Goal: Information Seeking & Learning: Learn about a topic

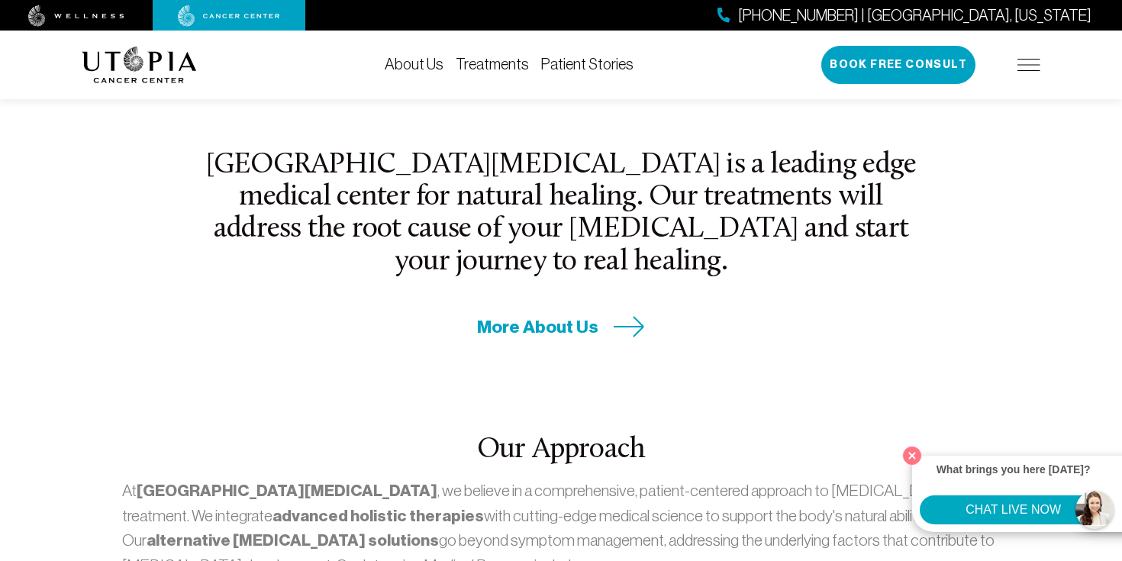
scroll to position [516, 0]
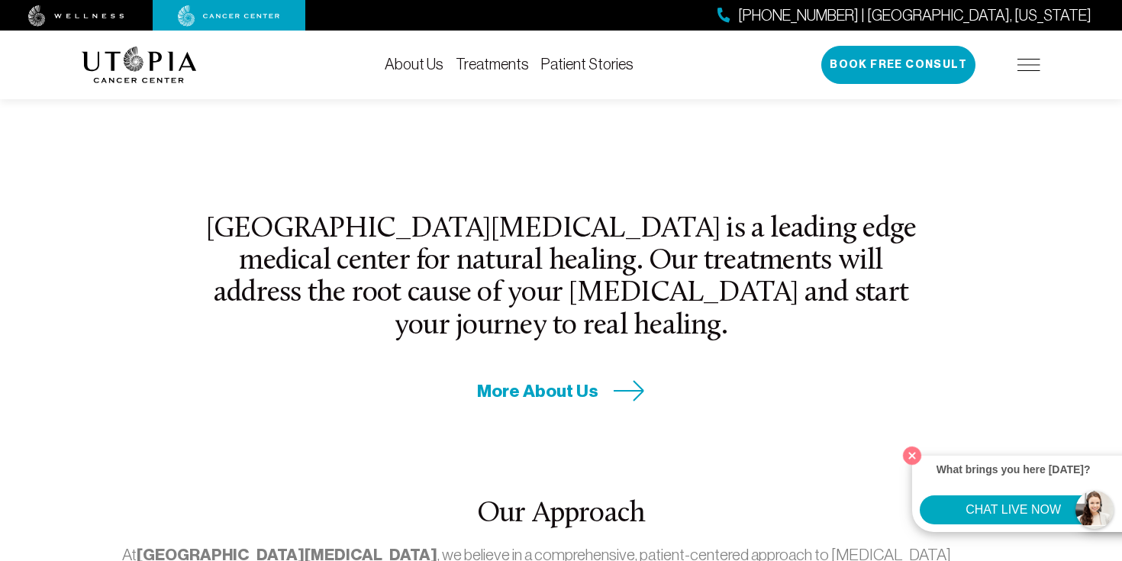
click at [510, 67] on link "Treatments" at bounding box center [491, 64] width 73 height 17
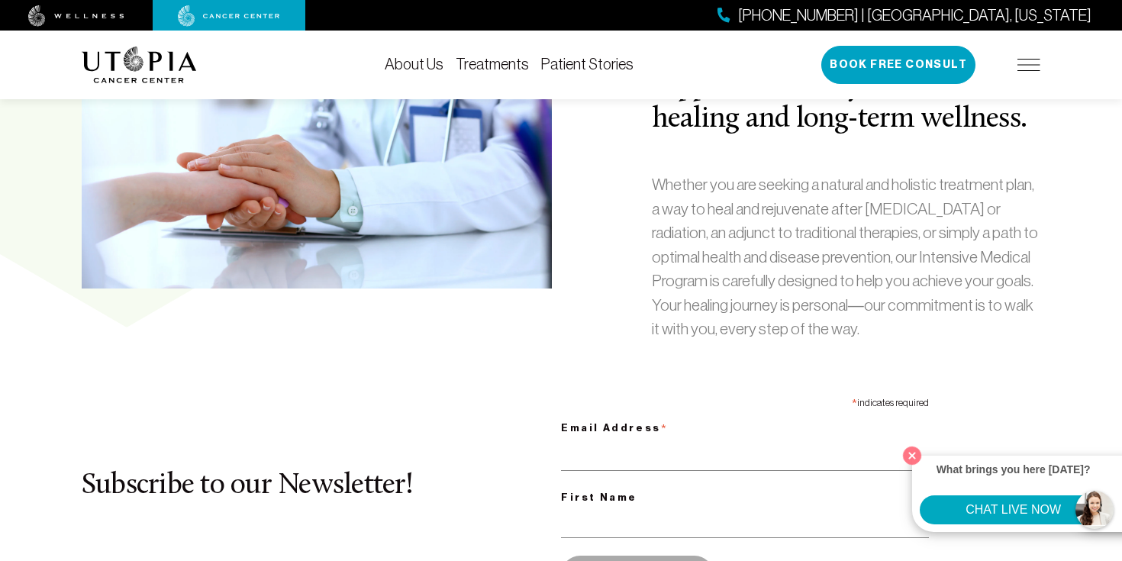
scroll to position [645, 0]
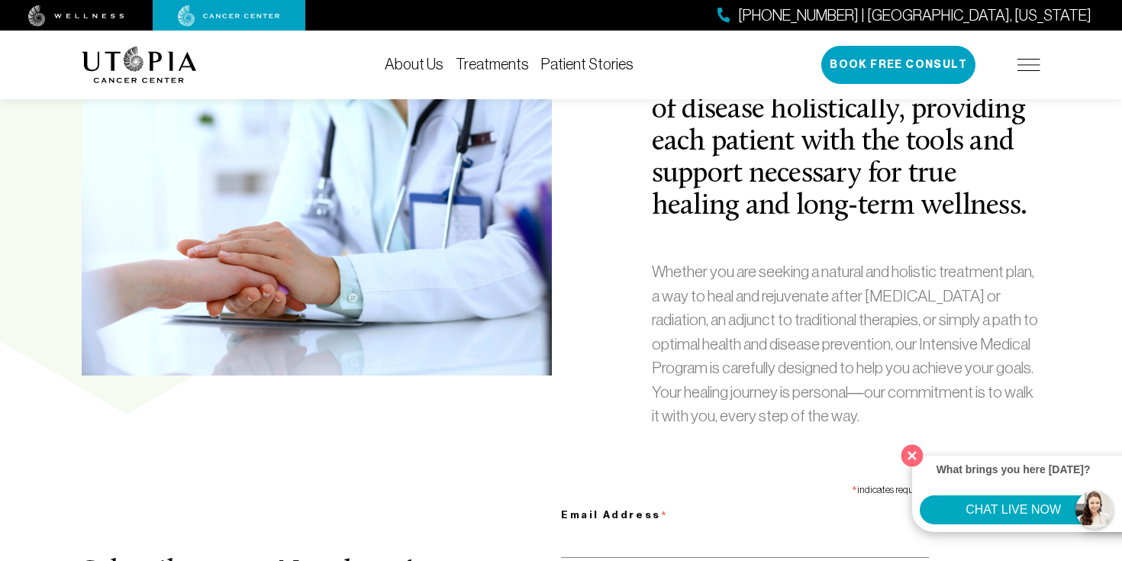
click at [911, 453] on button "Close" at bounding box center [911, 454] width 31 height 31
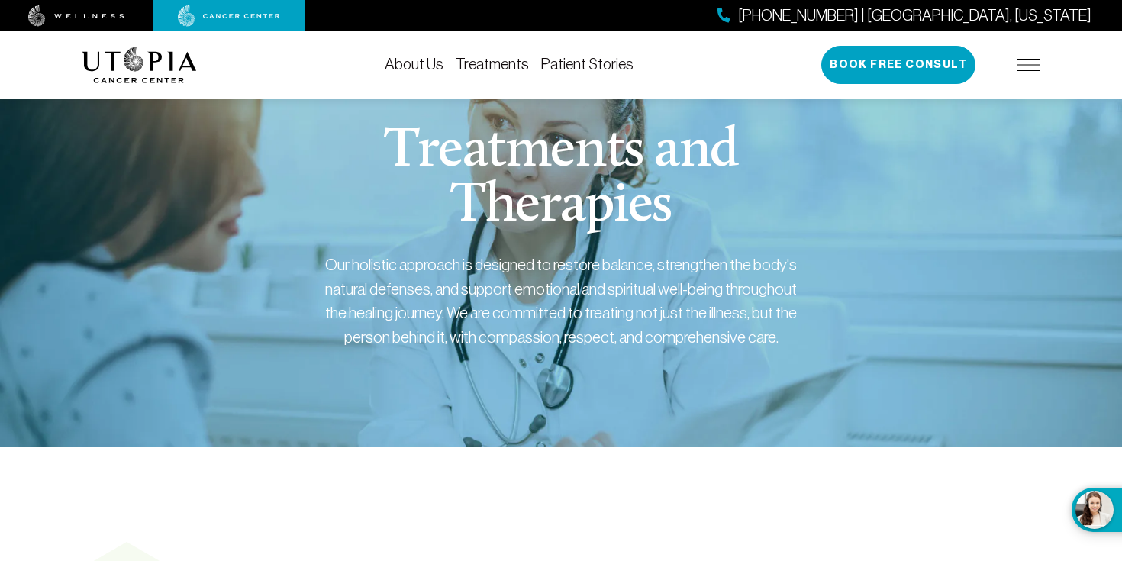
scroll to position [0, 0]
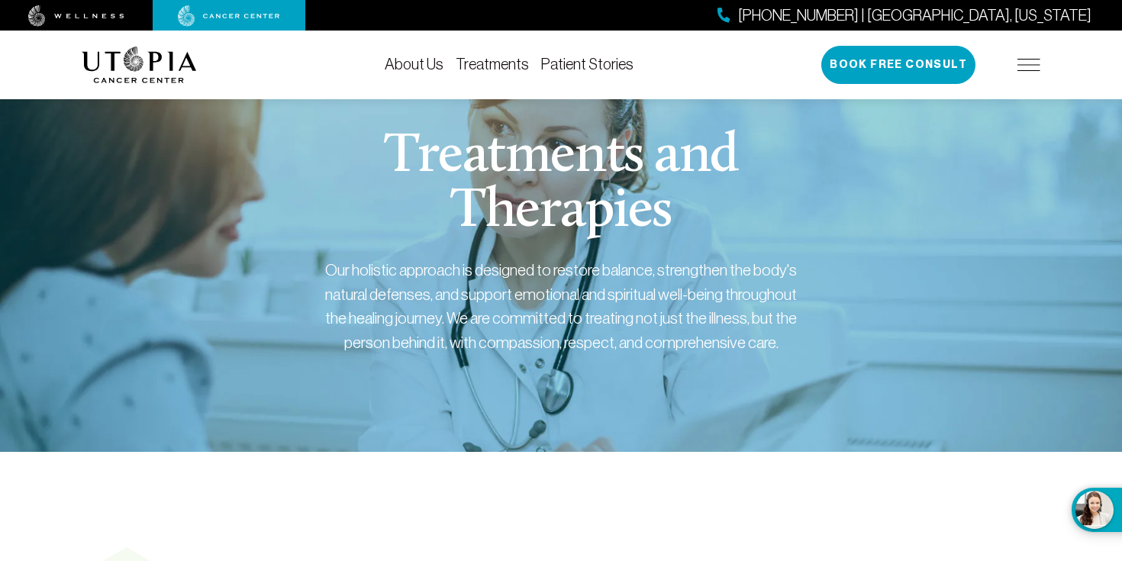
click at [411, 63] on link "About Us" at bounding box center [414, 64] width 59 height 17
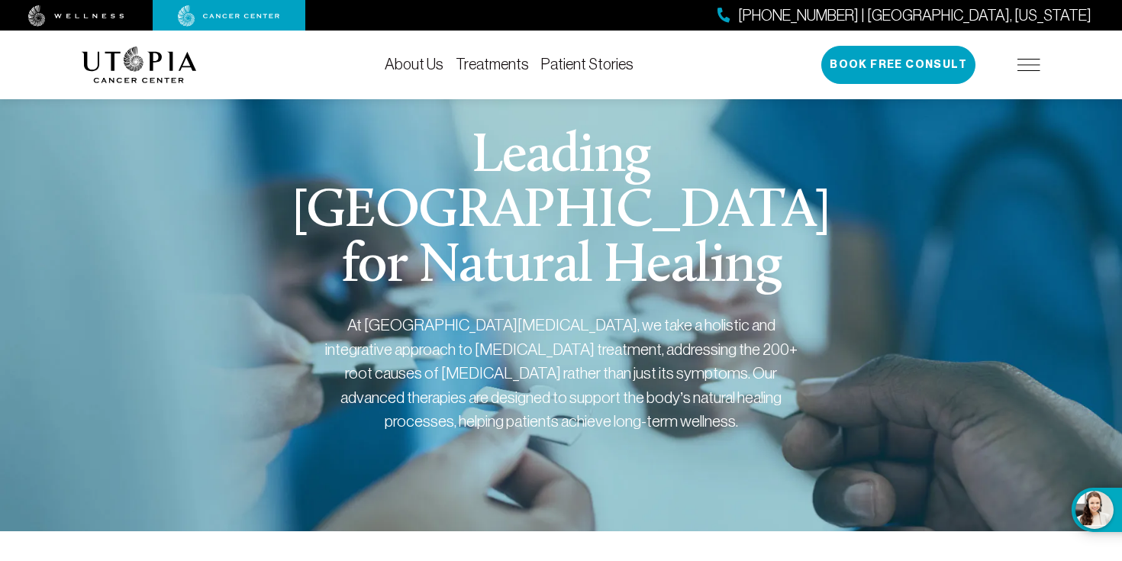
click at [150, 74] on img at bounding box center [139, 65] width 115 height 37
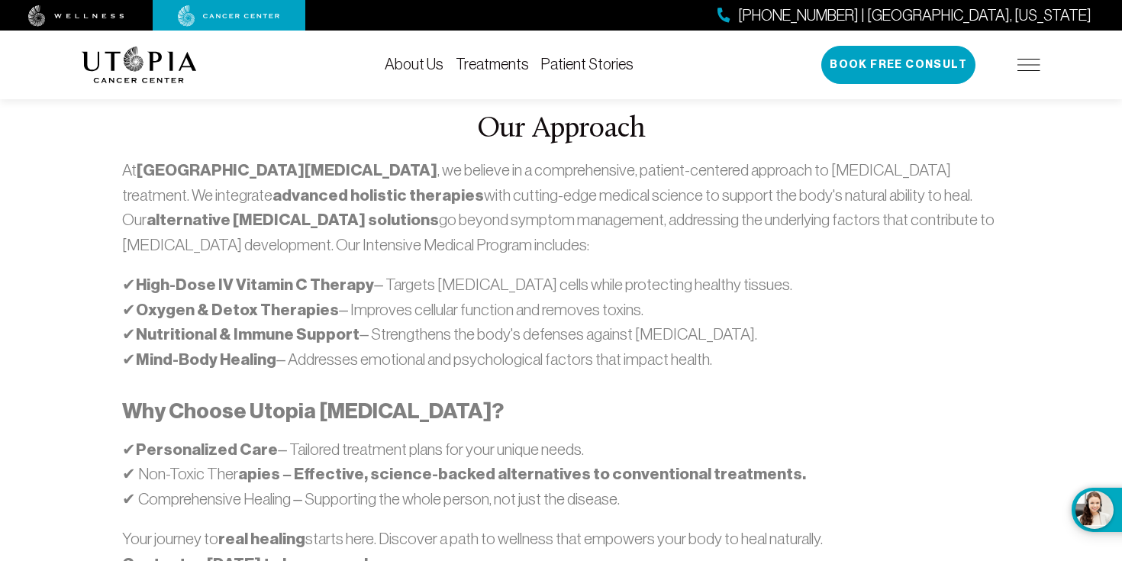
scroll to position [900, 0]
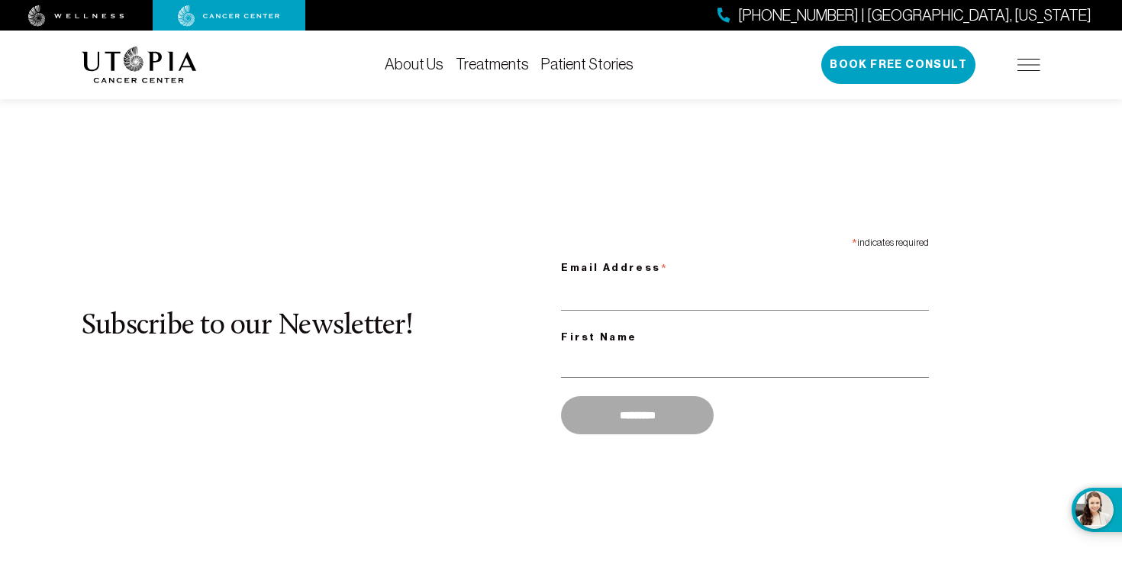
click at [505, 59] on link "Treatments" at bounding box center [491, 64] width 73 height 17
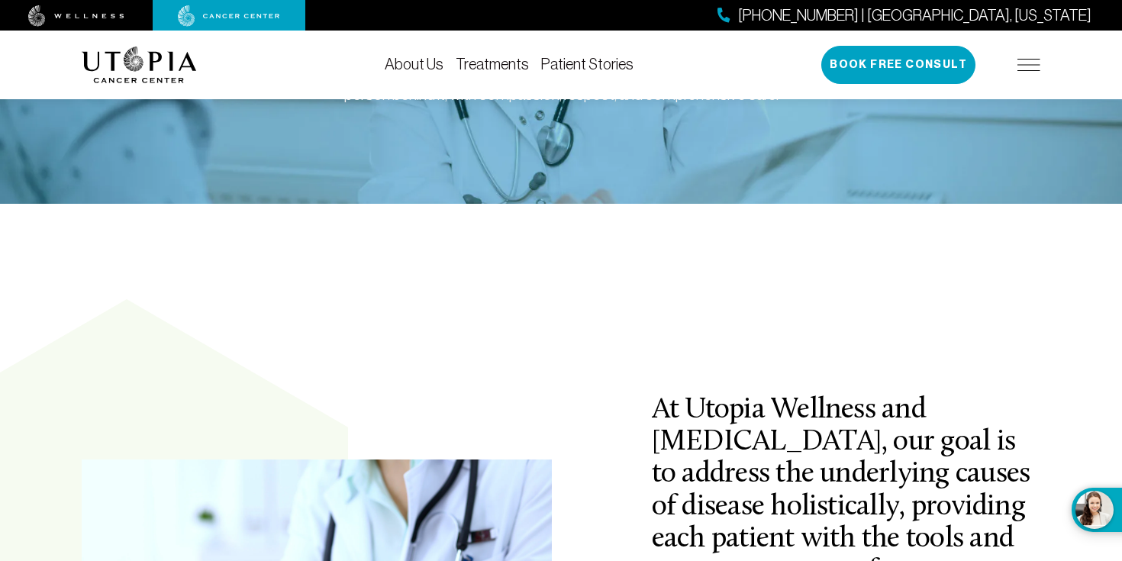
scroll to position [38, 0]
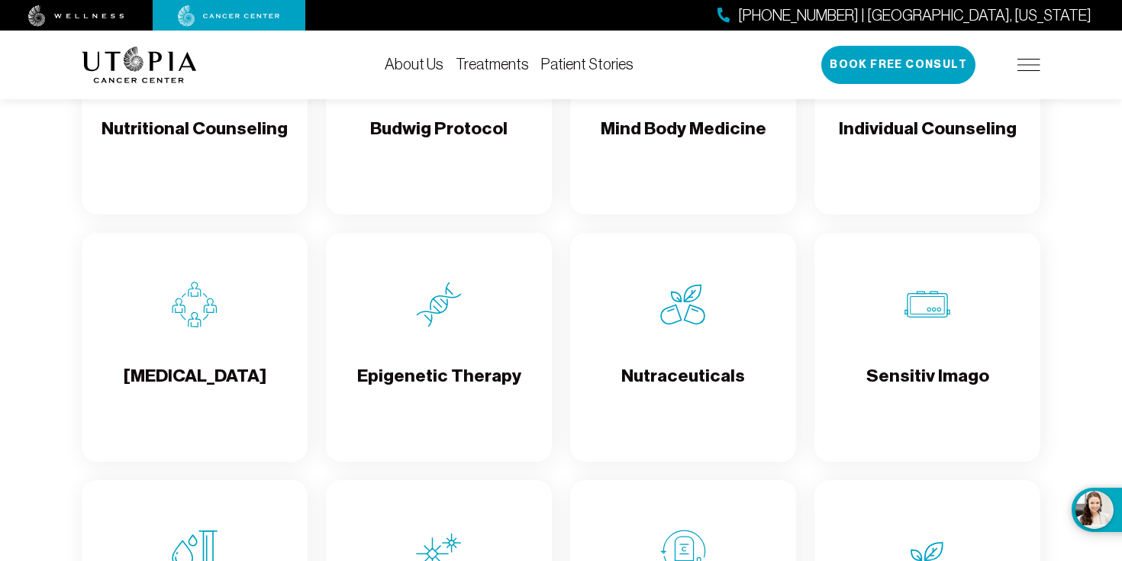
click at [459, 314] on img at bounding box center [439, 305] width 46 height 46
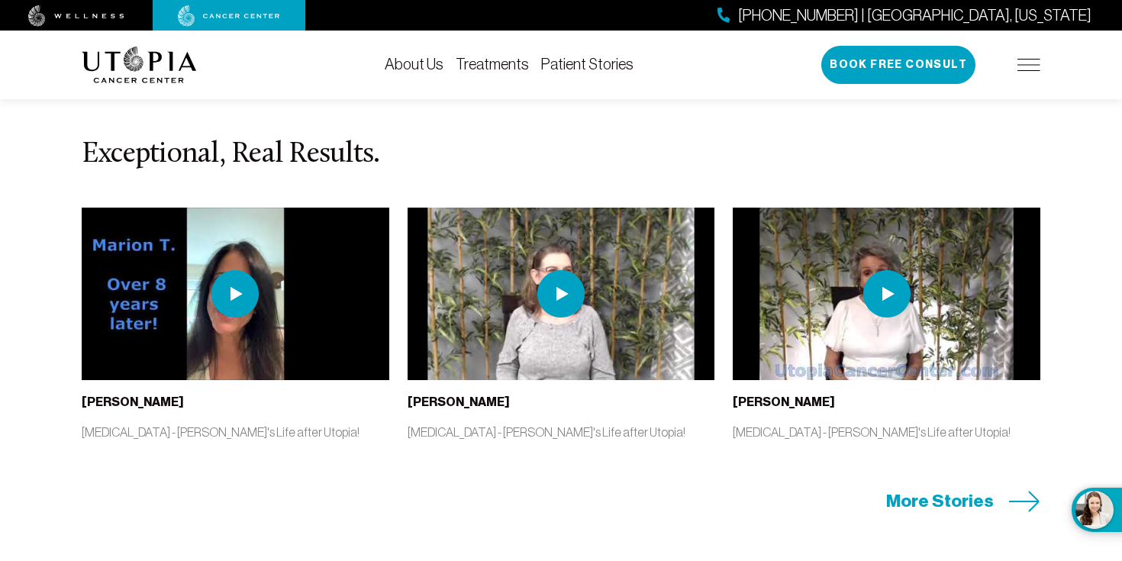
scroll to position [3114, 0]
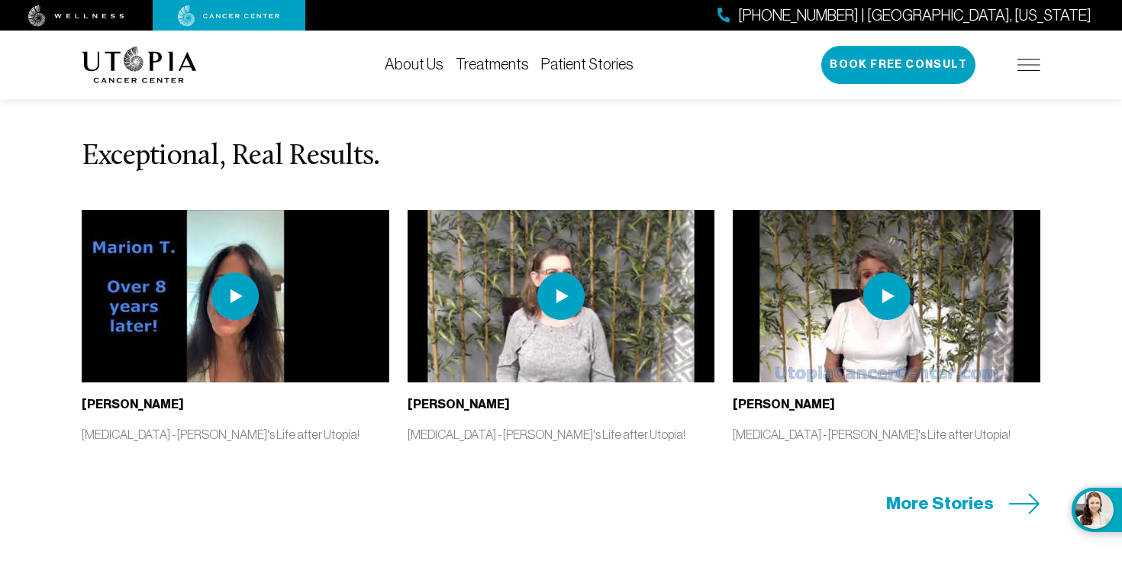
click at [209, 294] on img at bounding box center [235, 296] width 307 height 172
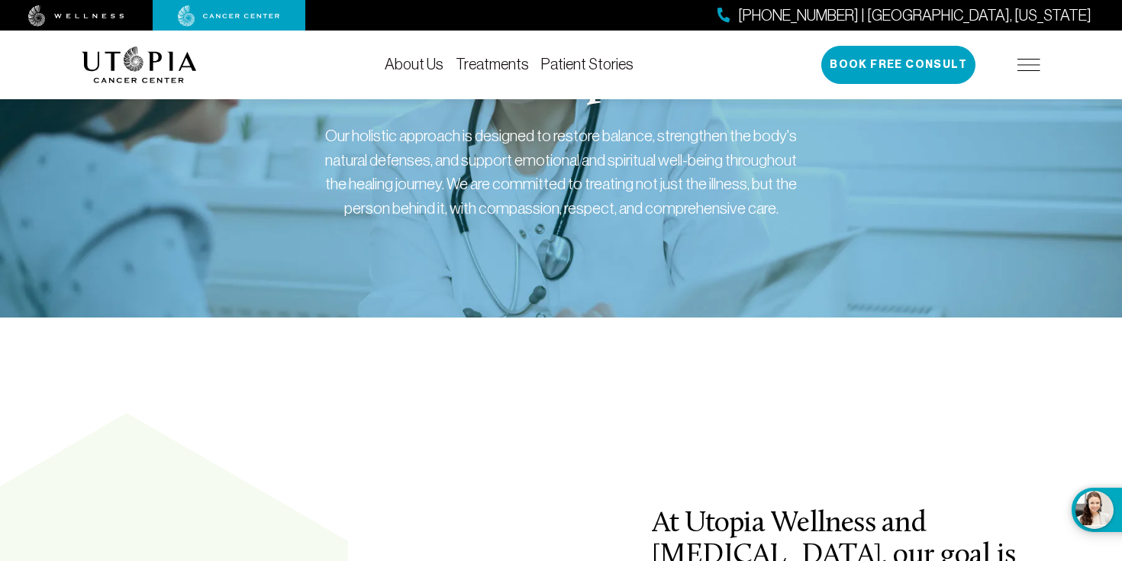
scroll to position [0, 0]
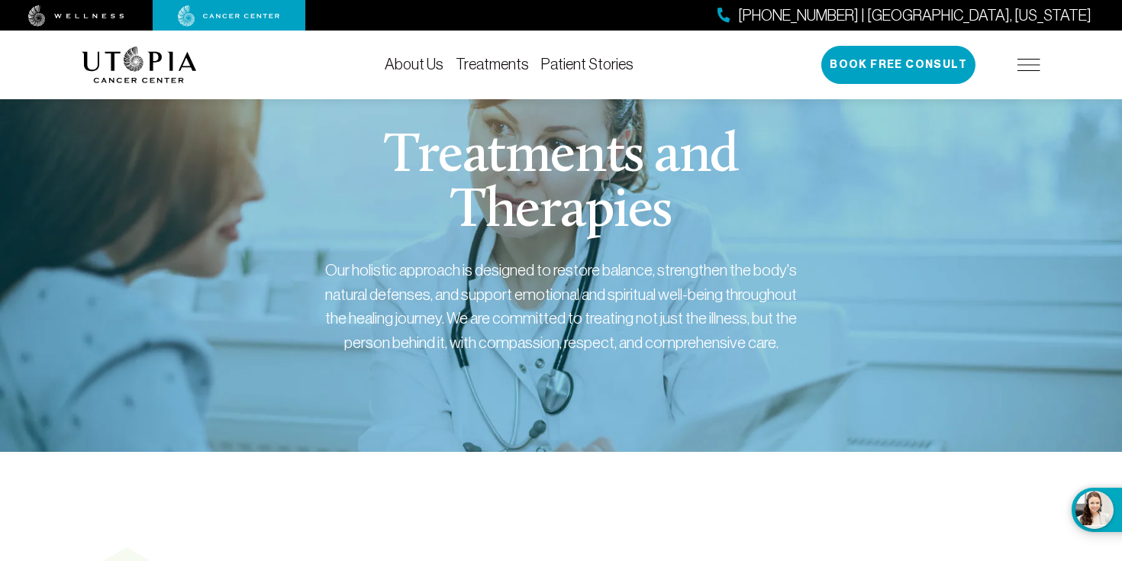
click at [472, 68] on link "Treatments" at bounding box center [491, 64] width 73 height 17
click at [570, 63] on link "Patient Stories" at bounding box center [587, 64] width 92 height 17
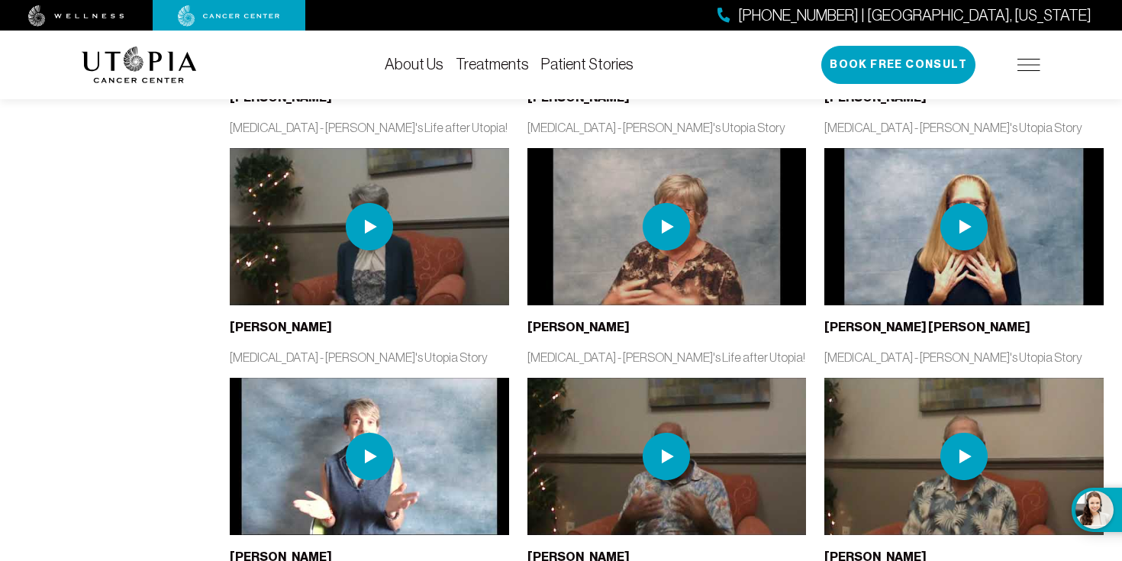
scroll to position [1300, 0]
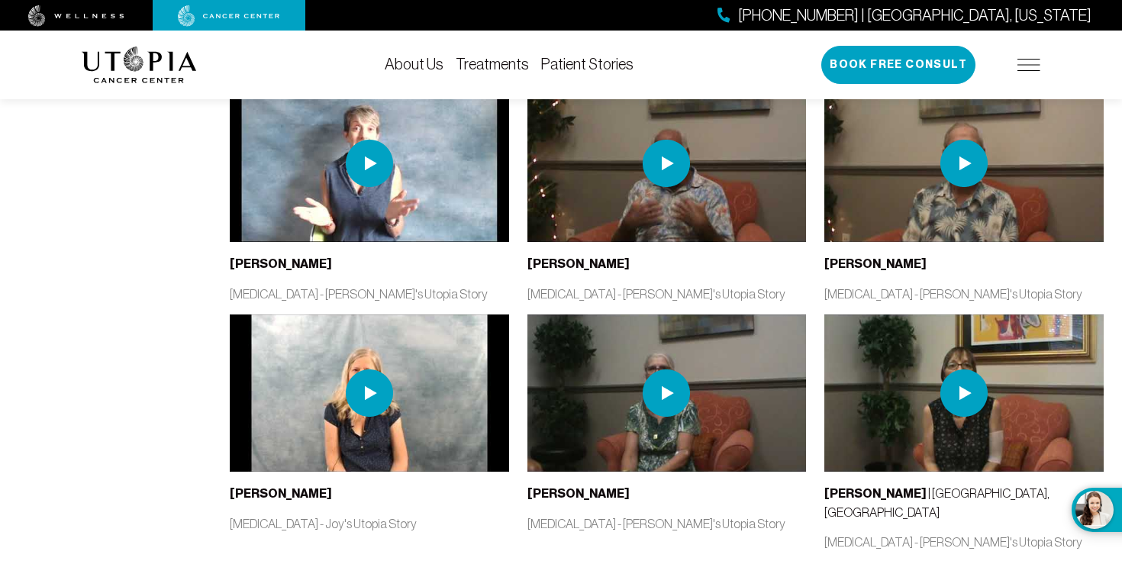
click at [436, 375] on img at bounding box center [369, 392] width 279 height 157
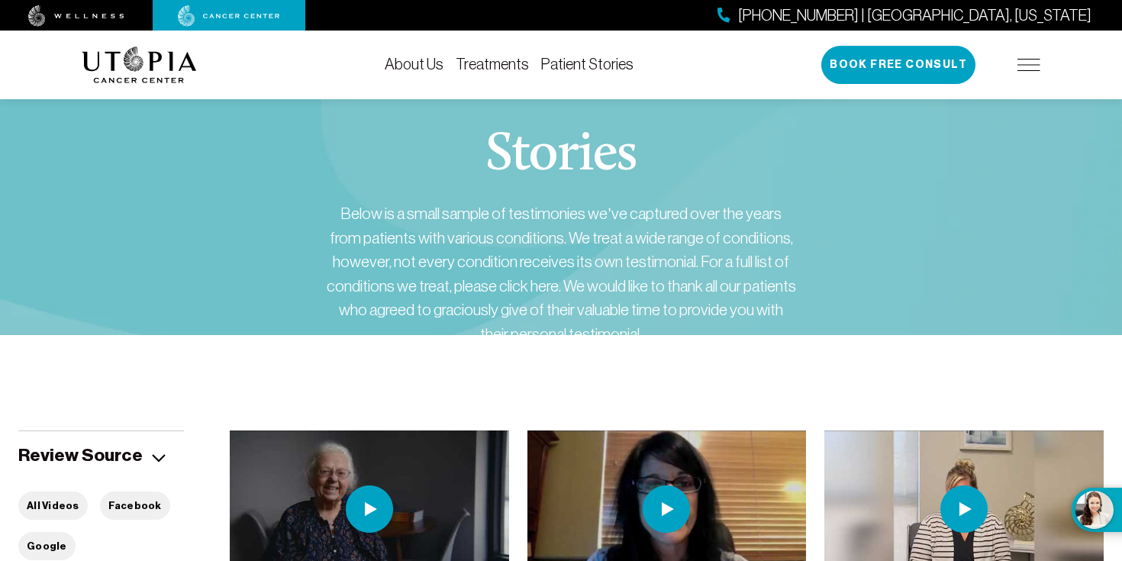
scroll to position [0, 0]
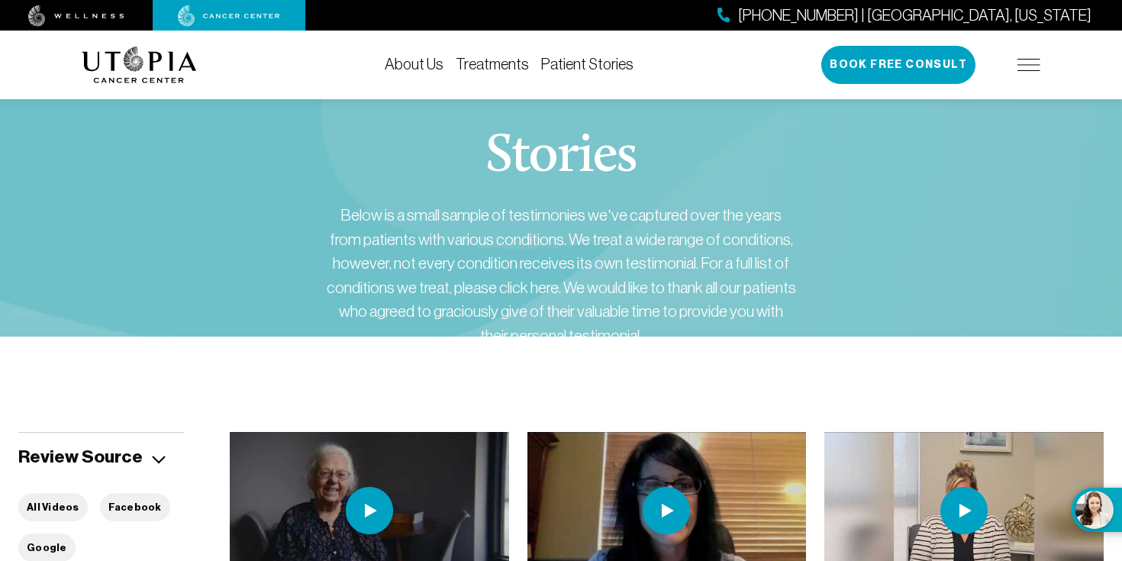
click at [437, 53] on div "About Us Treatments Patient Stories [PHONE_NUMBER] | [GEOGRAPHIC_DATA], [US_STA…" at bounding box center [561, 65] width 958 height 69
click at [439, 62] on link "About Us" at bounding box center [414, 64] width 59 height 17
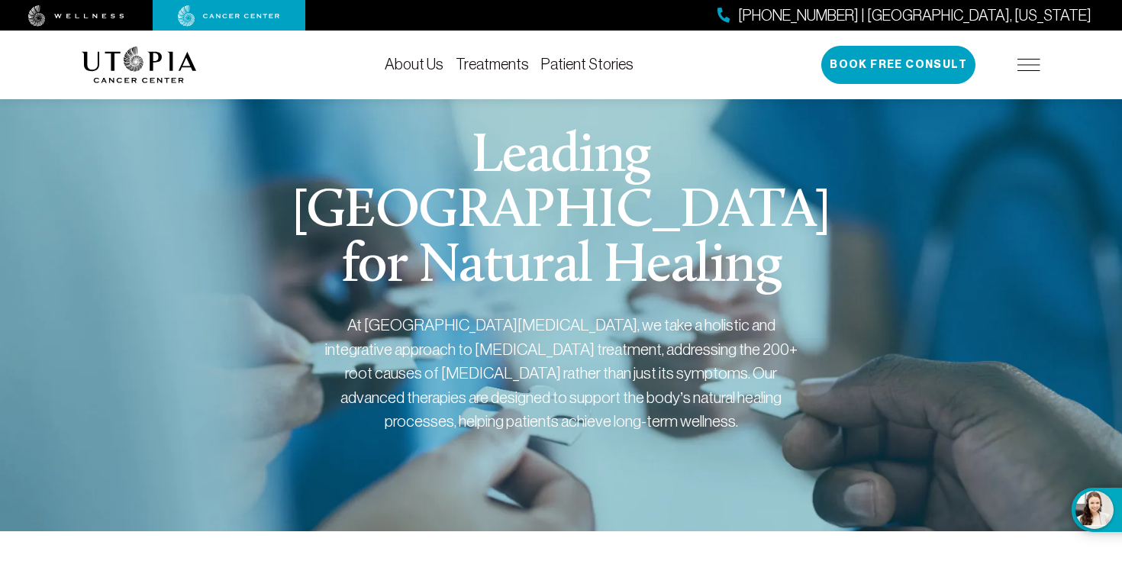
click at [577, 56] on link "Patient Stories" at bounding box center [587, 64] width 92 height 17
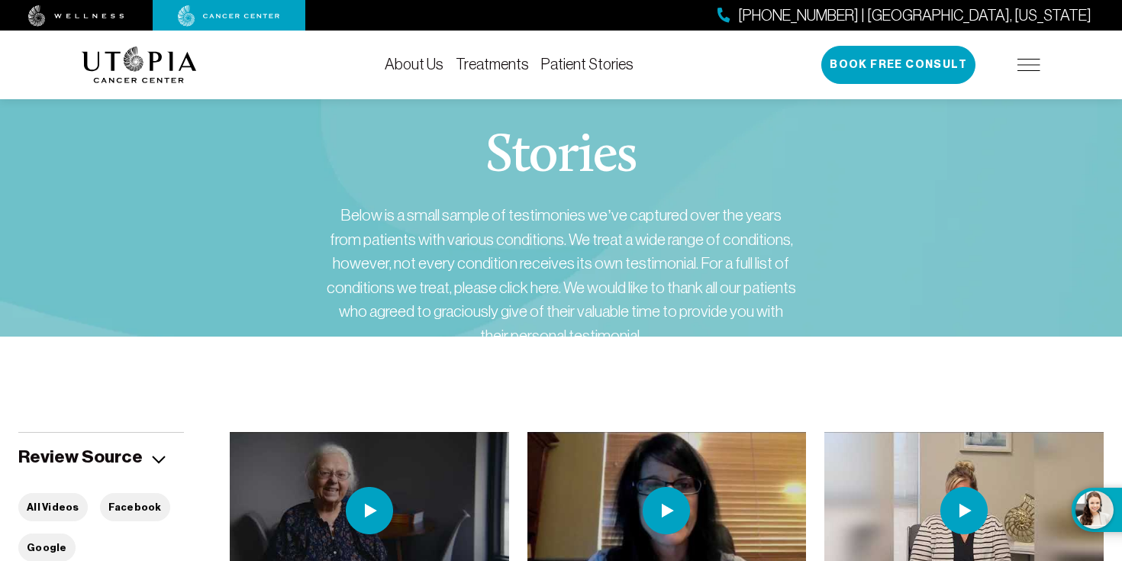
click at [1022, 63] on img at bounding box center [1028, 65] width 23 height 12
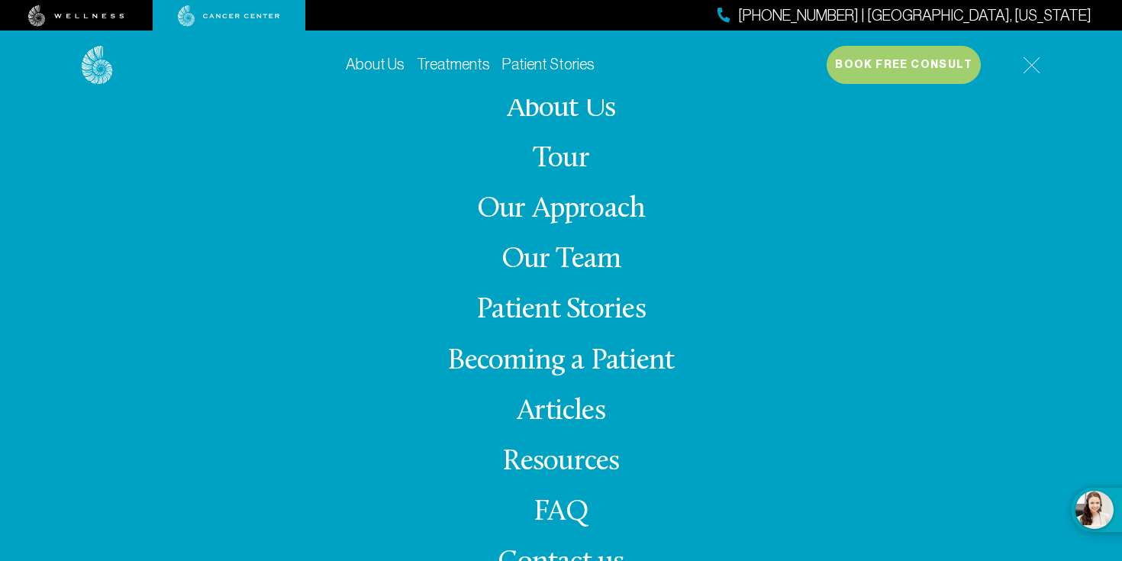
scroll to position [6, 0]
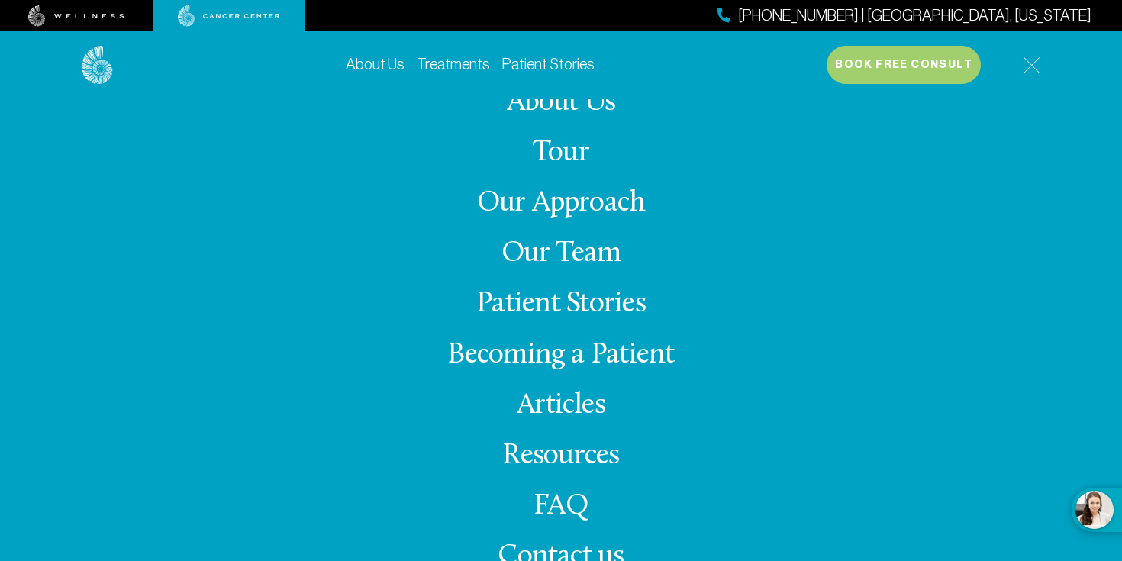
click at [560, 412] on link "Articles" at bounding box center [561, 406] width 89 height 30
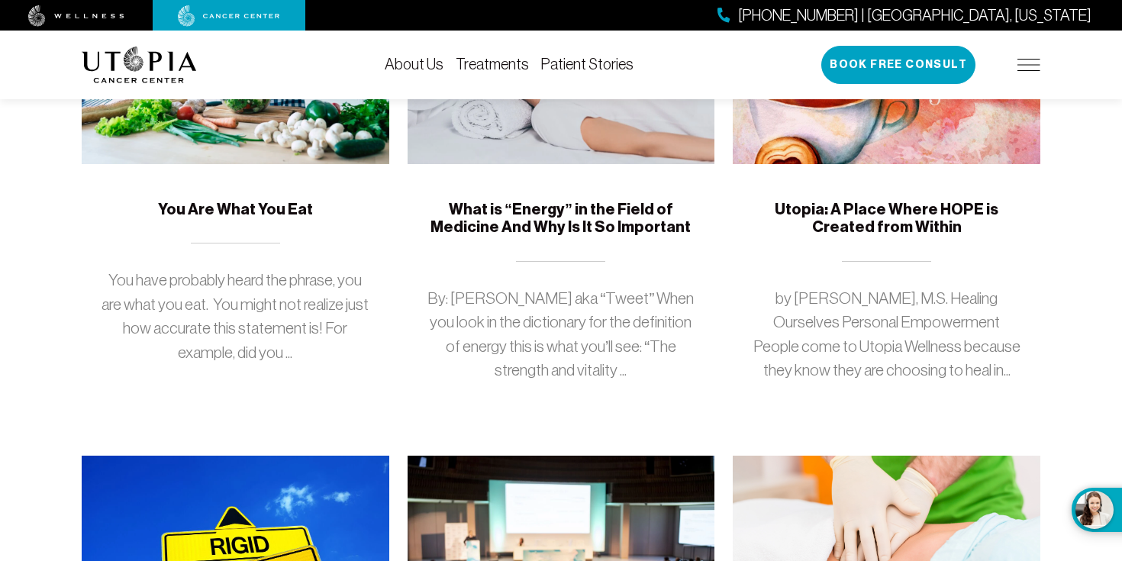
scroll to position [1424, 0]
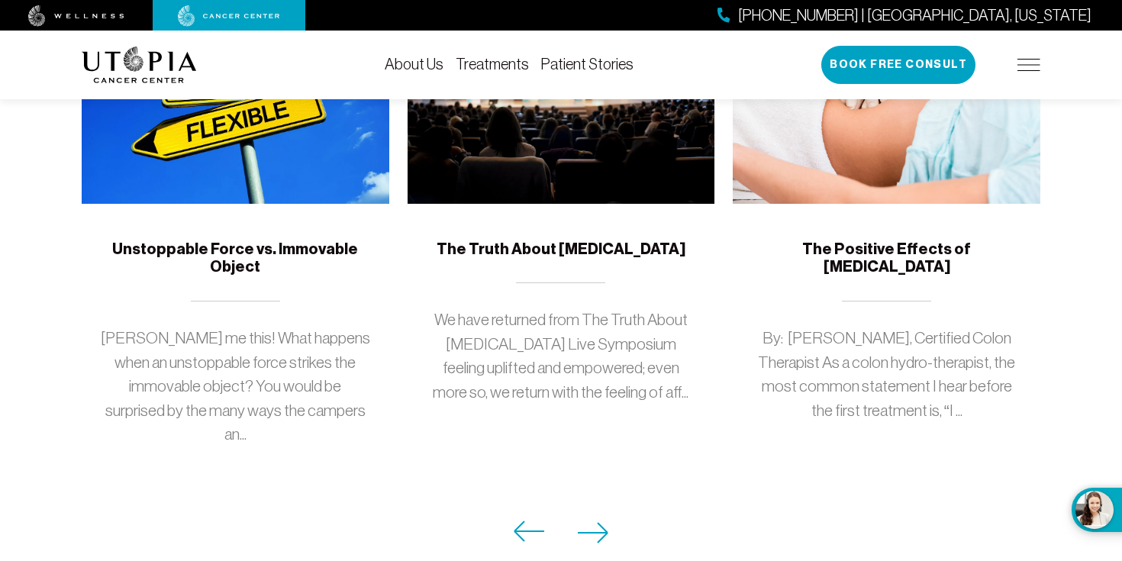
click at [1036, 49] on div "[PHONE_NUMBER] | [GEOGRAPHIC_DATA], [US_STATE] Book Free Consult" at bounding box center [930, 65] width 219 height 38
click at [1032, 61] on img at bounding box center [1028, 65] width 23 height 12
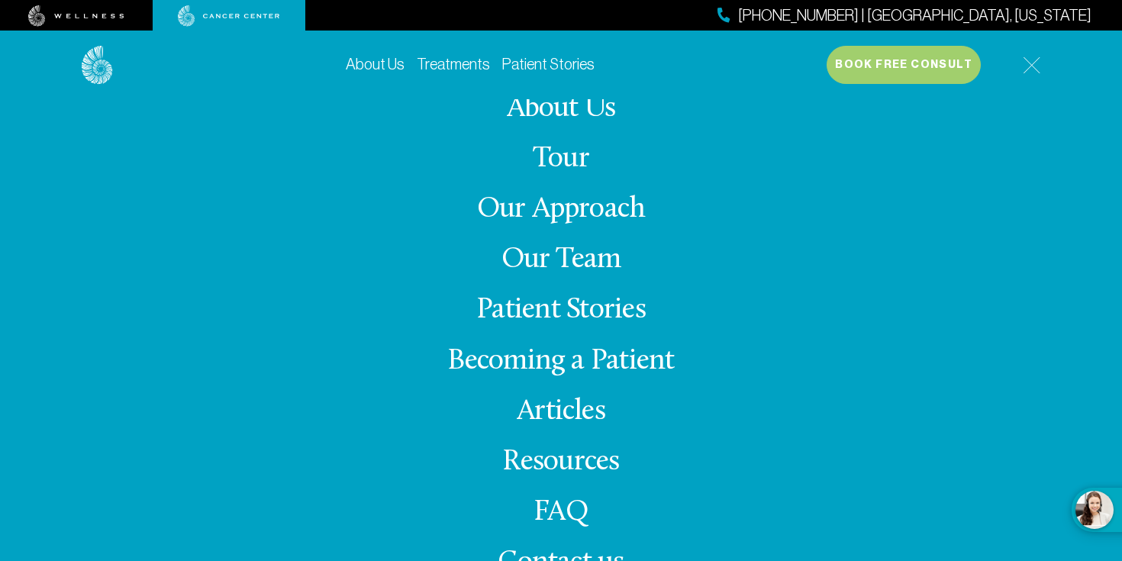
scroll to position [6, 0]
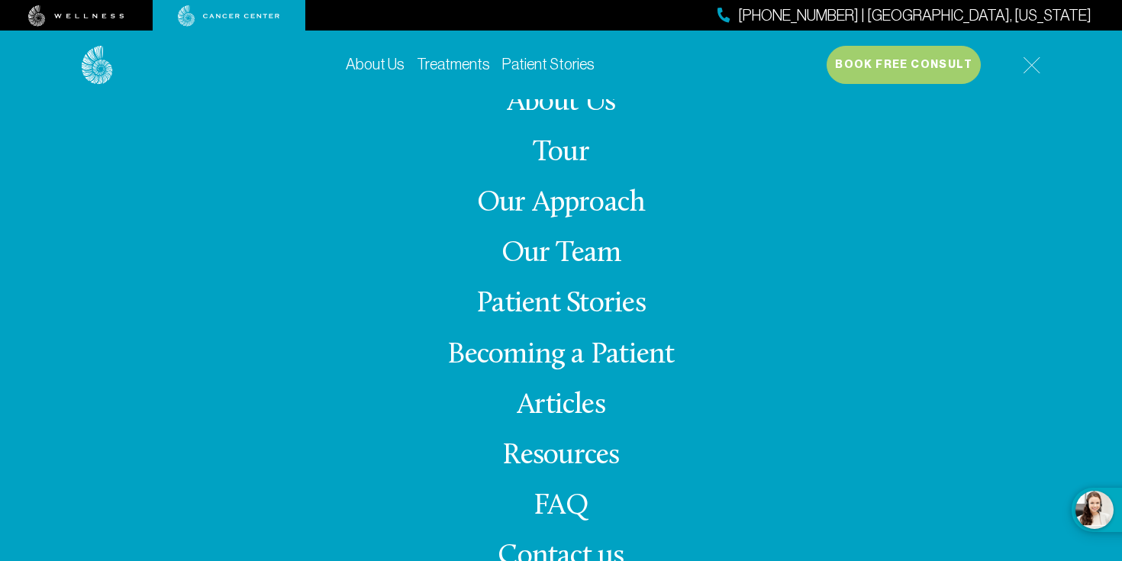
click at [559, 511] on link "FAQ" at bounding box center [560, 506] width 55 height 30
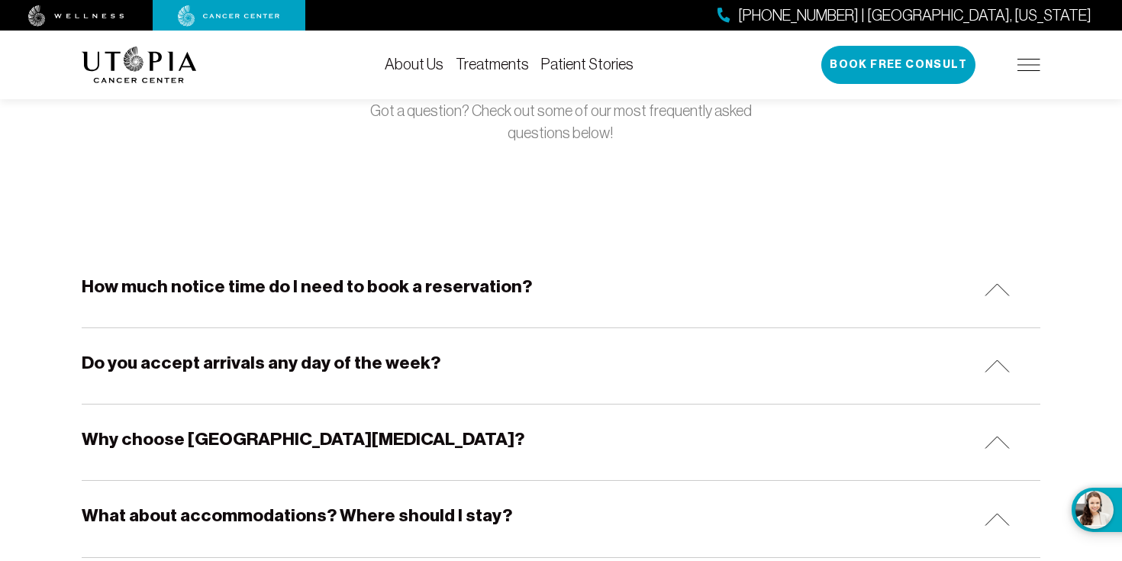
scroll to position [156, 0]
click at [880, 256] on div "How much notice time do I need to book a reservation?" at bounding box center [561, 289] width 958 height 76
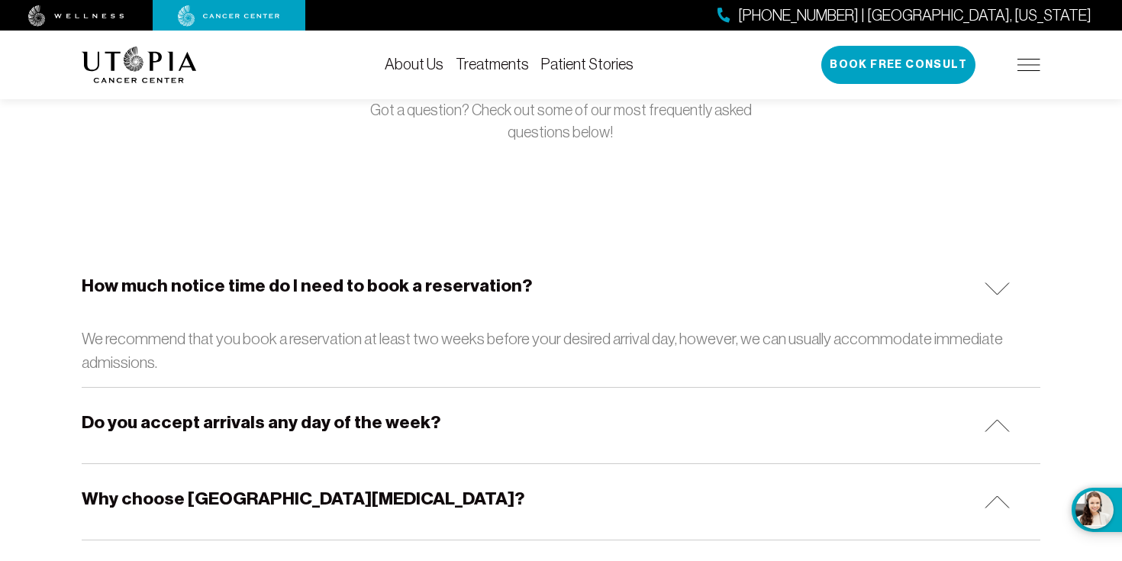
click at [884, 295] on div "How much notice time do I need to book a reservation?" at bounding box center [561, 289] width 958 height 76
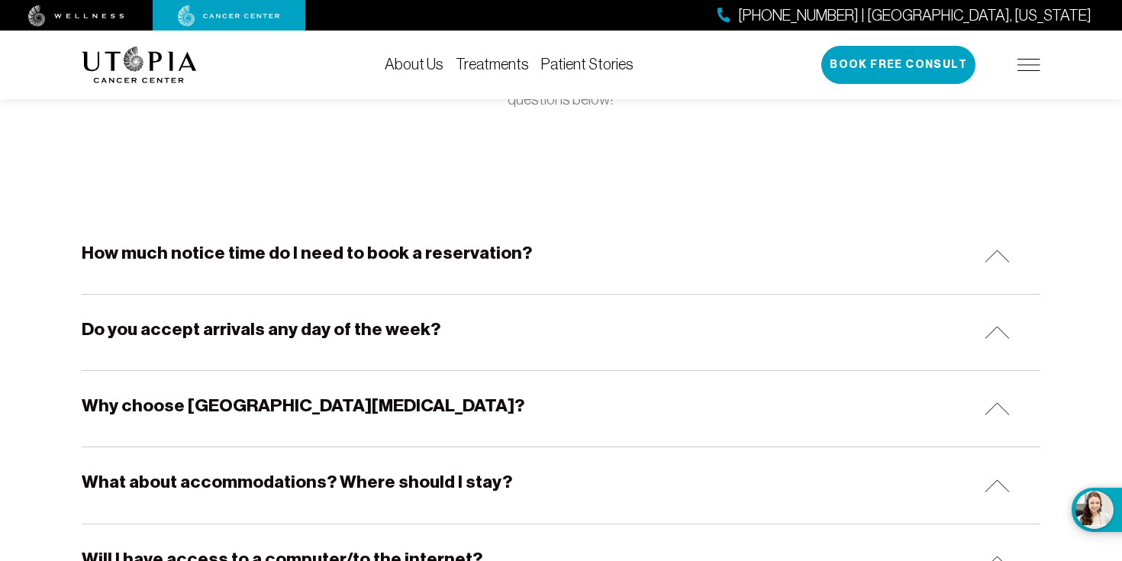
scroll to position [328, 0]
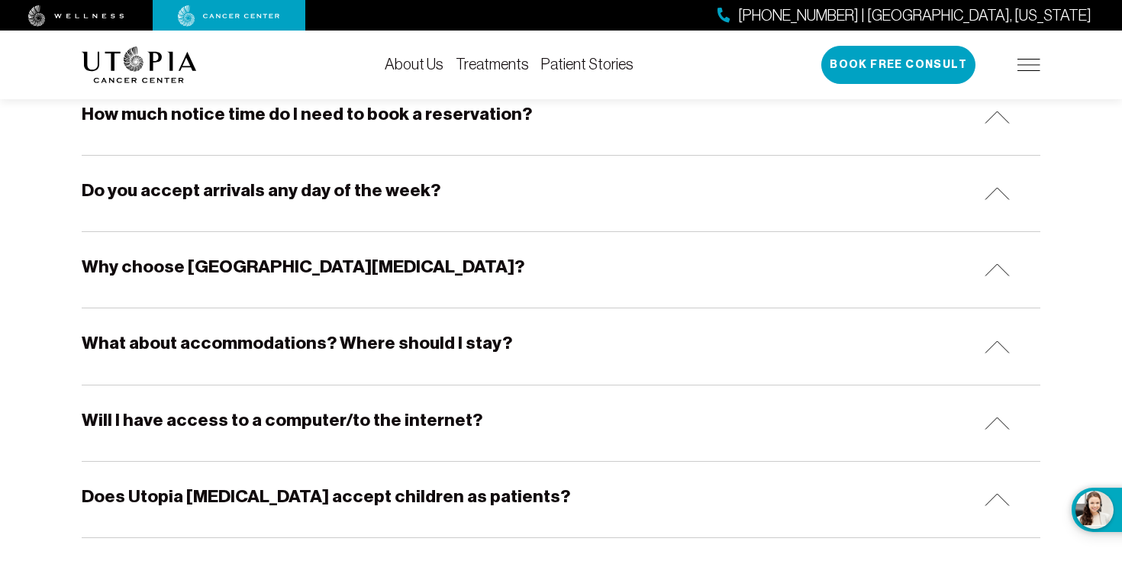
click at [892, 217] on div "Do you accept arrivals any day of the week?" at bounding box center [561, 194] width 958 height 76
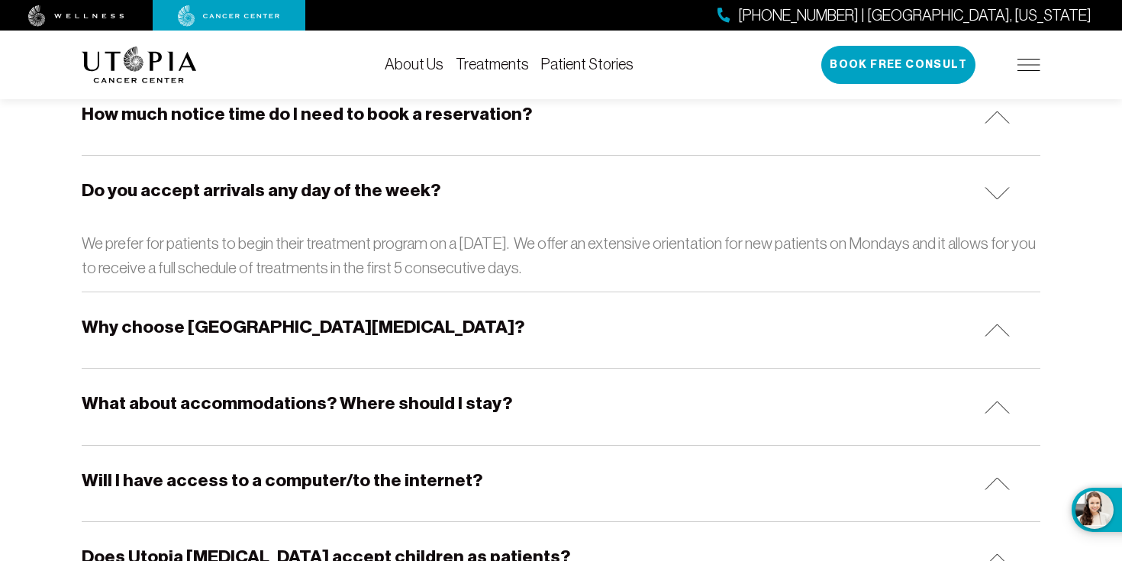
click at [893, 218] on div "Do you accept arrivals any day of the week?" at bounding box center [561, 194] width 958 height 76
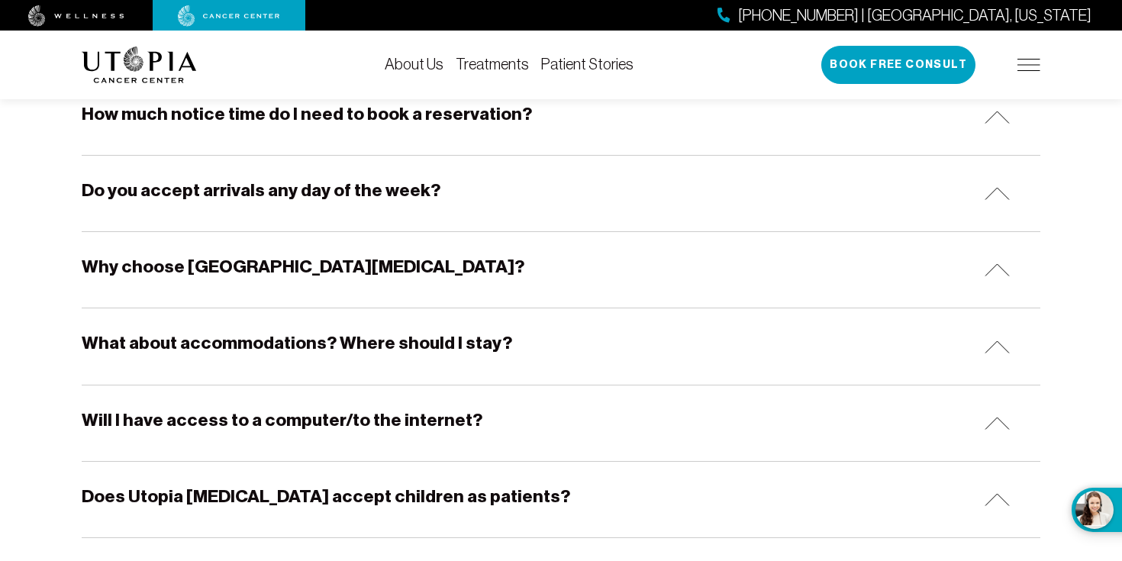
click at [1020, 74] on div "[PHONE_NUMBER] | [GEOGRAPHIC_DATA], [US_STATE] Book Free Consult" at bounding box center [930, 65] width 219 height 38
click at [1017, 78] on div "[PHONE_NUMBER] | [GEOGRAPHIC_DATA], [US_STATE] Book Free Consult" at bounding box center [930, 65] width 219 height 38
click at [1017, 70] on img at bounding box center [1028, 65] width 23 height 12
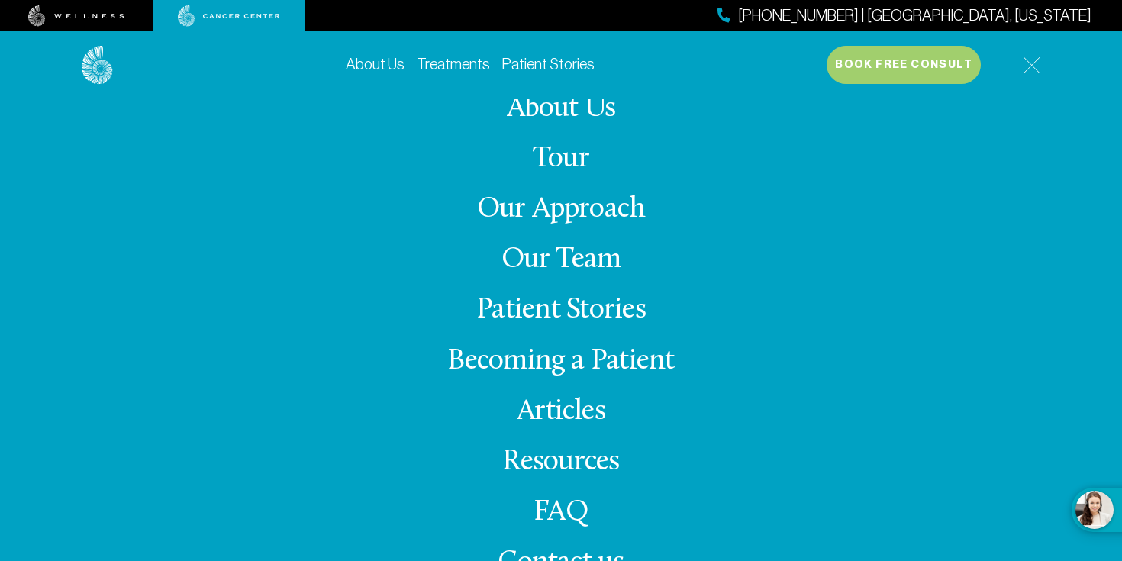
scroll to position [6, 0]
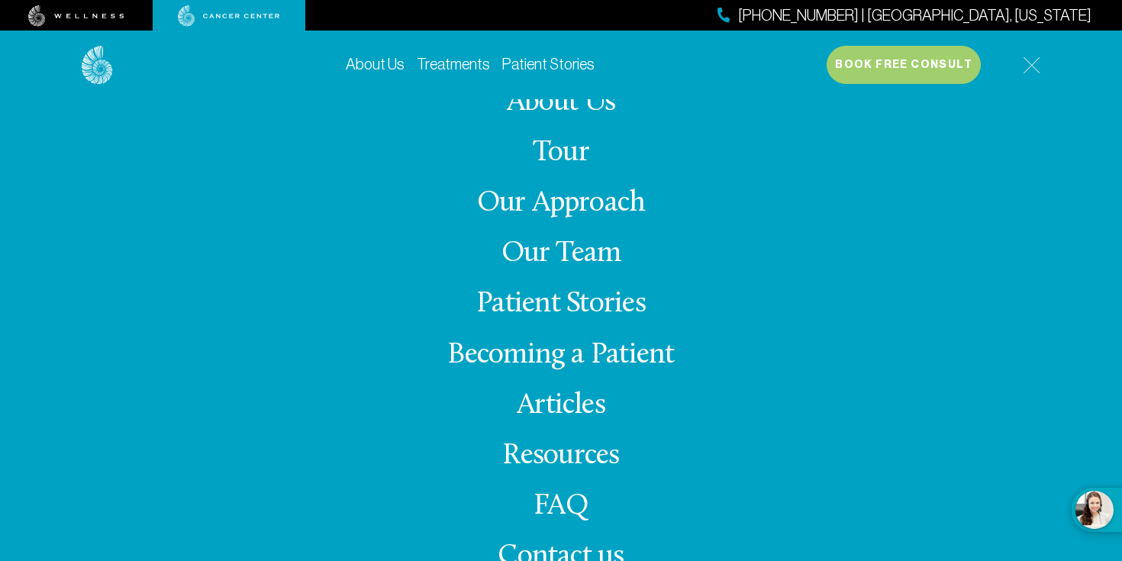
click at [565, 546] on span "Contact us" at bounding box center [560, 557] width 126 height 30
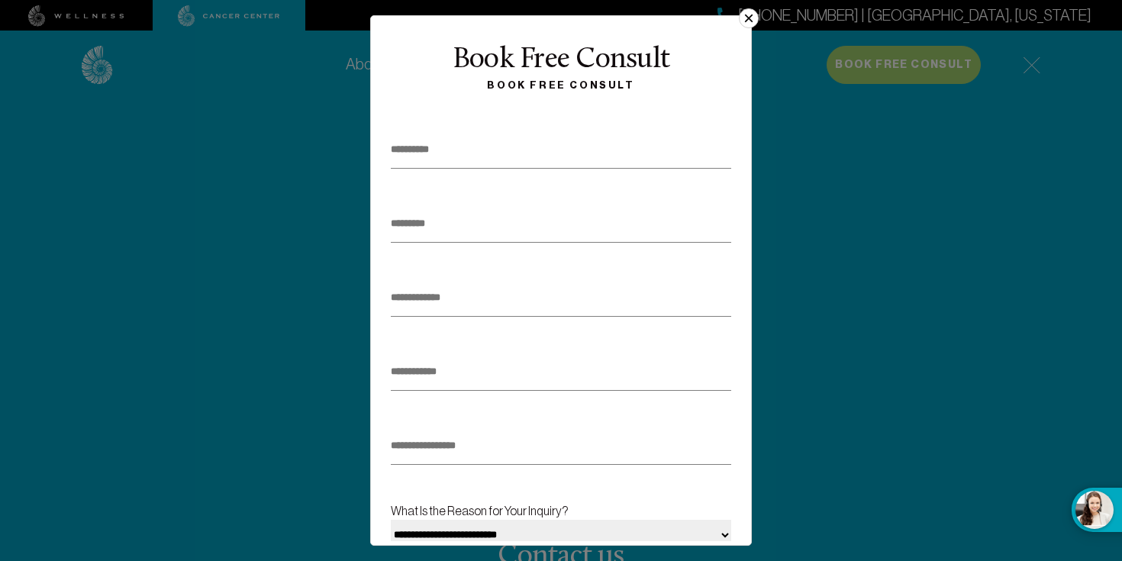
click at [745, 21] on button "×" at bounding box center [749, 18] width 20 height 20
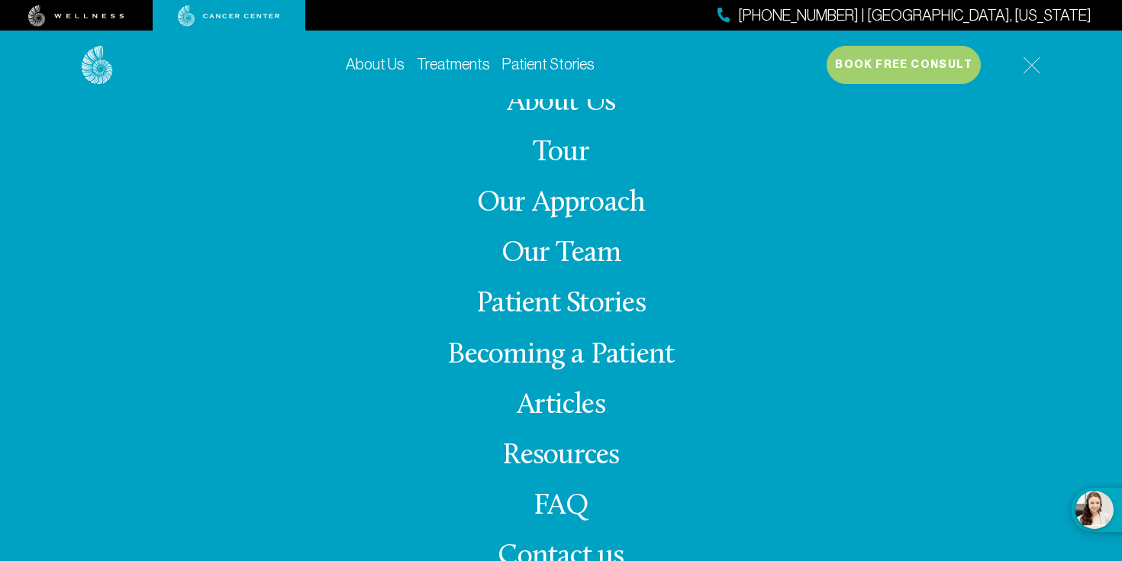
click at [531, 546] on span "Contact us" at bounding box center [560, 557] width 126 height 30
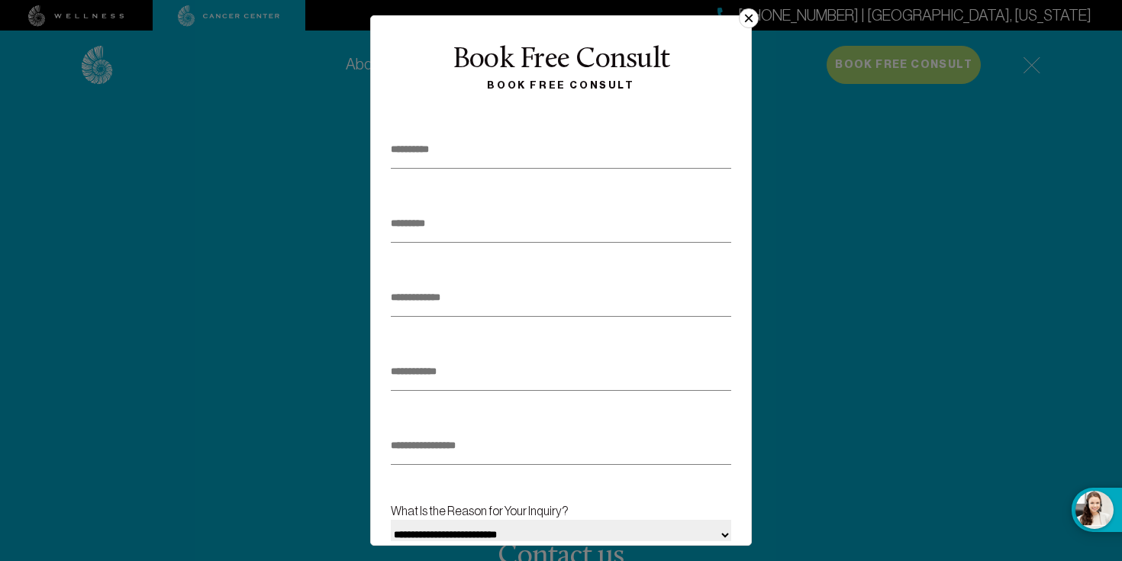
click at [740, 21] on button "×" at bounding box center [749, 18] width 20 height 20
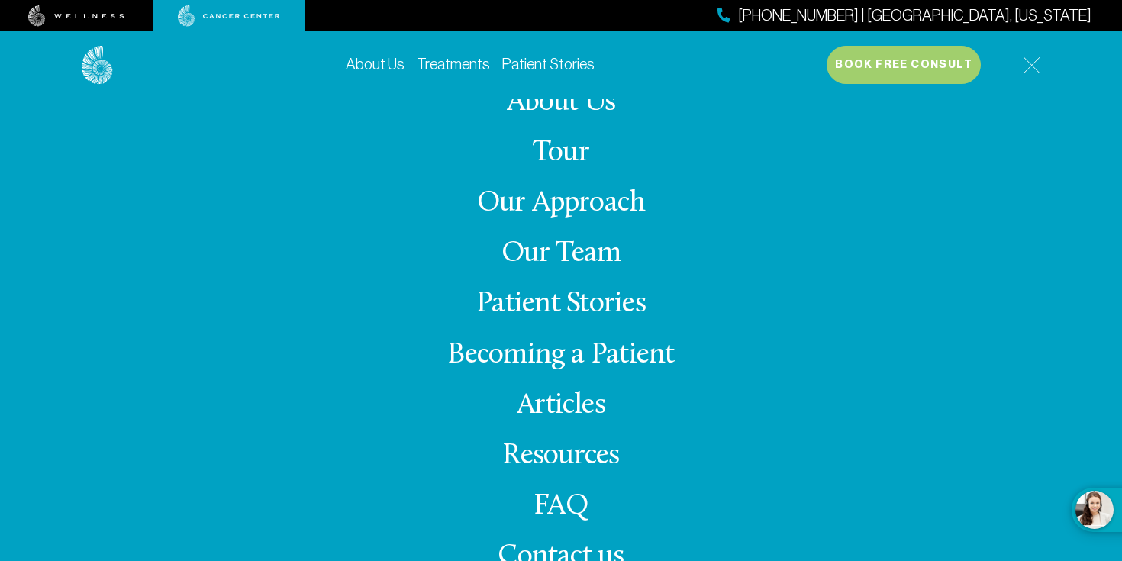
click at [1035, 68] on img at bounding box center [1031, 65] width 18 height 18
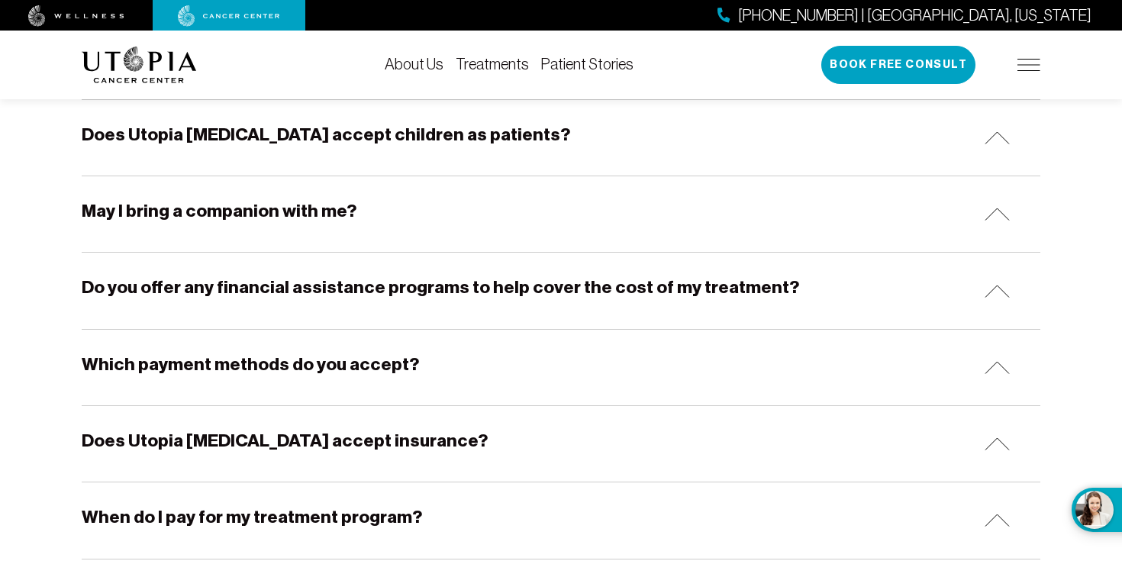
scroll to position [1075, 0]
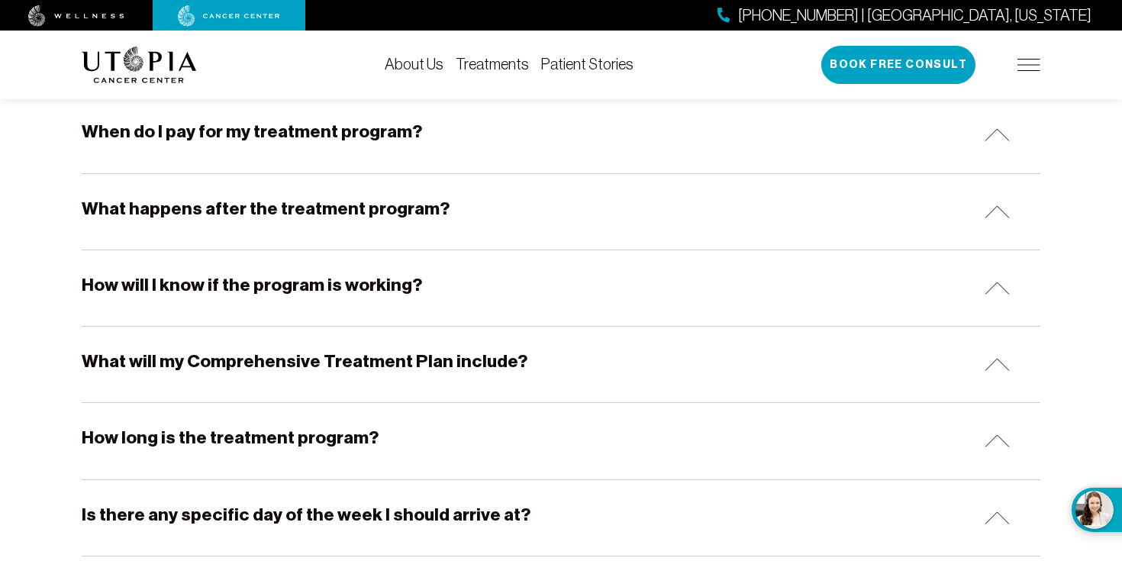
click at [902, 278] on div "How will I know if the program is working?" at bounding box center [561, 288] width 958 height 76
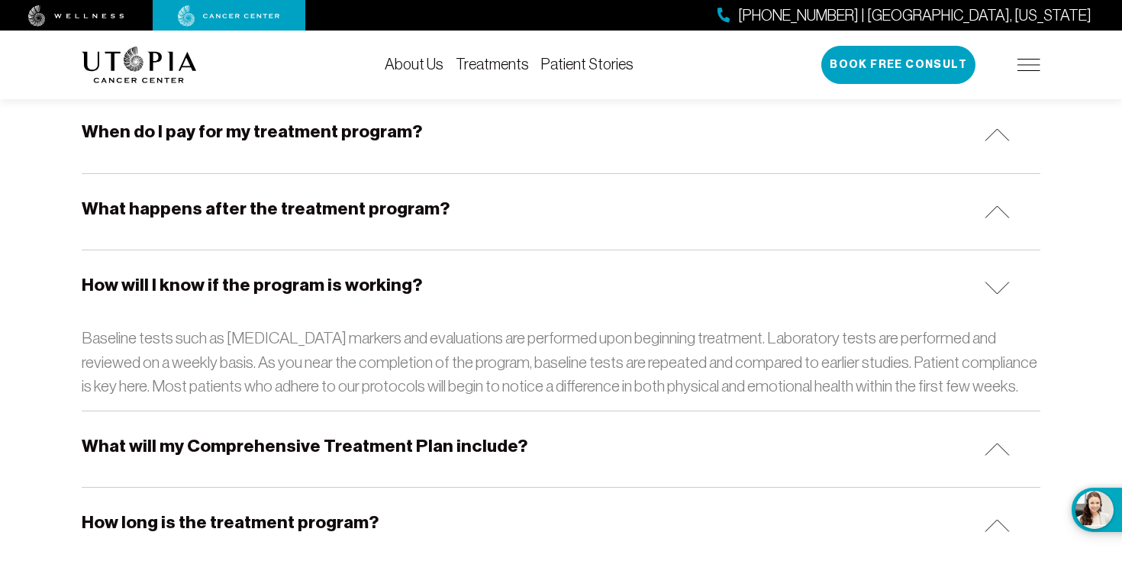
click at [903, 282] on div "How will I know if the program is working?" at bounding box center [561, 288] width 958 height 76
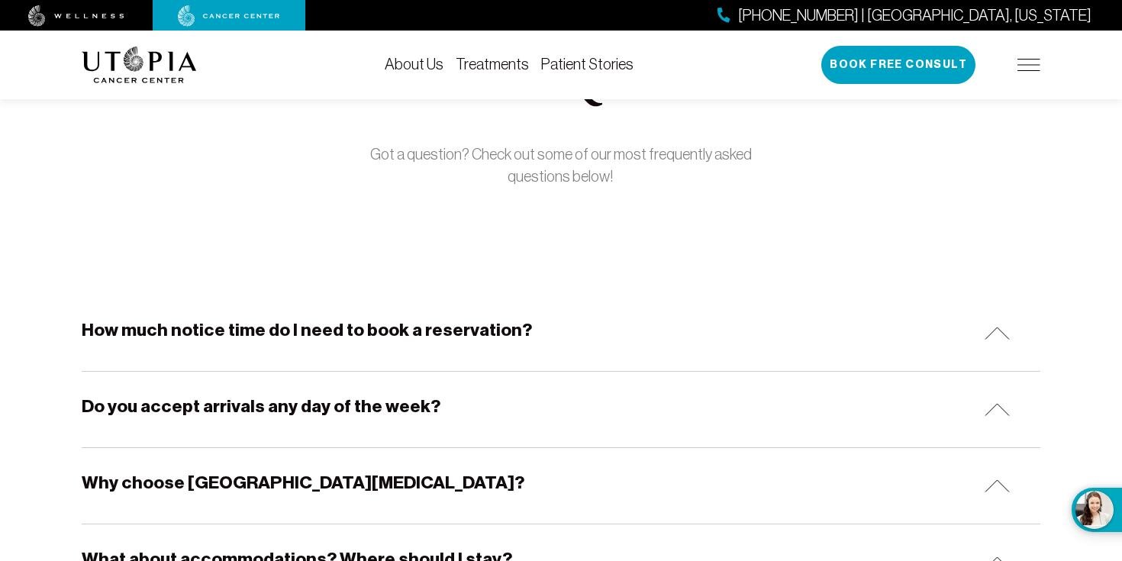
scroll to position [0, 0]
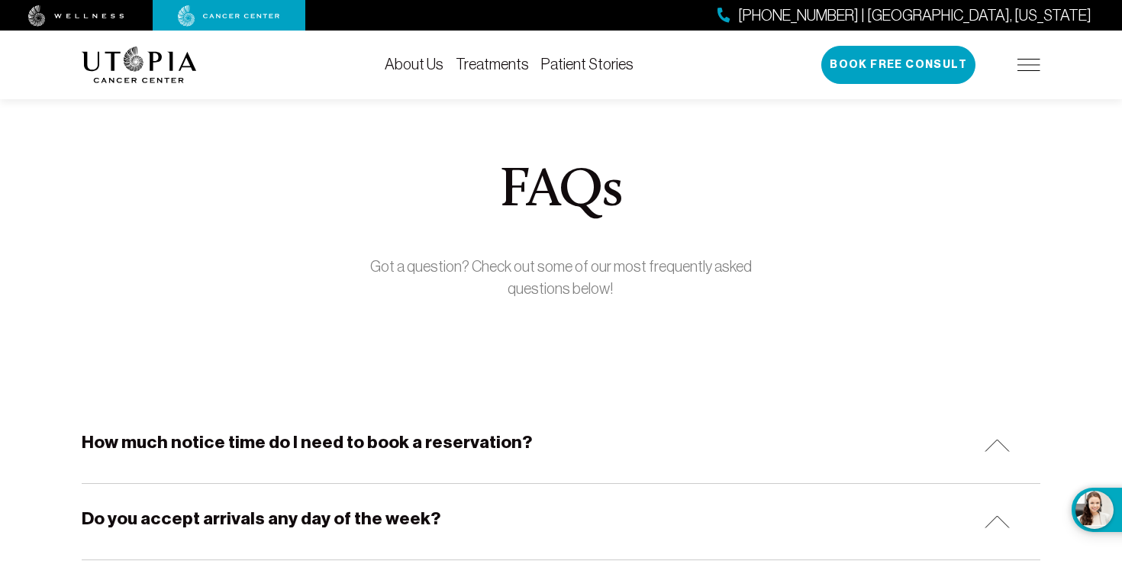
click at [1011, 61] on div "[PHONE_NUMBER] | [GEOGRAPHIC_DATA], [US_STATE] Book Free Consult" at bounding box center [930, 65] width 219 height 38
click at [1024, 60] on img at bounding box center [1028, 65] width 23 height 12
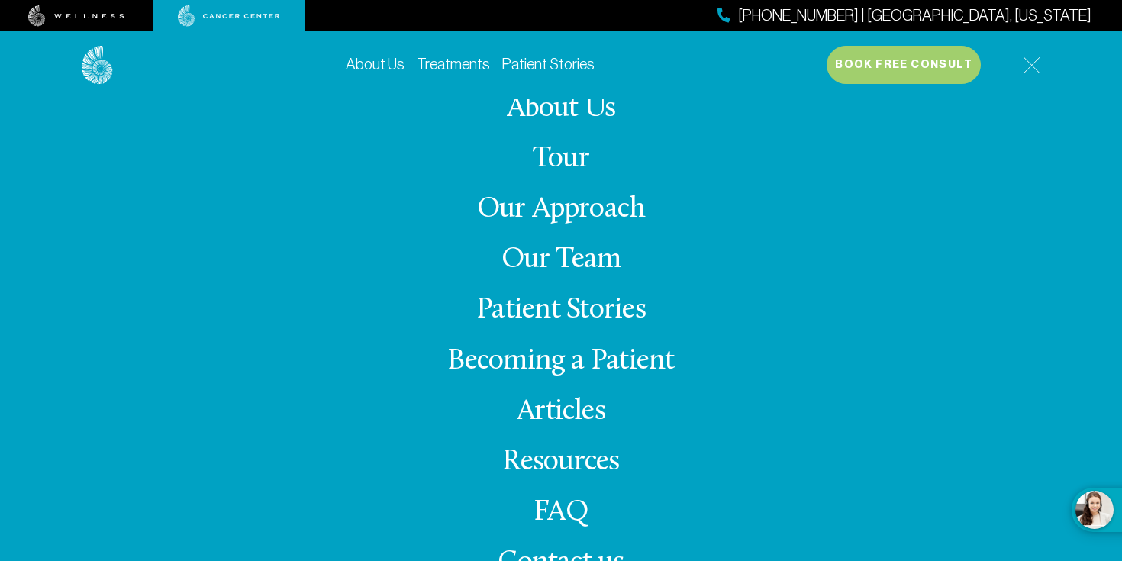
scroll to position [2, 0]
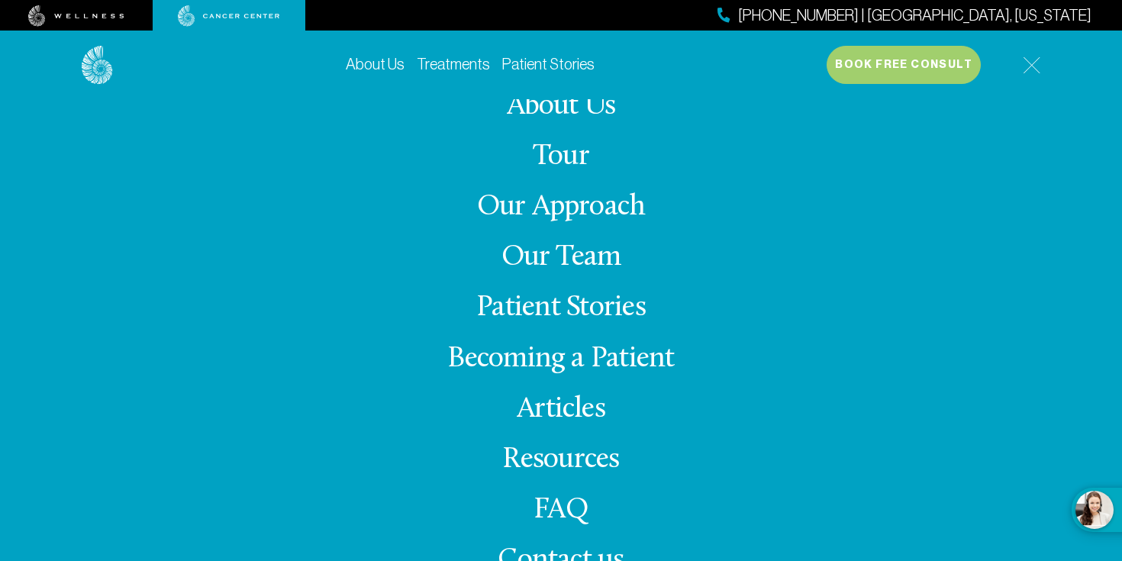
click at [629, 342] on ul "About Us Tour Our Approach Our Team Patient Stories Becoming a Patient Articles…" at bounding box center [560, 334] width 227 height 487
click at [629, 355] on link "Becoming a Patient" at bounding box center [560, 359] width 227 height 30
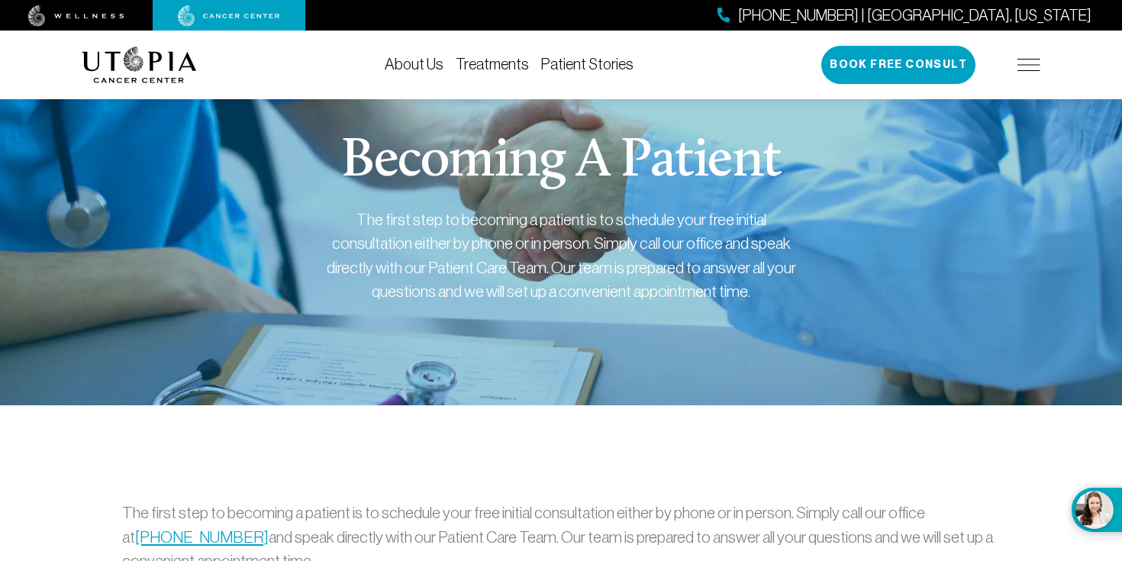
click at [498, 81] on div "About Us Treatments Patient Stories [PHONE_NUMBER] | [GEOGRAPHIC_DATA], [US_STA…" at bounding box center [561, 65] width 958 height 69
click at [498, 53] on div "About Us Treatments Patient Stories [PHONE_NUMBER] | [GEOGRAPHIC_DATA], [US_STA…" at bounding box center [561, 65] width 958 height 69
click at [498, 60] on link "Treatments" at bounding box center [491, 64] width 73 height 17
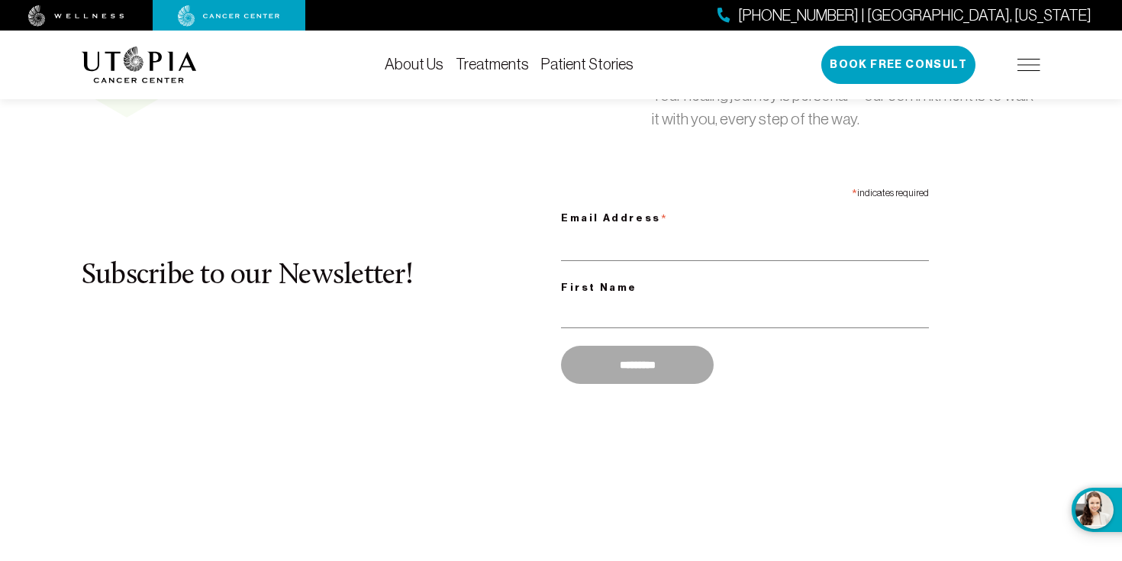
click at [423, 68] on link "About Us" at bounding box center [414, 64] width 59 height 17
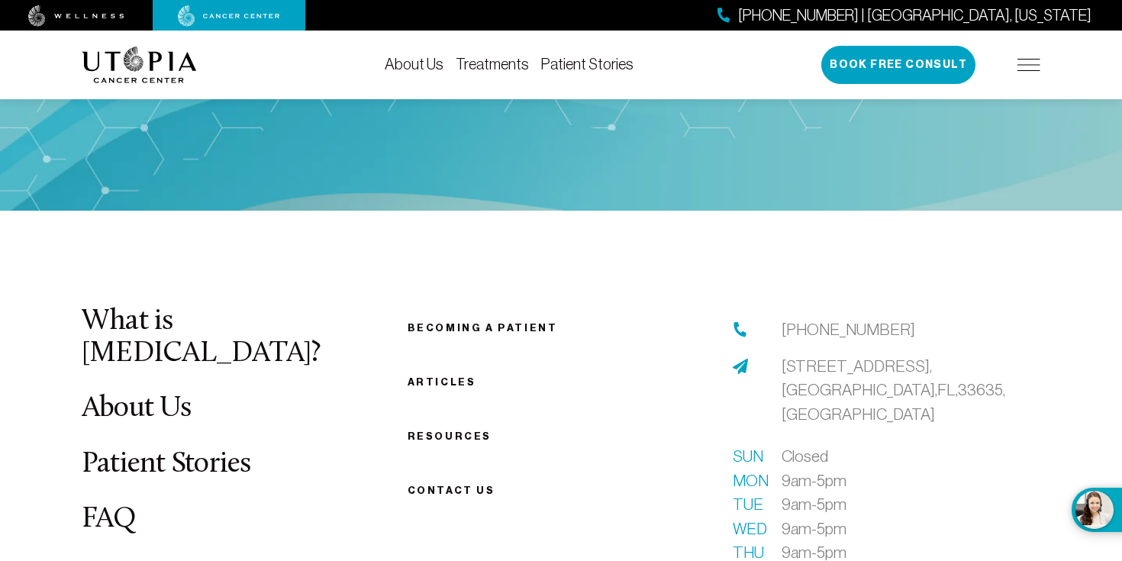
scroll to position [7849, 0]
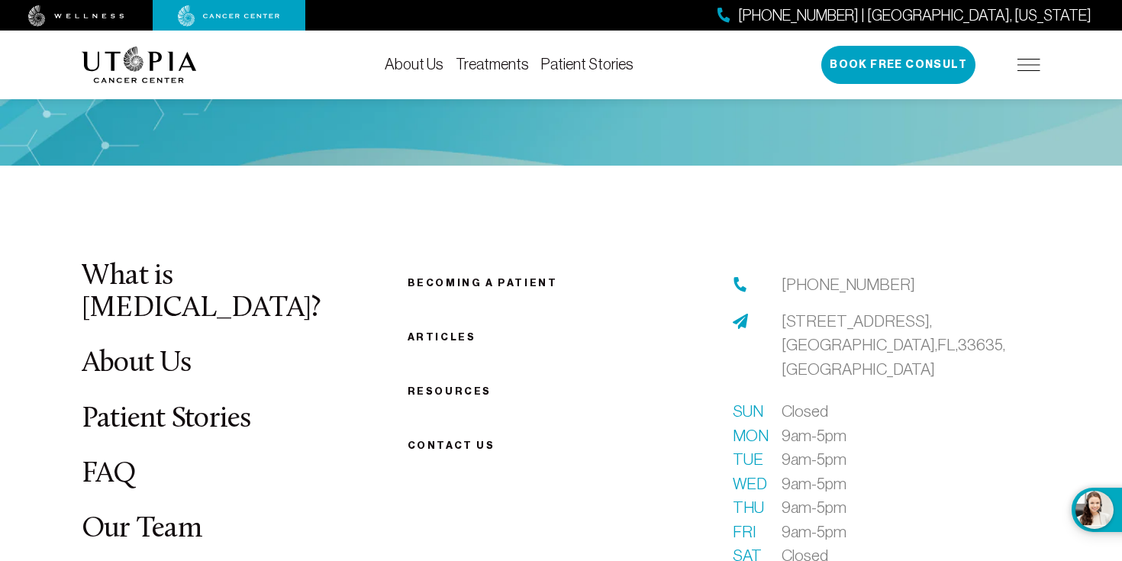
click at [115, 459] on link "FAQ" at bounding box center [109, 474] width 55 height 30
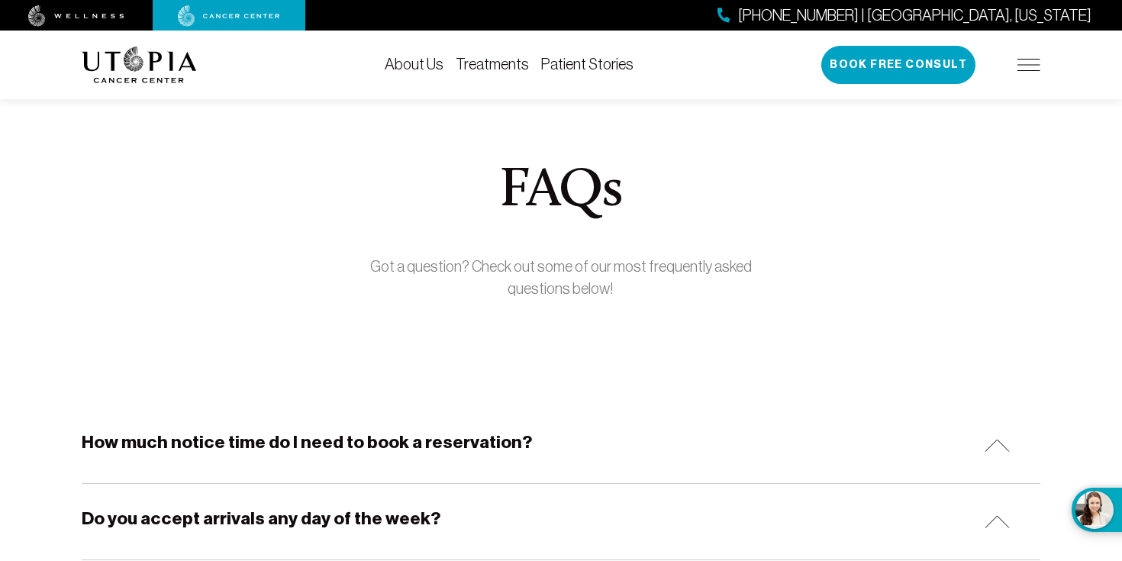
click at [420, 72] on link "About Us" at bounding box center [414, 64] width 59 height 17
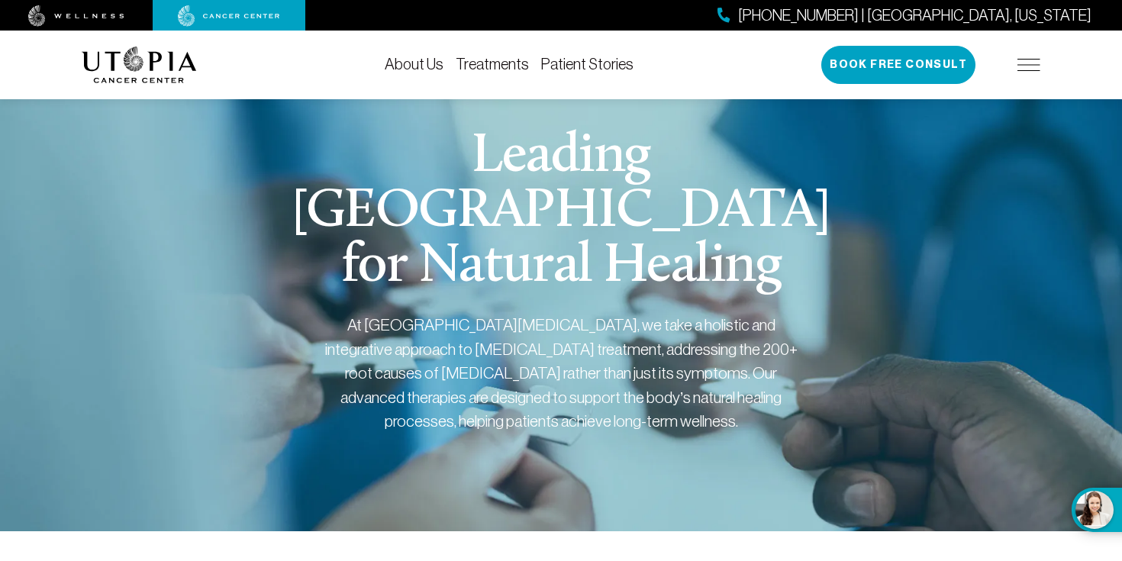
click at [504, 67] on link "Treatments" at bounding box center [491, 64] width 73 height 17
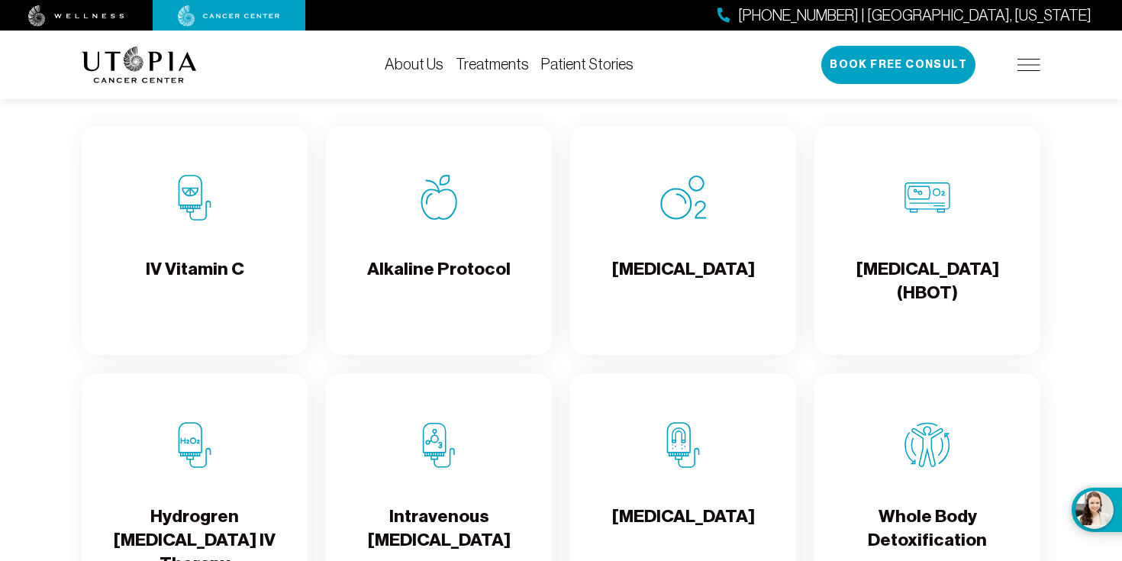
scroll to position [1662, 0]
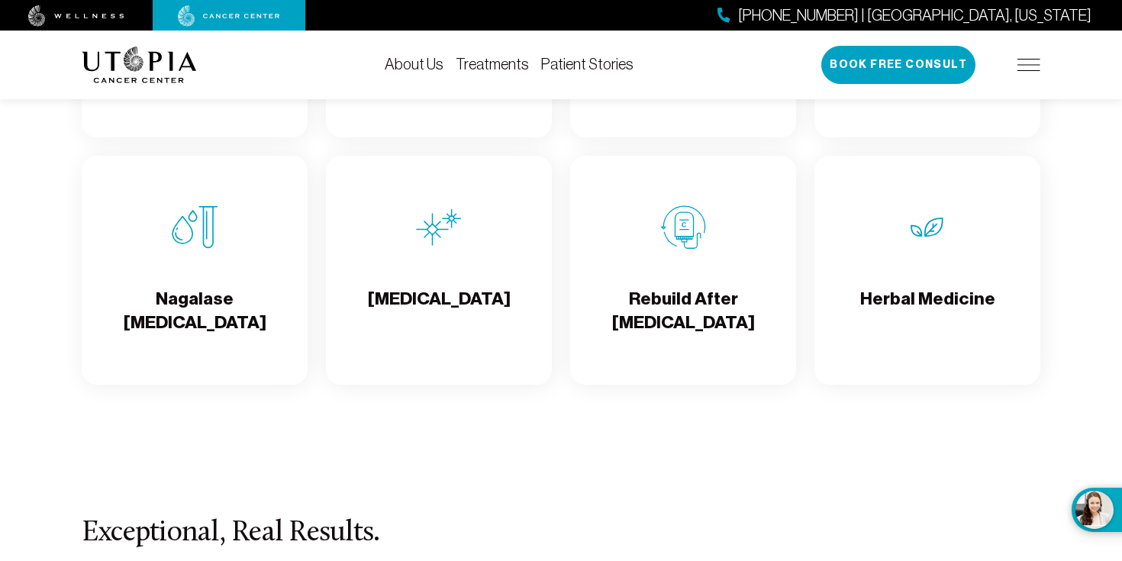
click at [585, 278] on div "Rebuild After [MEDICAL_DATA]" at bounding box center [683, 270] width 226 height 229
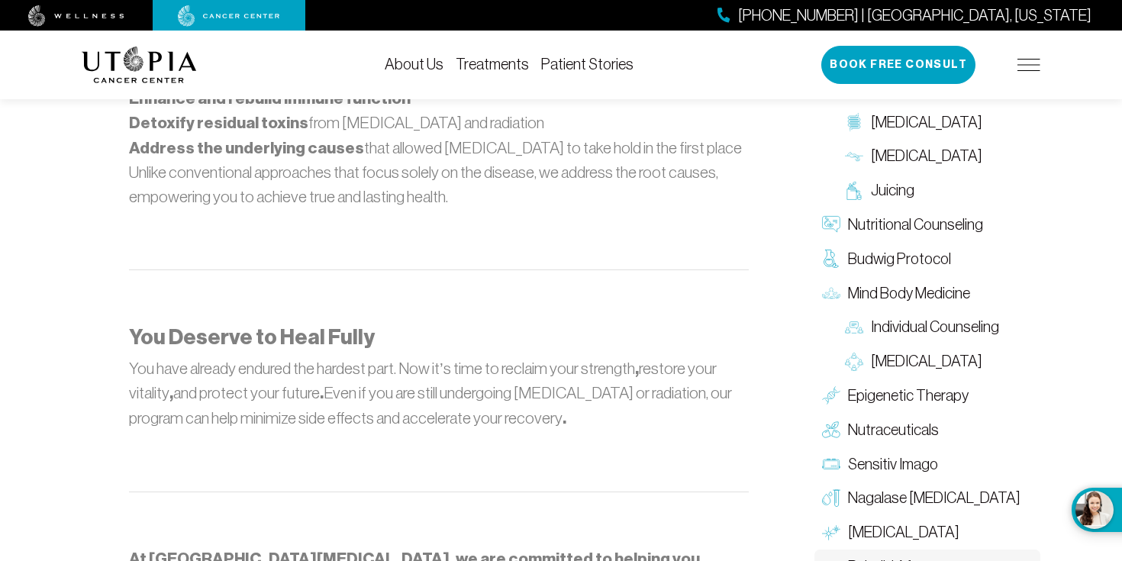
scroll to position [1669, 0]
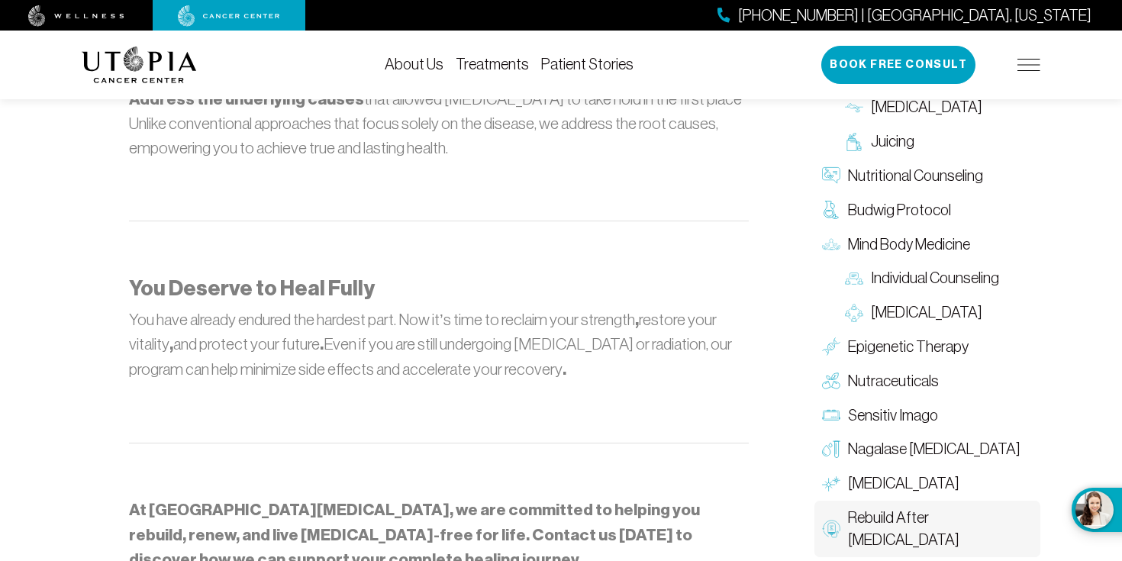
click at [1029, 44] on div "About Us Treatments Patient Stories [PHONE_NUMBER] | [GEOGRAPHIC_DATA], [US_STA…" at bounding box center [561, 65] width 958 height 69
click at [1022, 76] on div "[PHONE_NUMBER] | [GEOGRAPHIC_DATA], [US_STATE] Book Free Consult" at bounding box center [930, 65] width 219 height 38
click at [1028, 66] on img at bounding box center [1028, 65] width 23 height 12
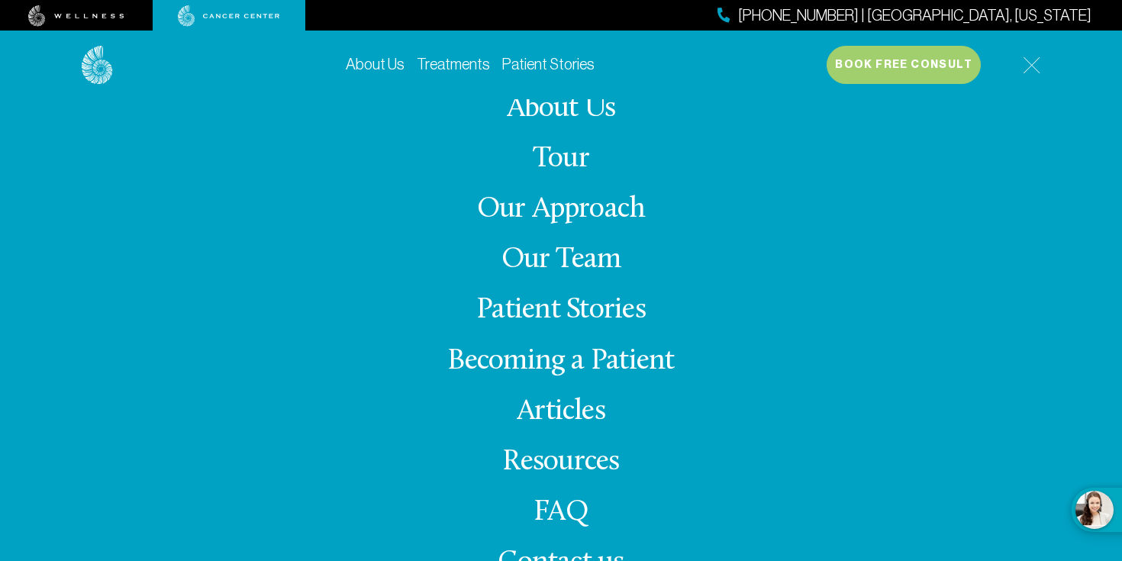
scroll to position [6, 0]
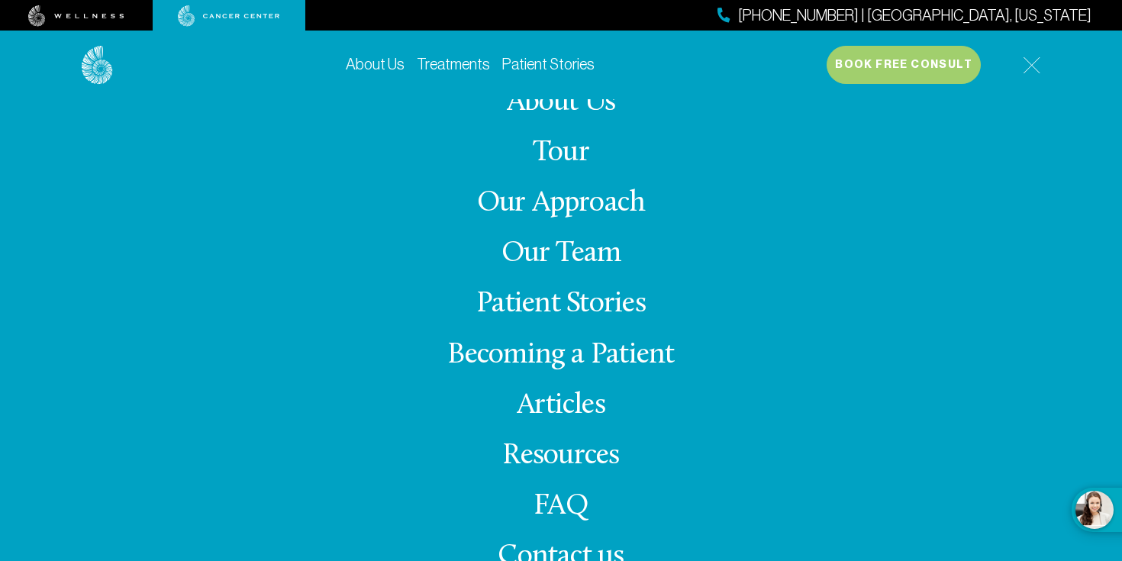
click at [523, 452] on link "Resources" at bounding box center [560, 456] width 117 height 30
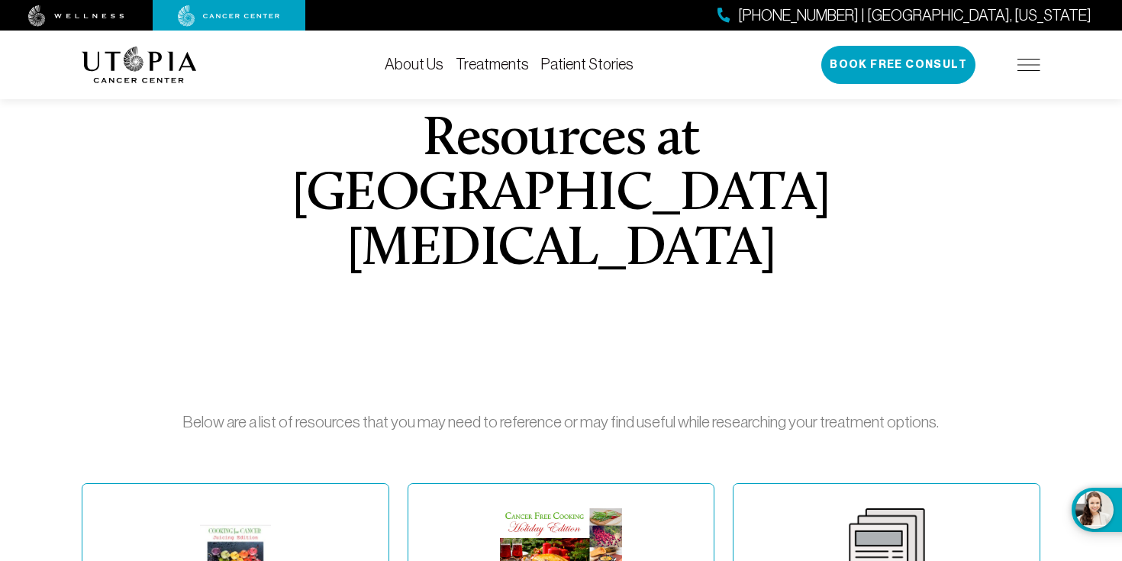
scroll to position [507, 0]
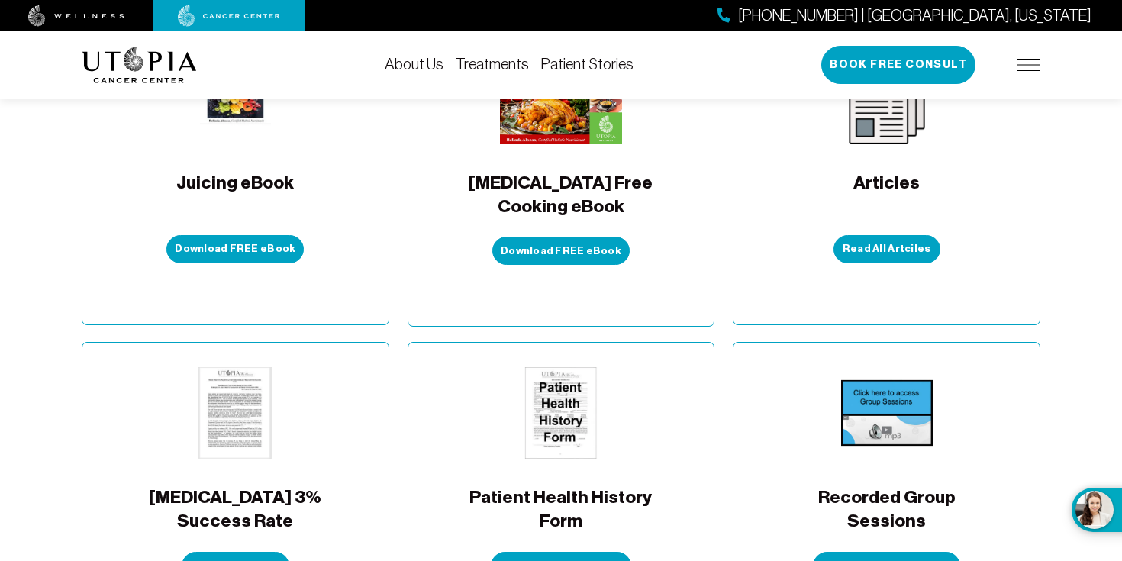
click at [555, 407] on div "Patient Health History Form Download Patient Form" at bounding box center [561, 473] width 206 height 213
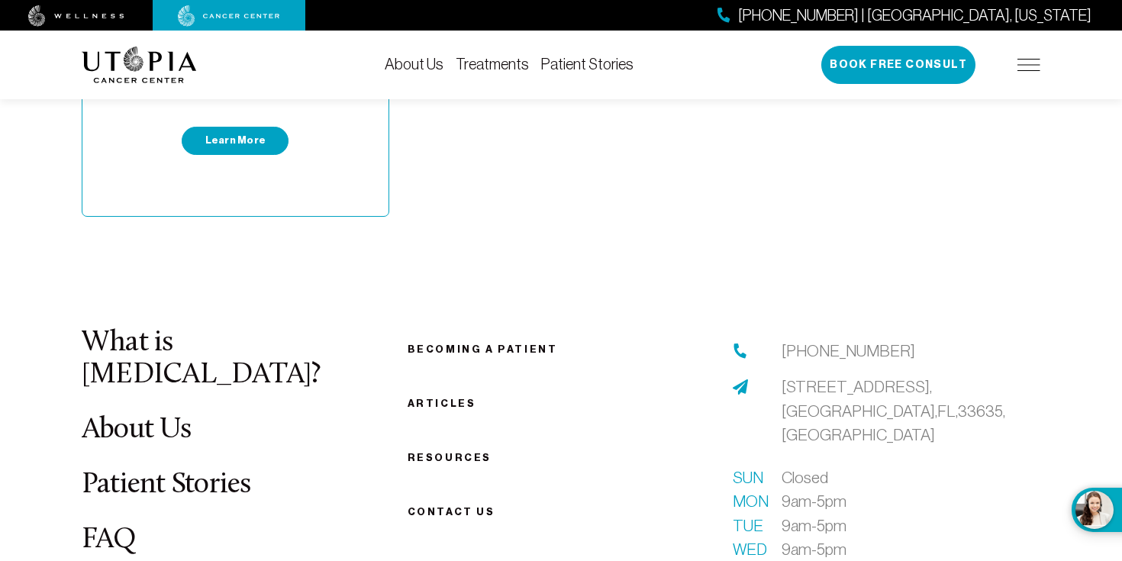
scroll to position [1627, 0]
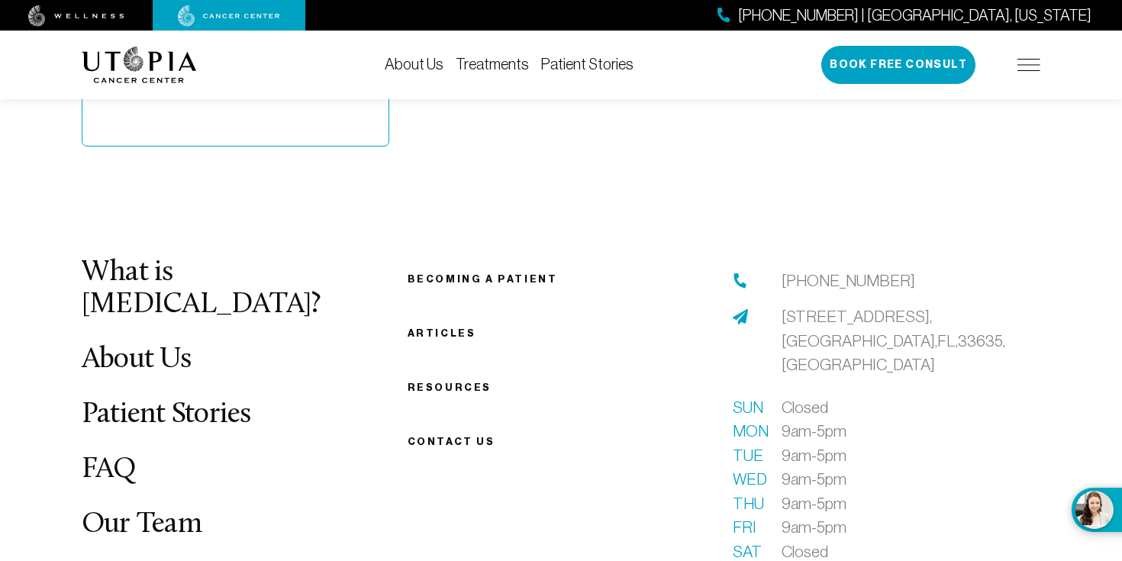
click at [433, 327] on link "Articles" at bounding box center [441, 332] width 69 height 11
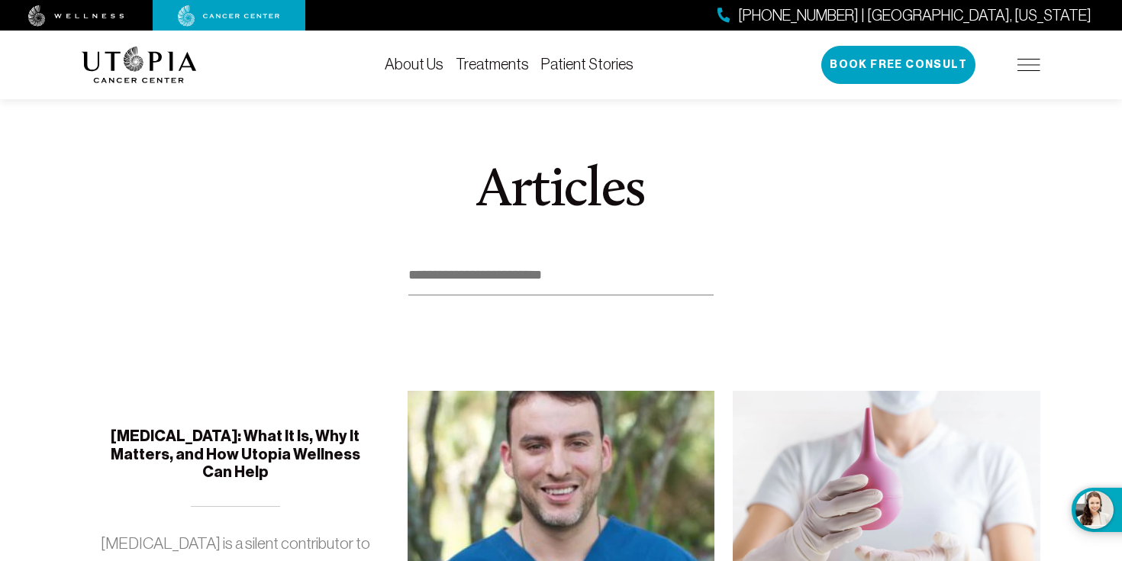
scroll to position [325, 0]
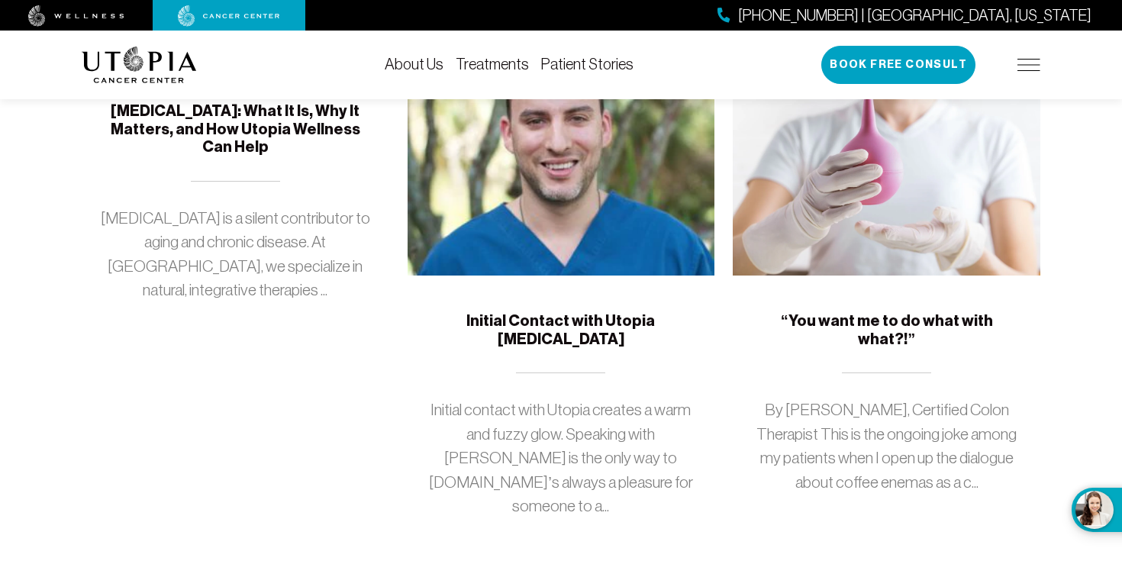
click at [502, 423] on p "Initial contact with Utopia creates a warm and fuzzy glow. Speaking with [PERSO…" at bounding box center [561, 458] width 271 height 121
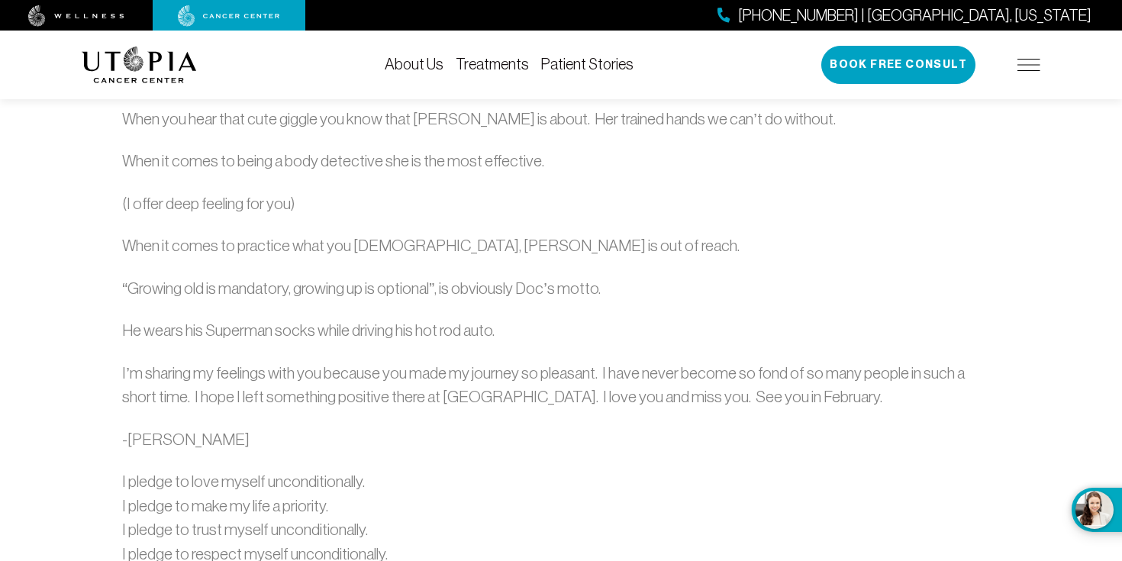
scroll to position [1549, 0]
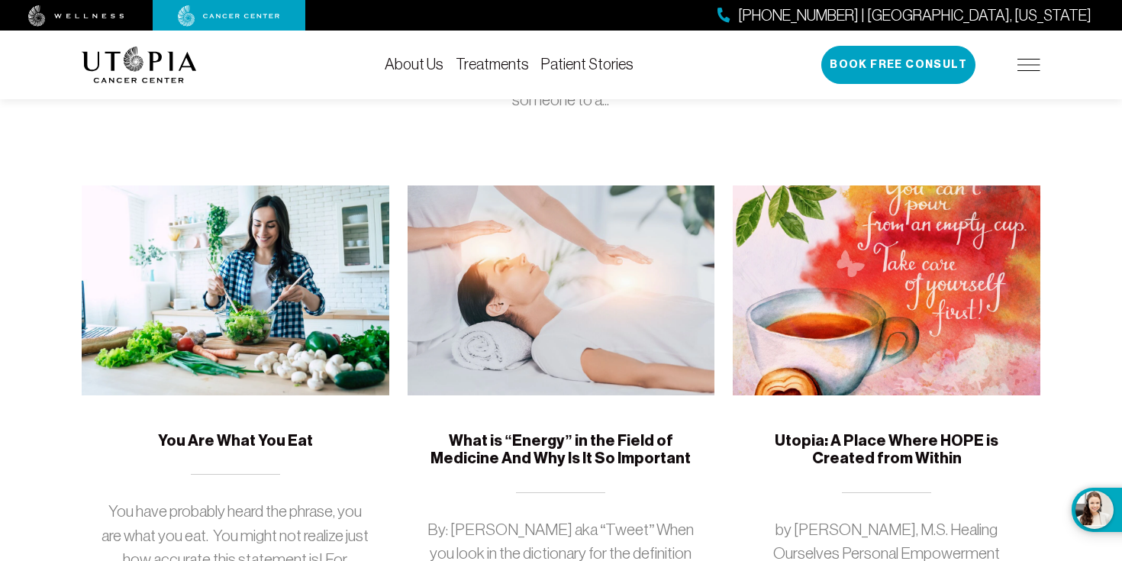
scroll to position [1279, 0]
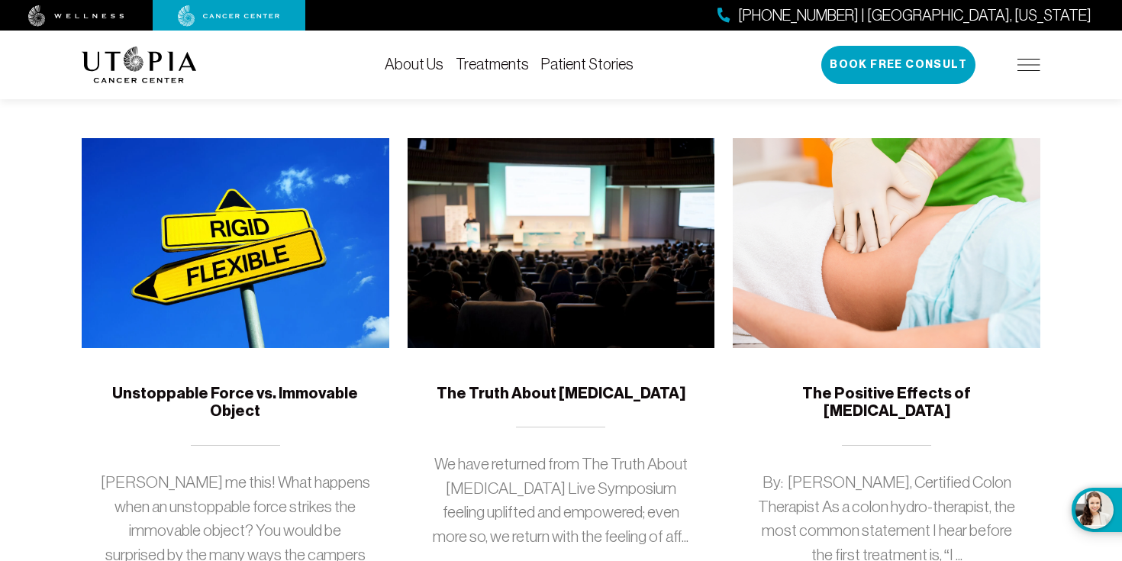
click at [594, 348] on div "The Truth About [MEDICAL_DATA] We have returned from The Truth About [MEDICAL_D…" at bounding box center [560, 485] width 307 height 274
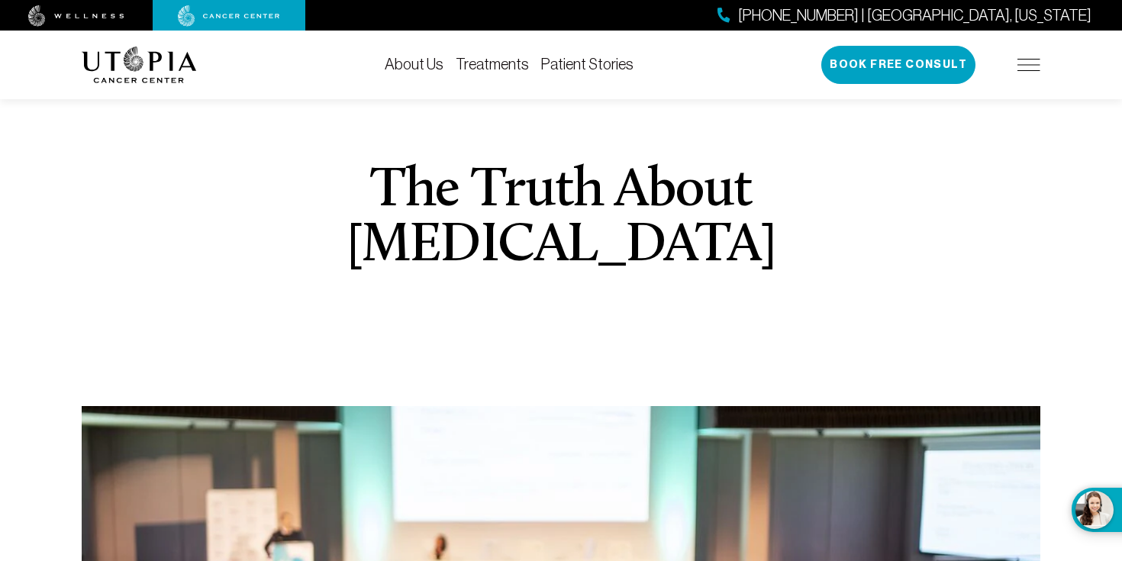
click at [1033, 54] on div "[PHONE_NUMBER] | [GEOGRAPHIC_DATA], [US_STATE] Book Free Consult" at bounding box center [930, 65] width 219 height 38
click at [1028, 61] on img at bounding box center [1028, 65] width 23 height 12
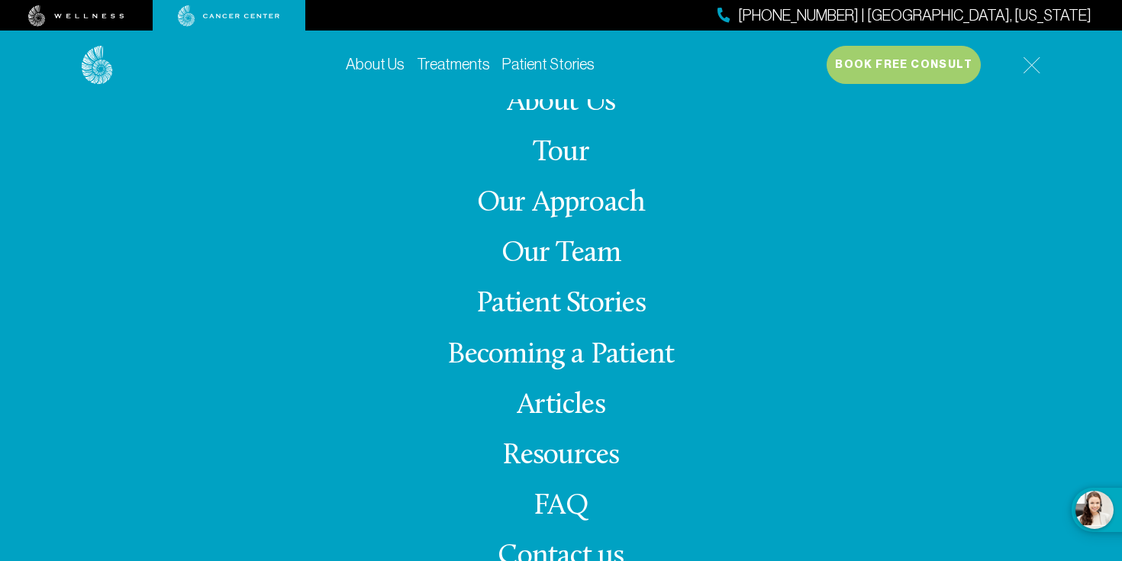
scroll to position [259, 0]
click at [551, 448] on link "Resources" at bounding box center [560, 456] width 117 height 30
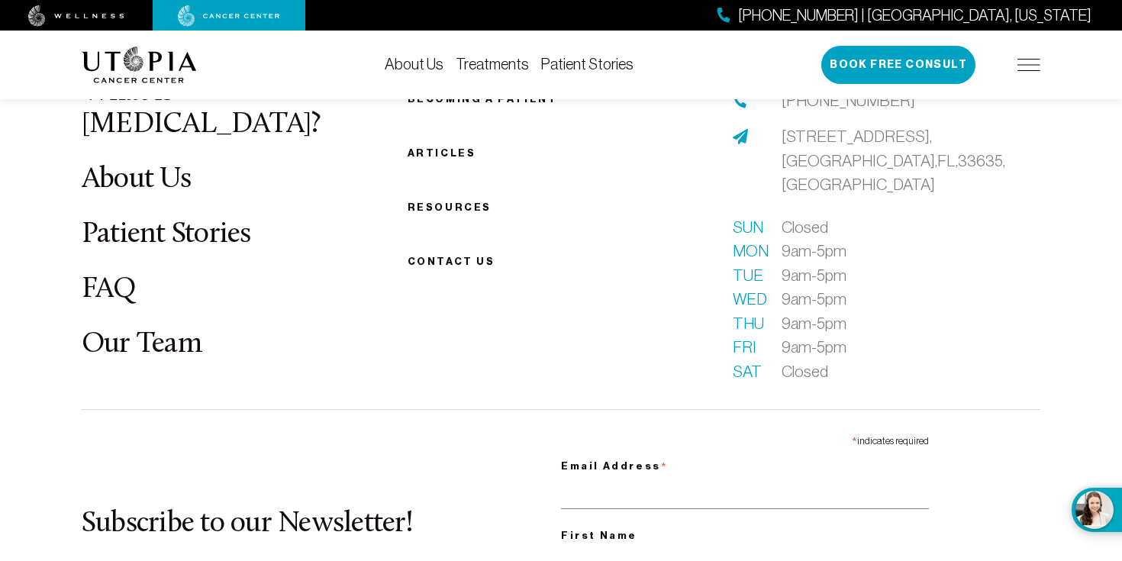
scroll to position [1718, 0]
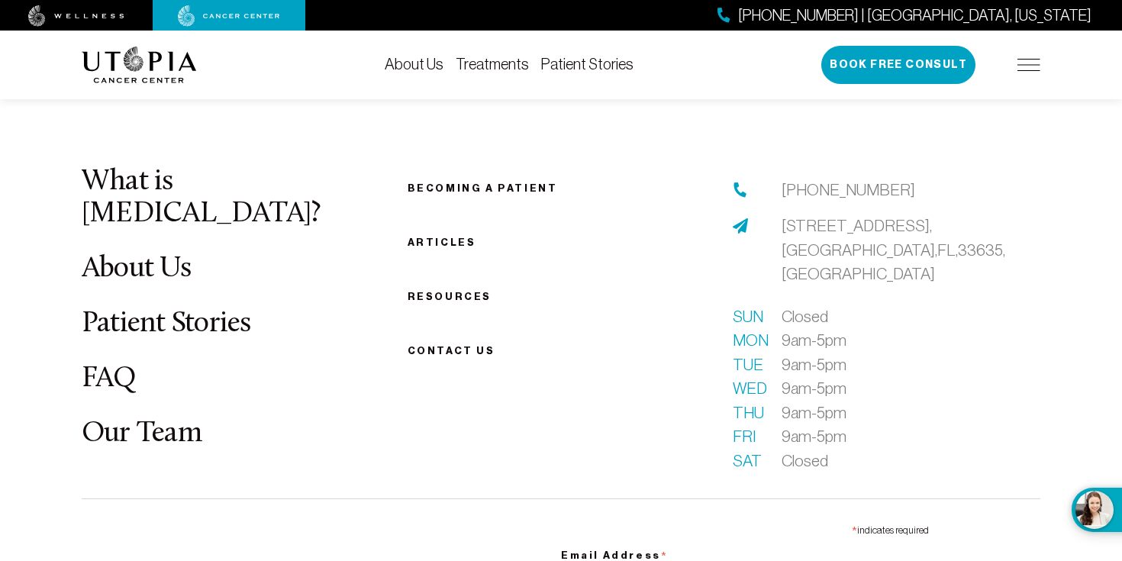
click at [399, 58] on link "About Us" at bounding box center [414, 64] width 59 height 17
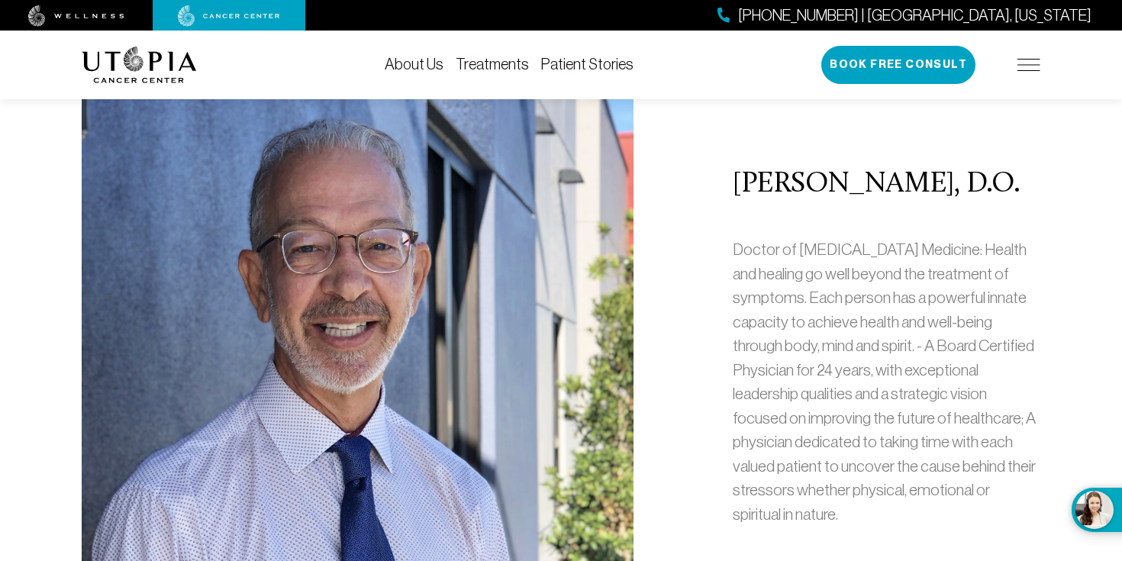
click at [552, 62] on link "Patient Stories" at bounding box center [587, 64] width 92 height 17
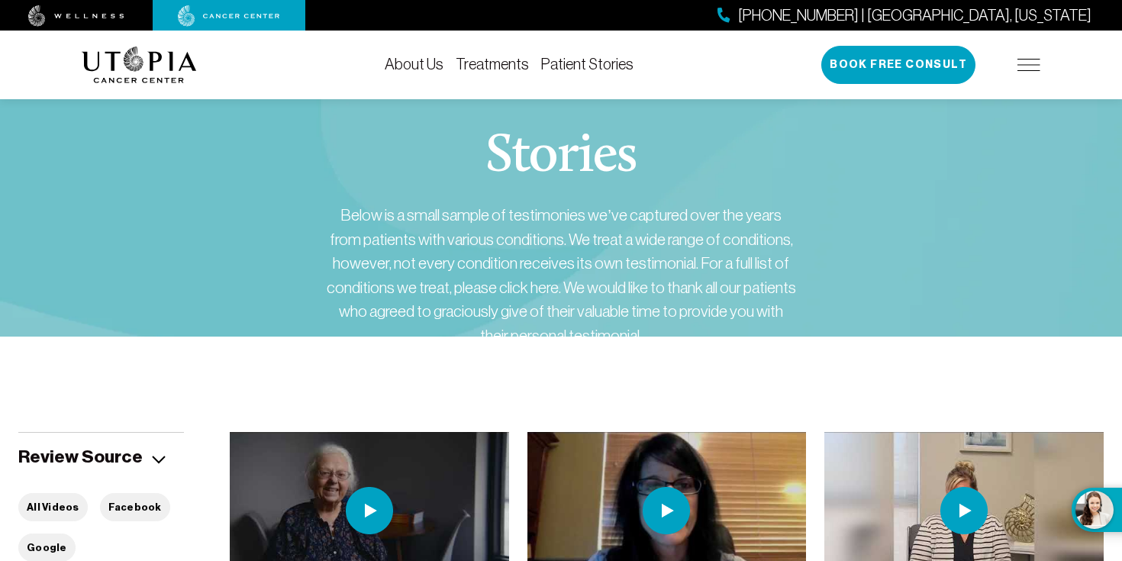
click at [552, 62] on link "Patient Stories" at bounding box center [587, 64] width 92 height 17
click at [478, 65] on link "Treatments" at bounding box center [491, 64] width 73 height 17
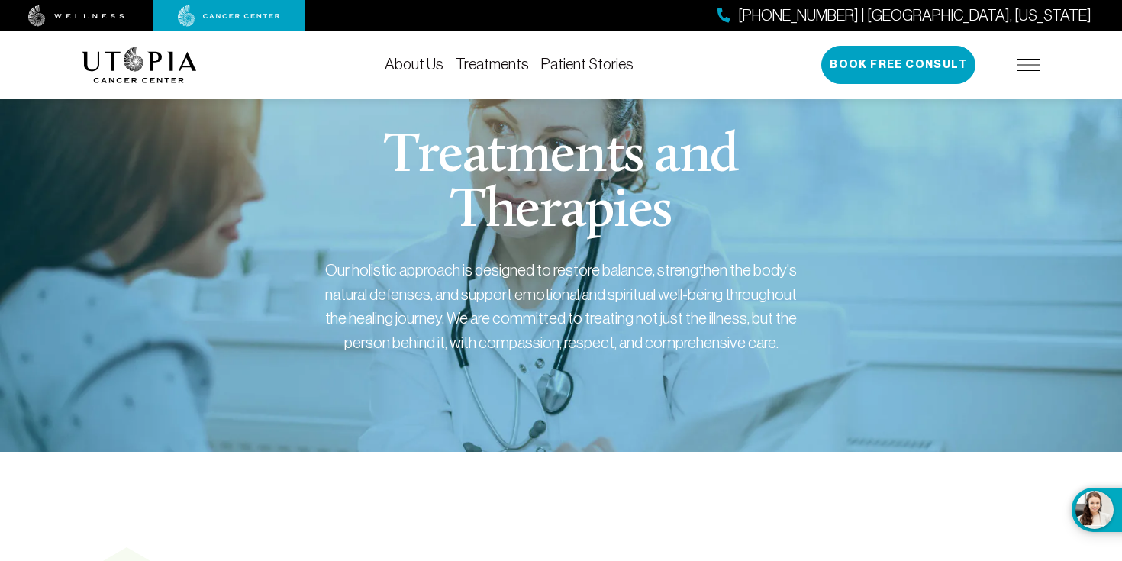
click at [1017, 59] on img at bounding box center [1028, 65] width 23 height 12
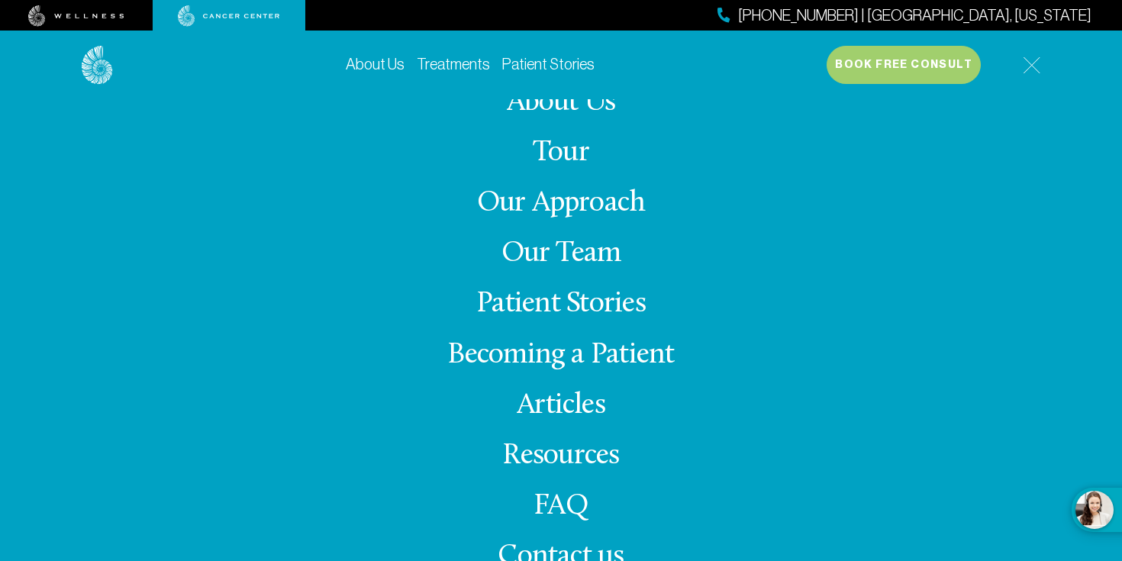
scroll to position [376, 0]
click at [546, 144] on link "Tour" at bounding box center [561, 153] width 56 height 30
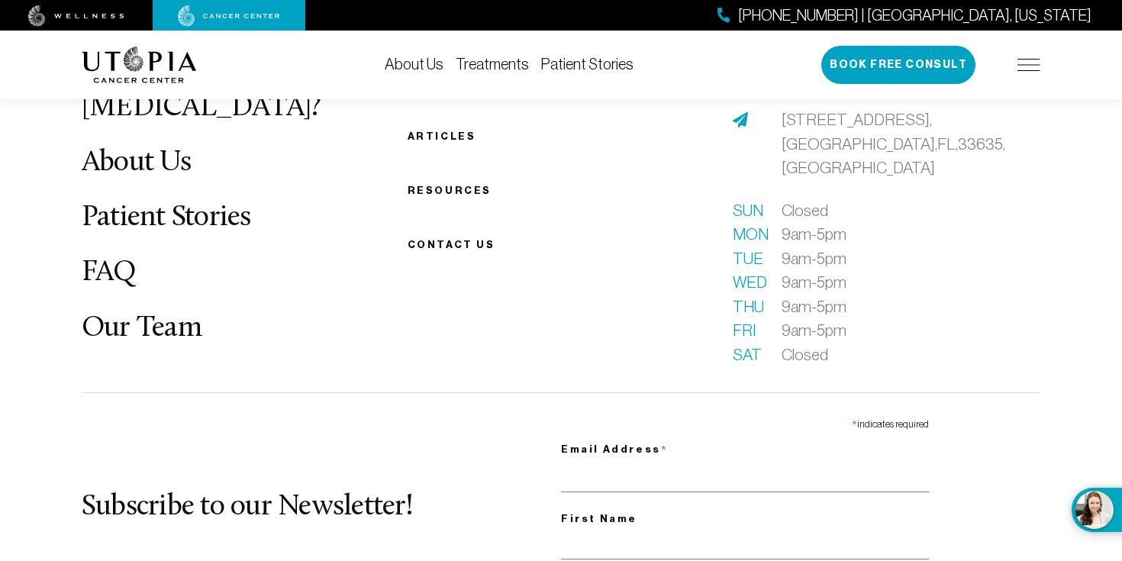
scroll to position [3954, 0]
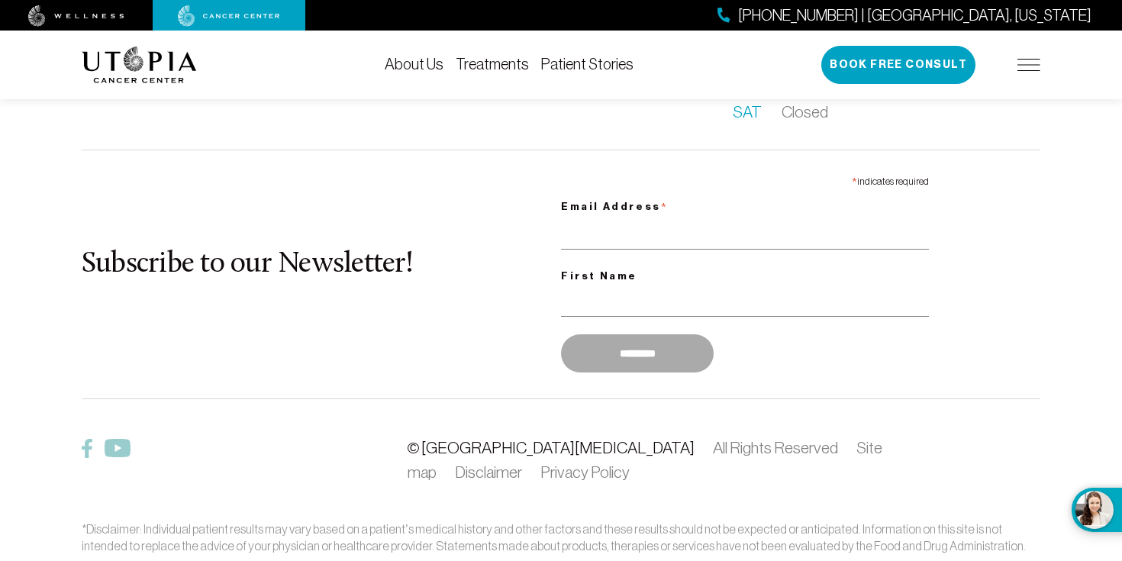
click at [526, 439] on link "© [GEOGRAPHIC_DATA][MEDICAL_DATA]" at bounding box center [550, 448] width 287 height 18
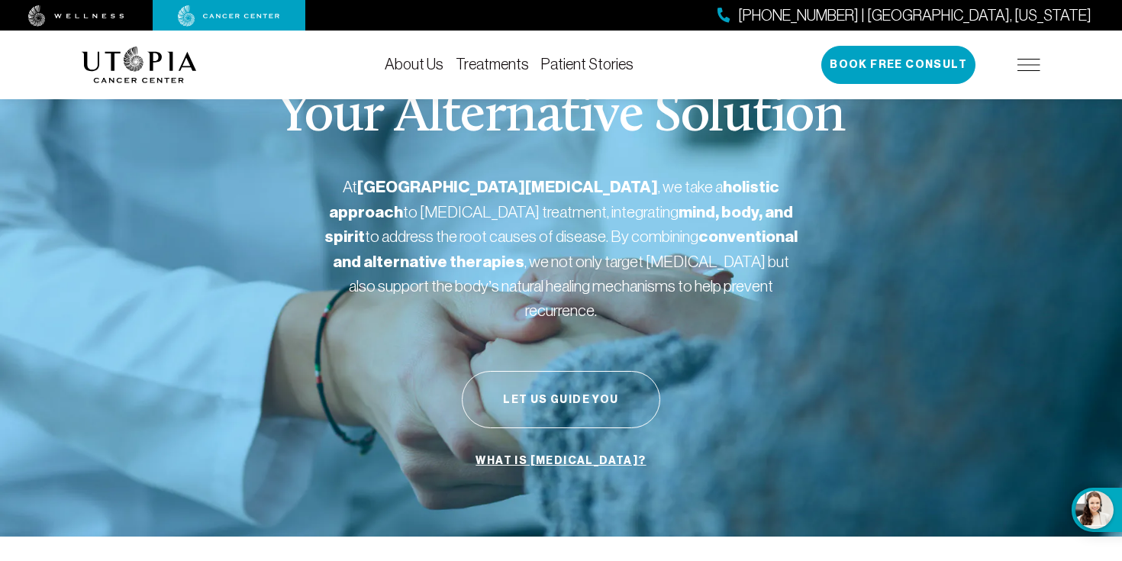
scroll to position [15, 0]
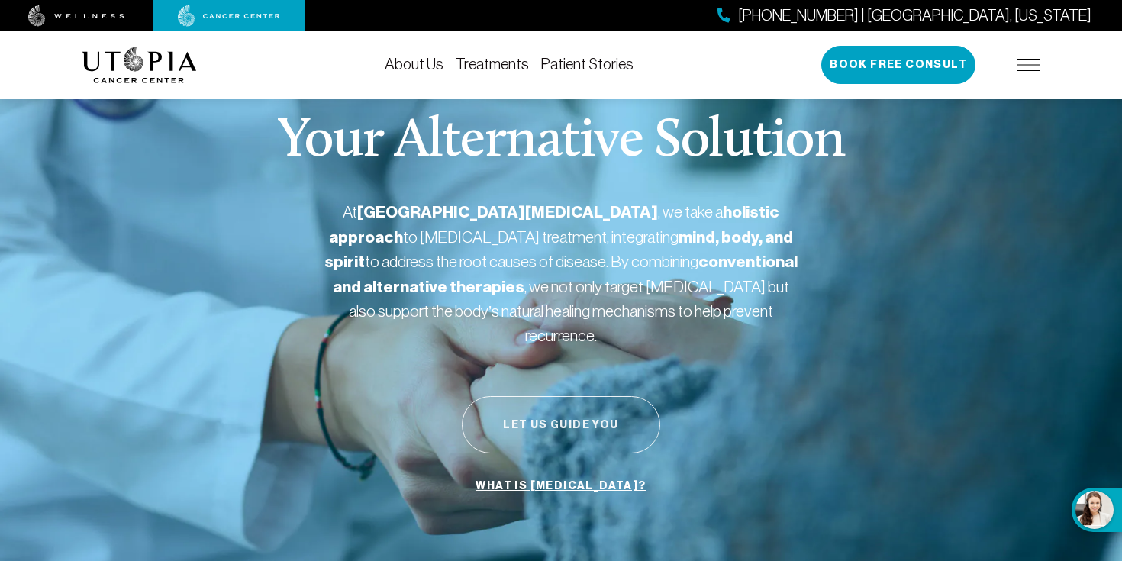
click at [540, 407] on button "Let Us Guide You" at bounding box center [561, 424] width 198 height 57
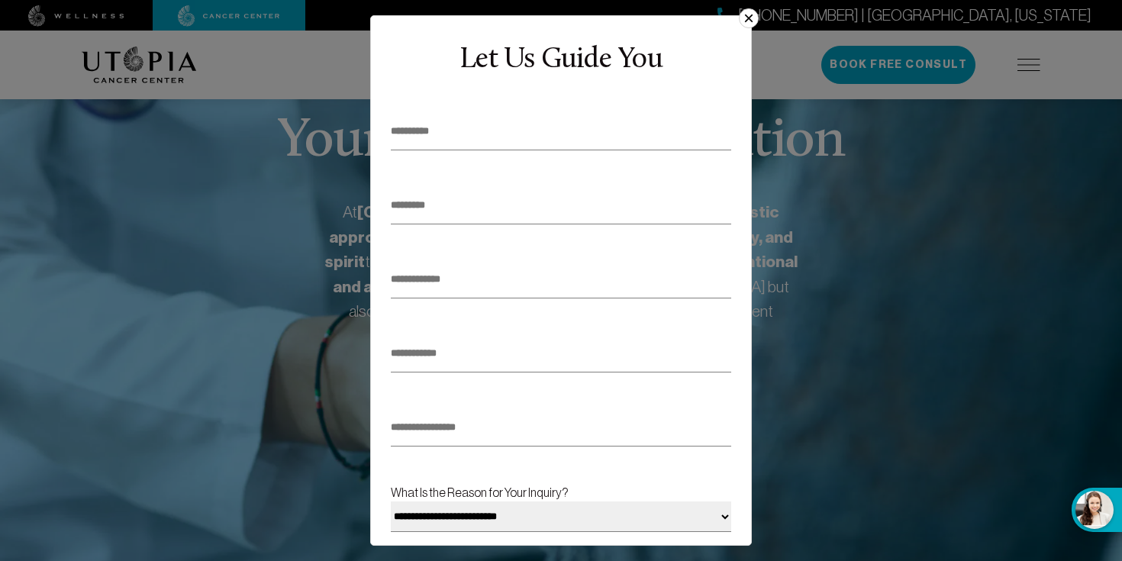
click at [748, 11] on button "×" at bounding box center [749, 18] width 20 height 20
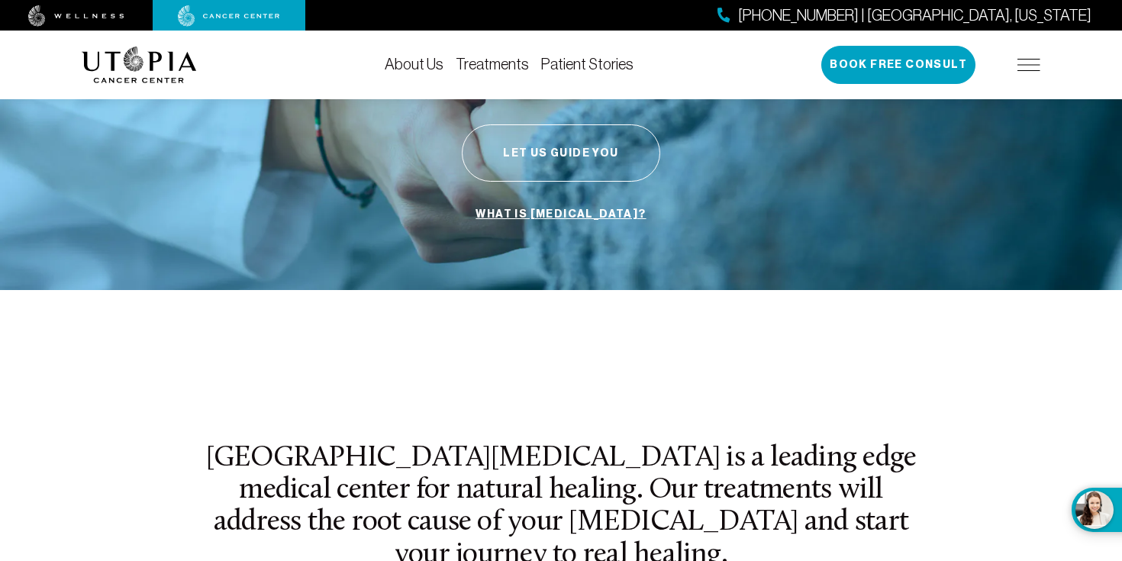
scroll to position [358, 0]
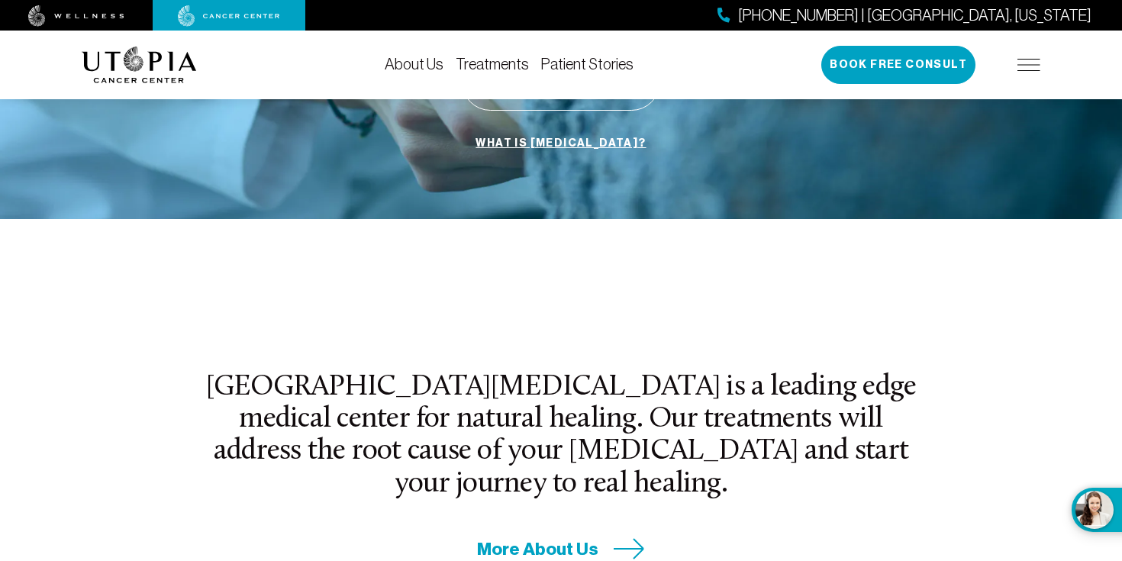
click at [499, 476] on div "[GEOGRAPHIC_DATA][MEDICAL_DATA] is a leading edge medical center for natural he…" at bounding box center [561, 466] width 732 height 189
click at [499, 537] on span "More About Us" at bounding box center [537, 549] width 121 height 24
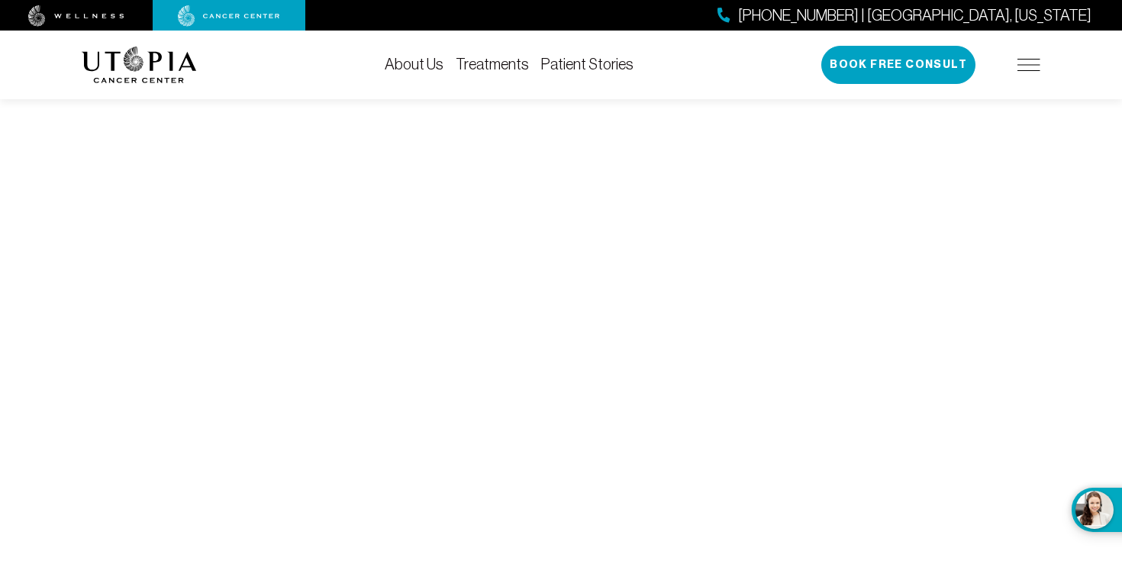
scroll to position [6578, 0]
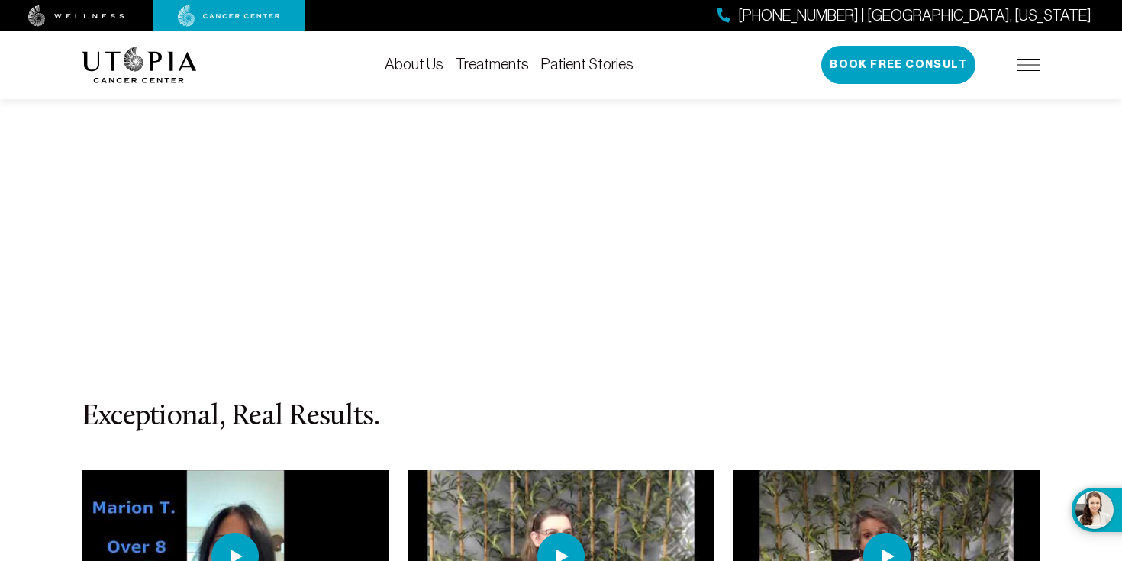
click at [1031, 73] on div "[PHONE_NUMBER] | [GEOGRAPHIC_DATA], [US_STATE] Book Free Consult" at bounding box center [930, 65] width 219 height 38
click at [1028, 69] on img at bounding box center [1028, 65] width 23 height 12
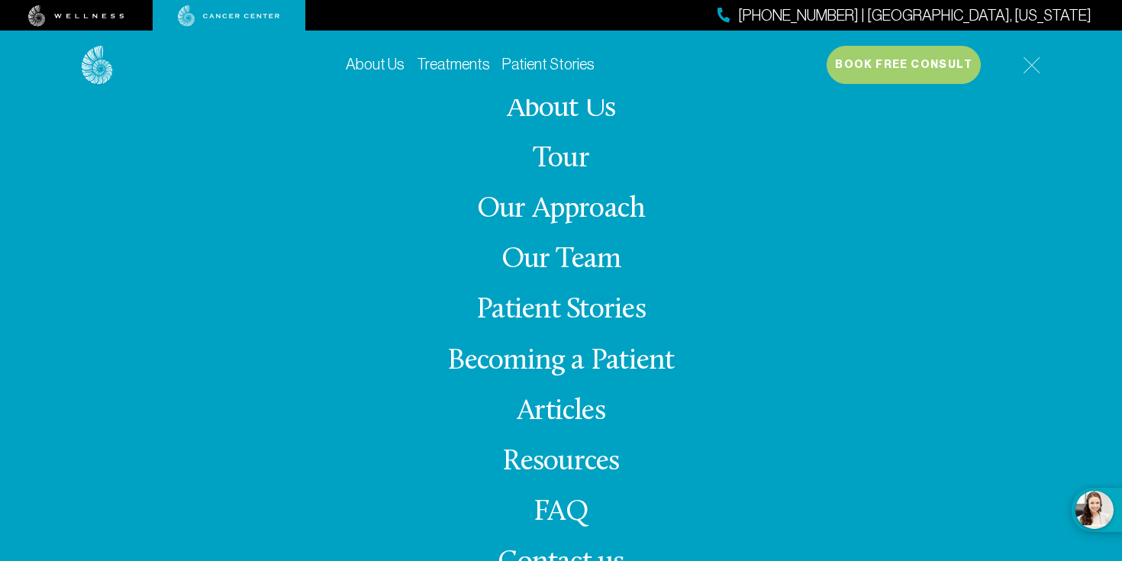
scroll to position [6, 0]
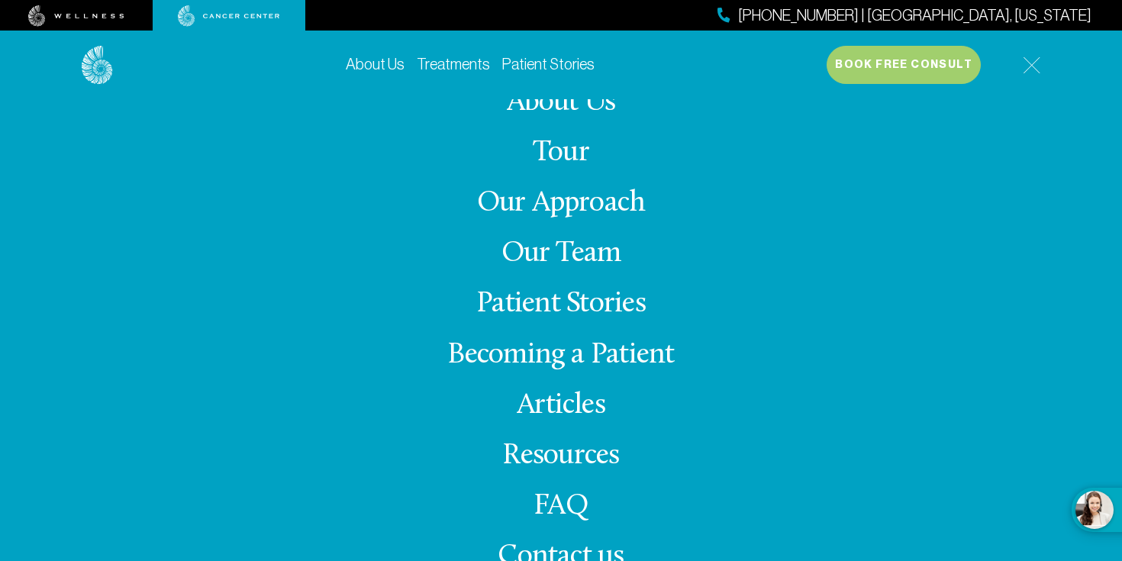
click at [656, 351] on link "Becoming a Patient" at bounding box center [560, 355] width 227 height 30
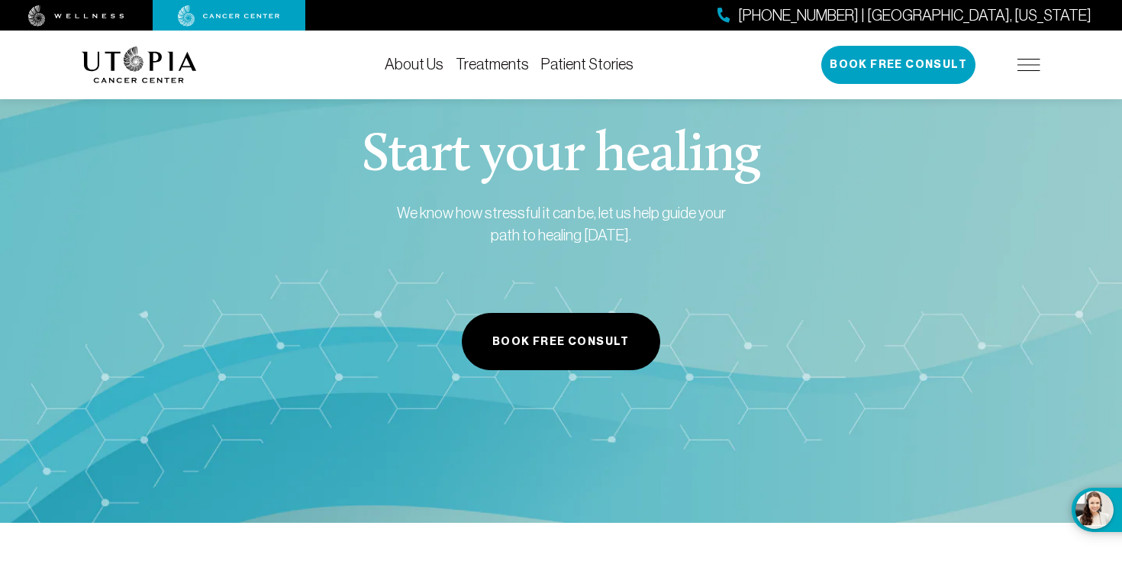
scroll to position [1633, 0]
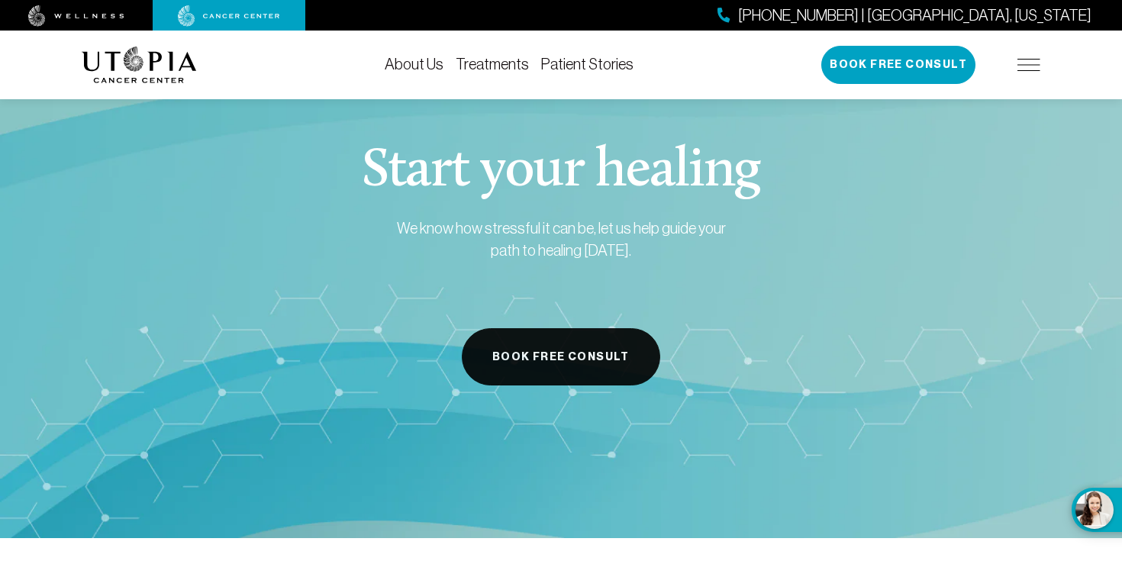
click at [599, 369] on button "Book Free Consult" at bounding box center [561, 356] width 198 height 57
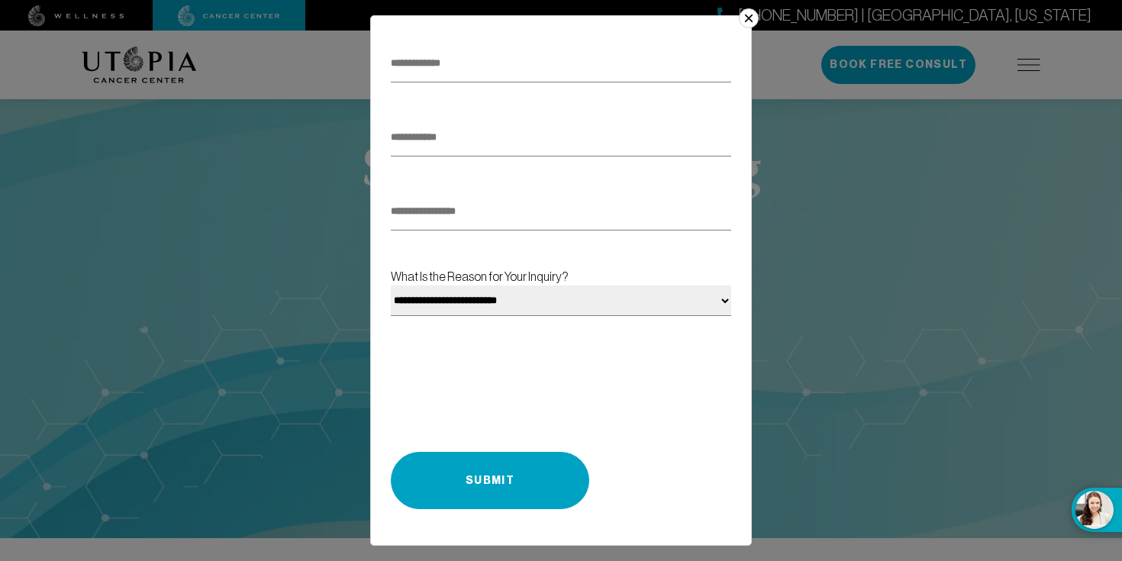
scroll to position [233, 0]
click at [748, 22] on button "×" at bounding box center [749, 18] width 20 height 20
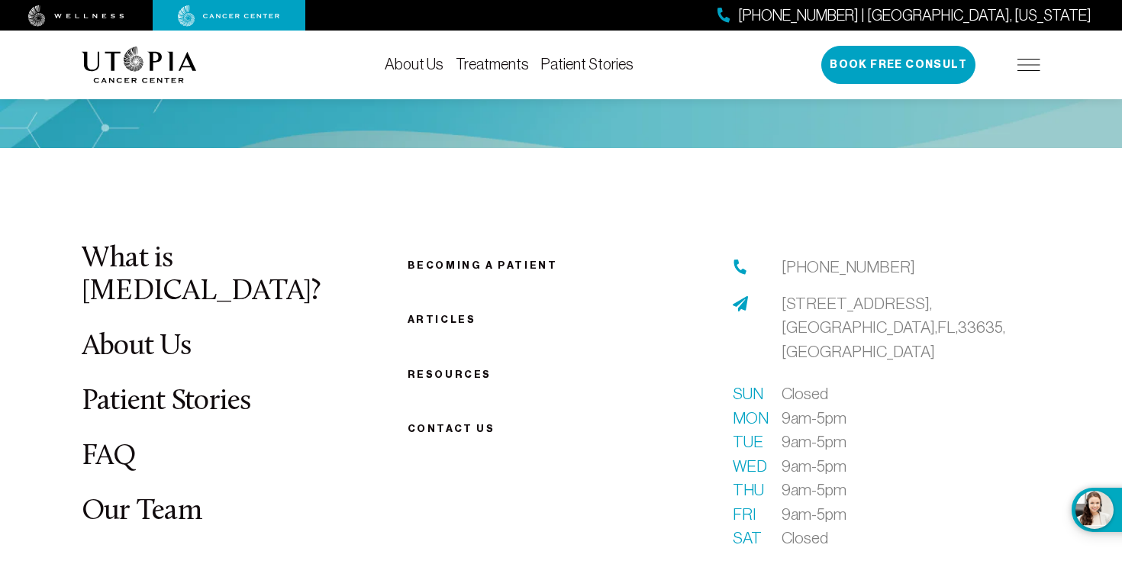
scroll to position [2110, 0]
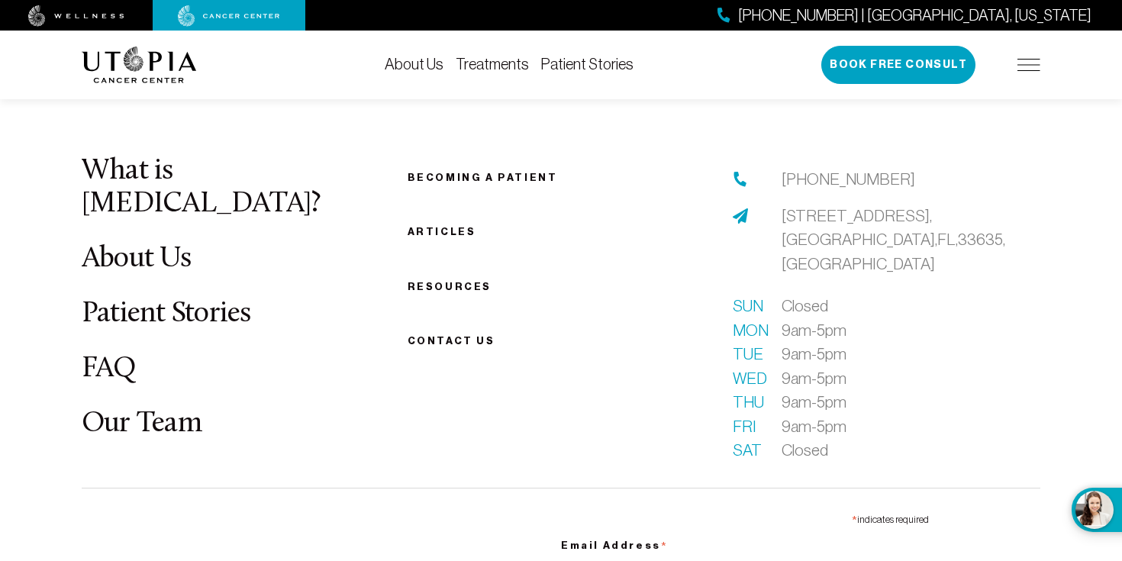
click at [112, 409] on link "Our Team" at bounding box center [142, 424] width 120 height 30
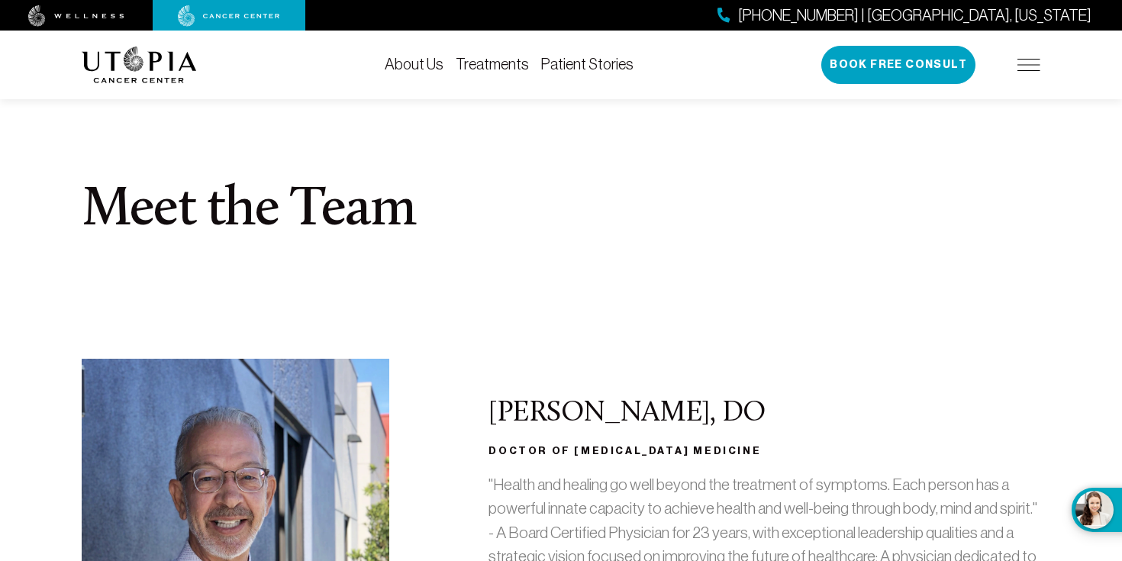
click at [414, 86] on div "About Us Treatments Patient Stories [PHONE_NUMBER] | [GEOGRAPHIC_DATA], [US_STA…" at bounding box center [561, 65] width 958 height 69
click at [423, 65] on link "About Us" at bounding box center [414, 64] width 59 height 17
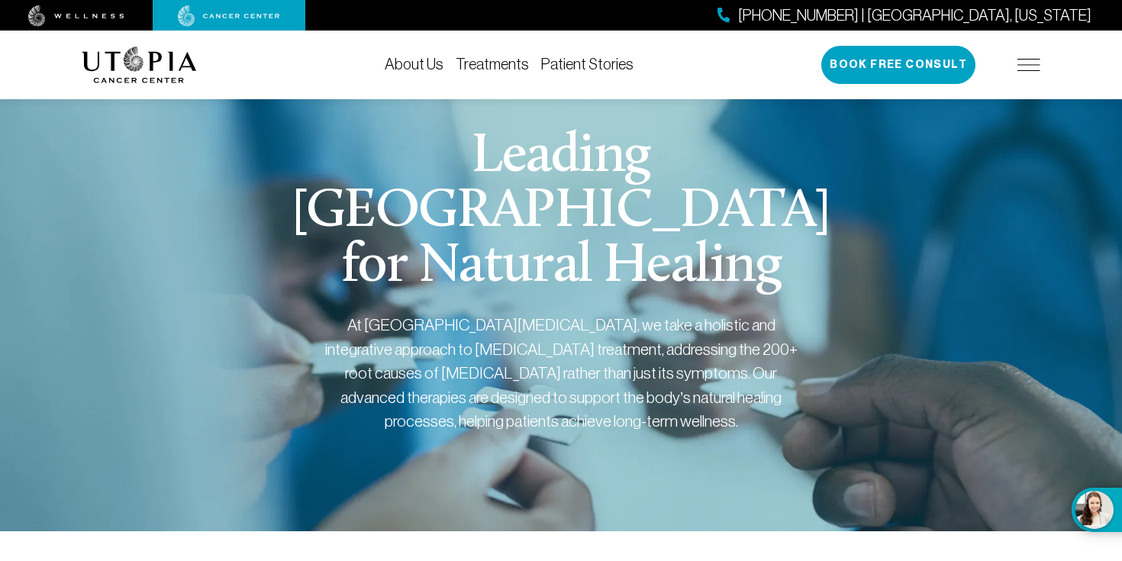
click at [443, 69] on link "About Us" at bounding box center [414, 64] width 59 height 17
click at [513, 60] on link "Treatments" at bounding box center [491, 64] width 73 height 17
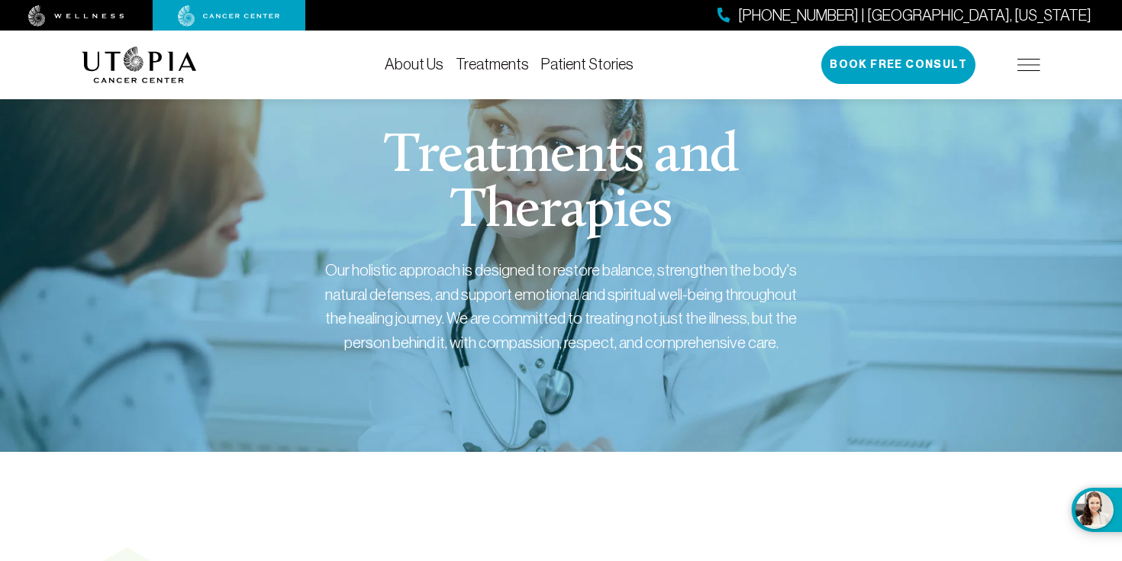
click at [581, 58] on link "Patient Stories" at bounding box center [587, 64] width 92 height 17
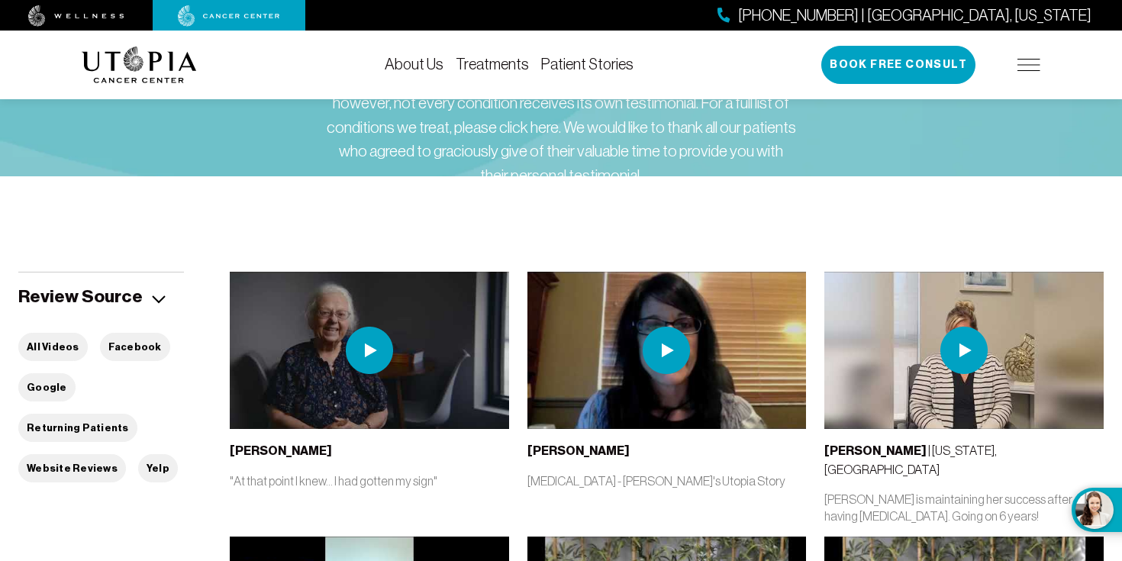
scroll to position [275, 0]
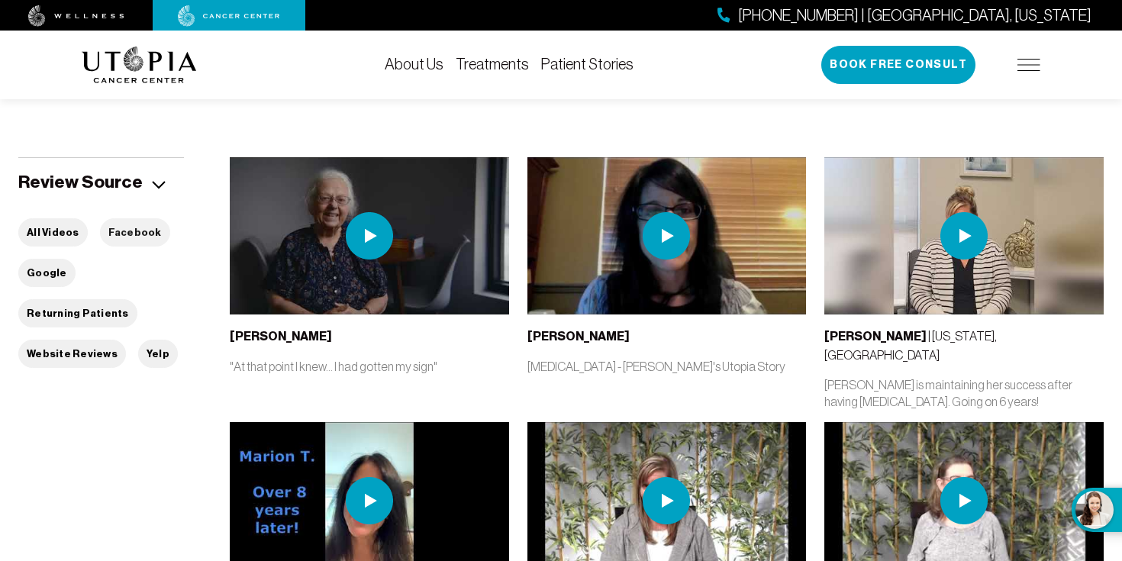
click at [127, 232] on button "Facebook" at bounding box center [135, 232] width 70 height 28
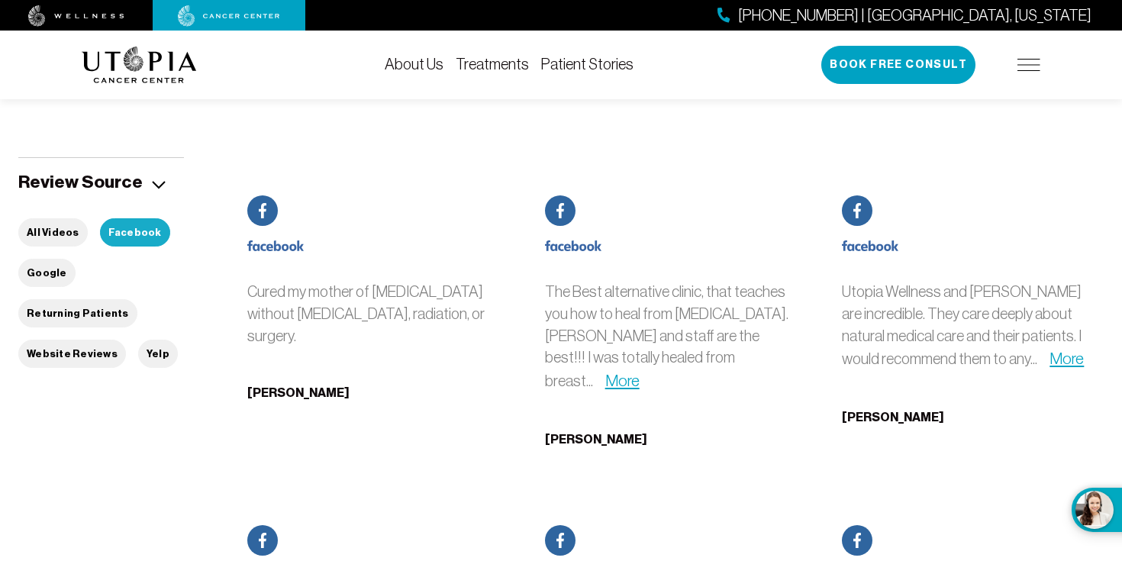
scroll to position [268, 0]
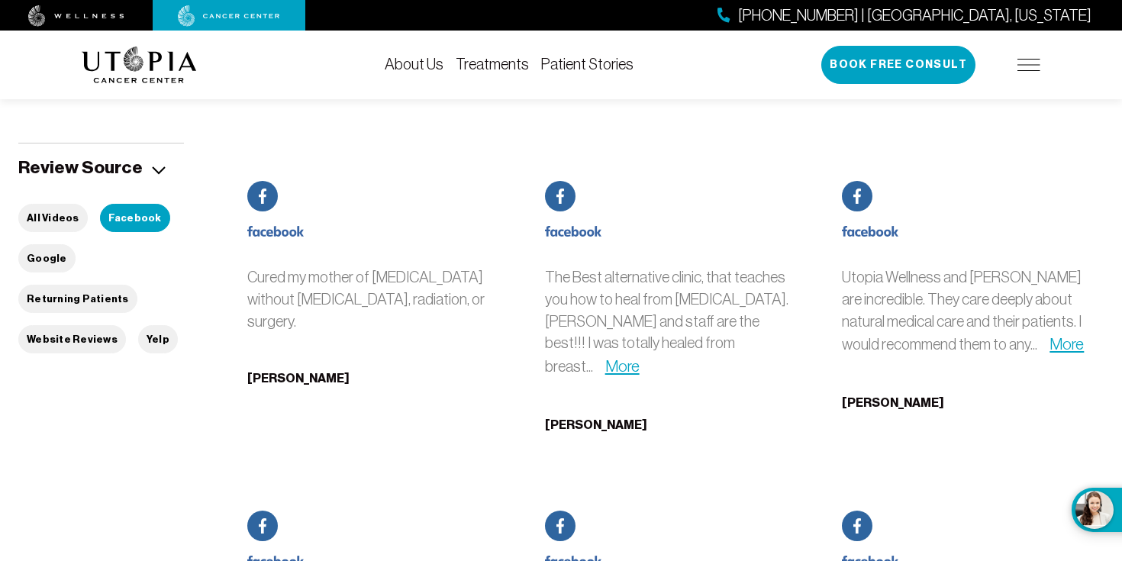
scroll to position [297, 0]
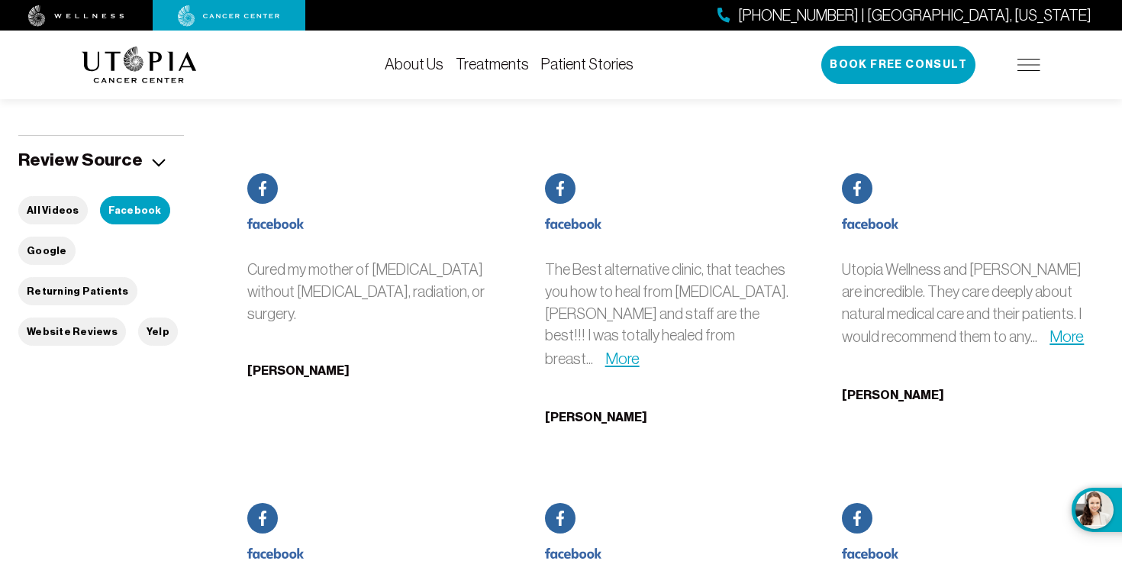
click at [1026, 50] on div "[PHONE_NUMBER] | [GEOGRAPHIC_DATA], [US_STATE] Book Free Consult" at bounding box center [930, 65] width 219 height 38
click at [1025, 49] on div "[PHONE_NUMBER] | [GEOGRAPHIC_DATA], [US_STATE] Book Free Consult" at bounding box center [930, 65] width 219 height 38
click at [1025, 59] on img at bounding box center [1028, 65] width 23 height 12
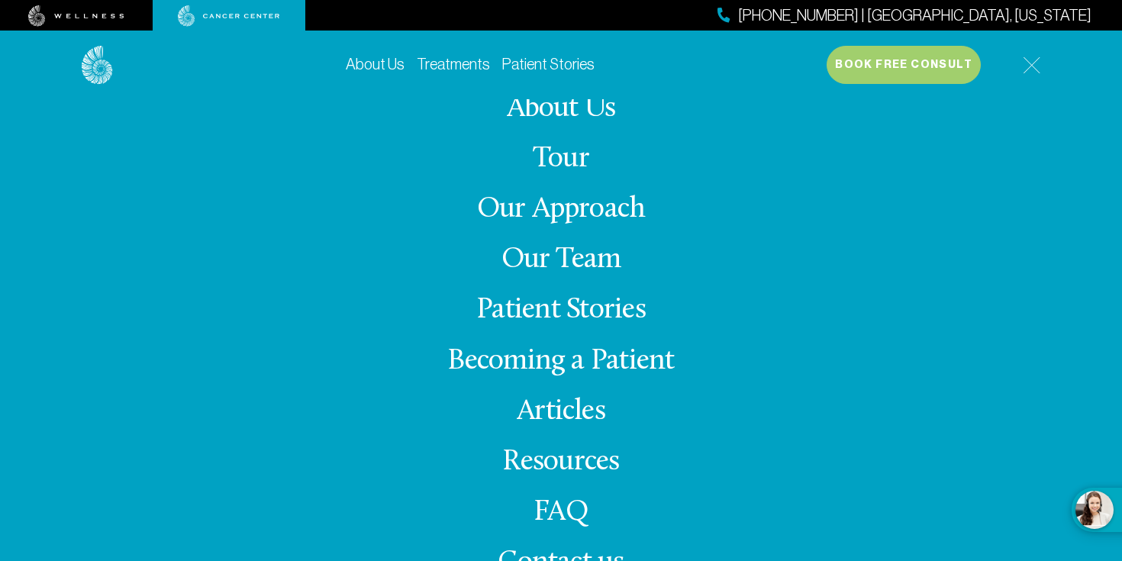
click at [563, 220] on link "Our Approach" at bounding box center [561, 210] width 169 height 30
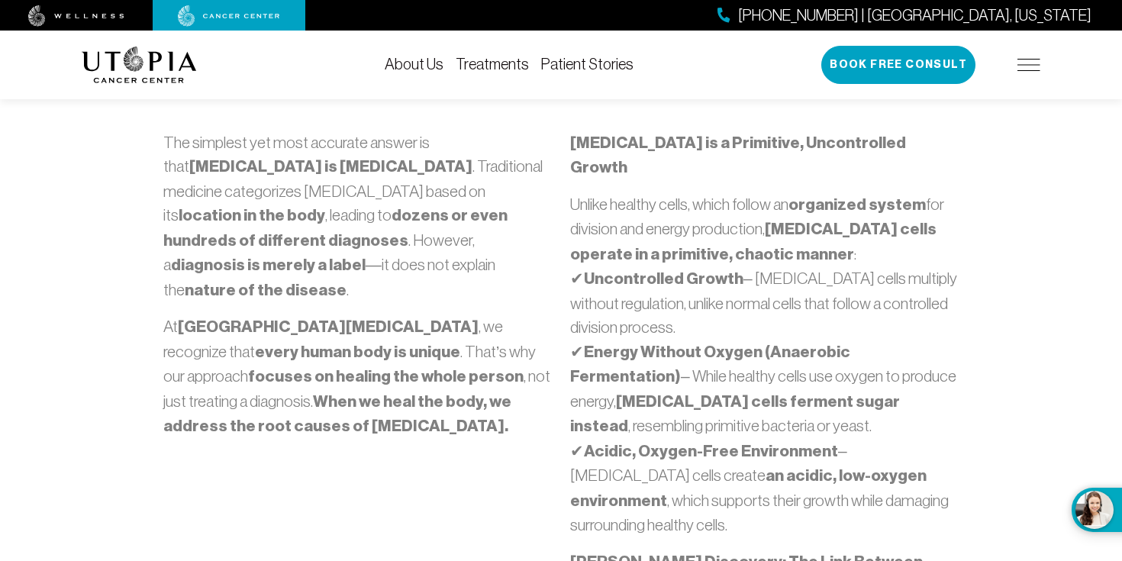
scroll to position [597, 0]
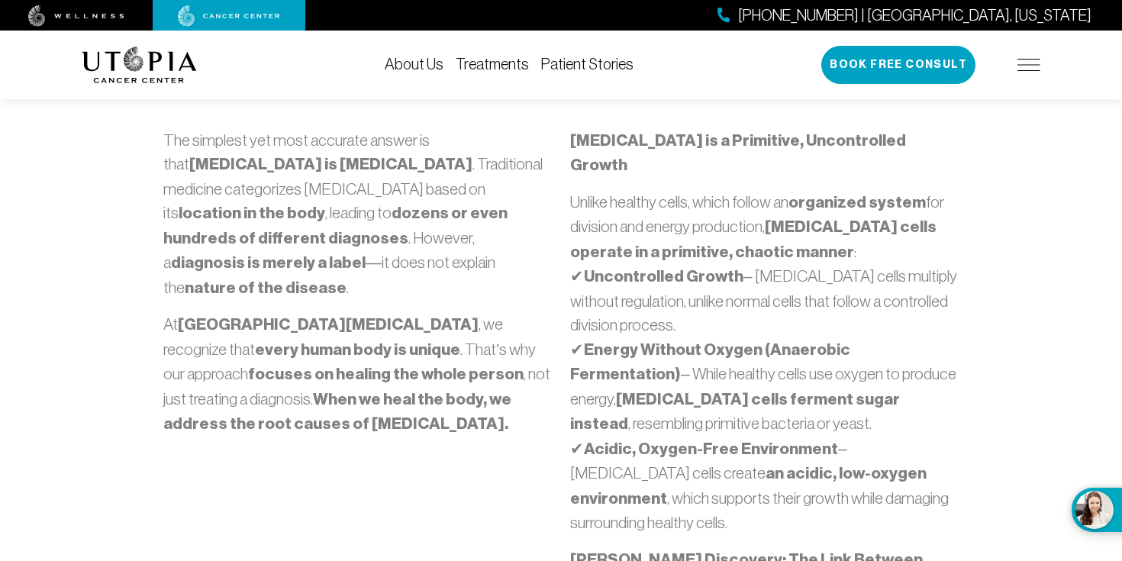
click at [501, 65] on link "Treatments" at bounding box center [491, 64] width 73 height 17
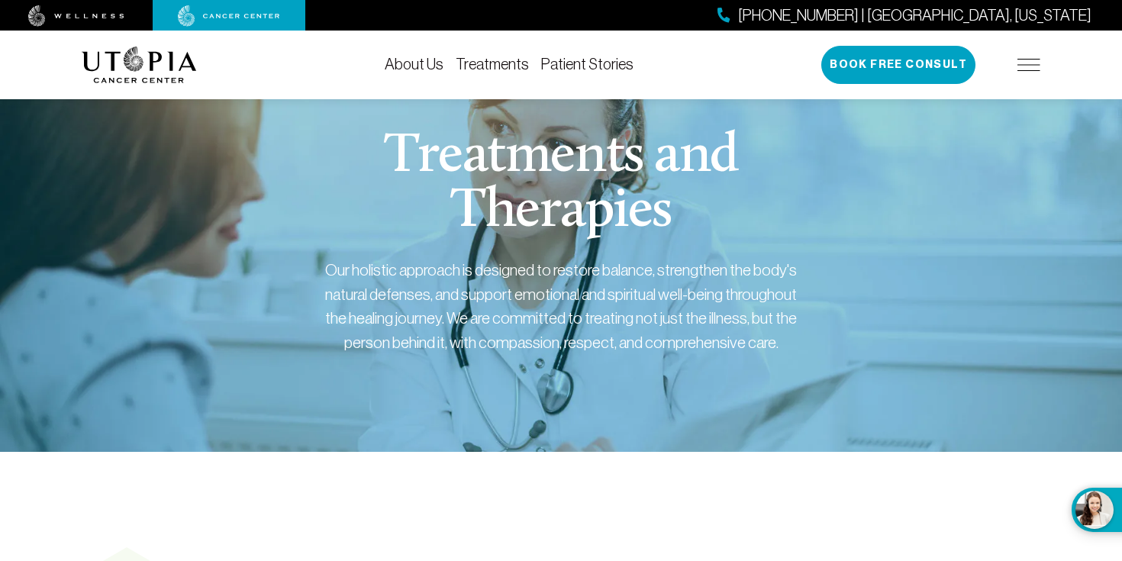
click at [430, 62] on link "About Us" at bounding box center [414, 64] width 59 height 17
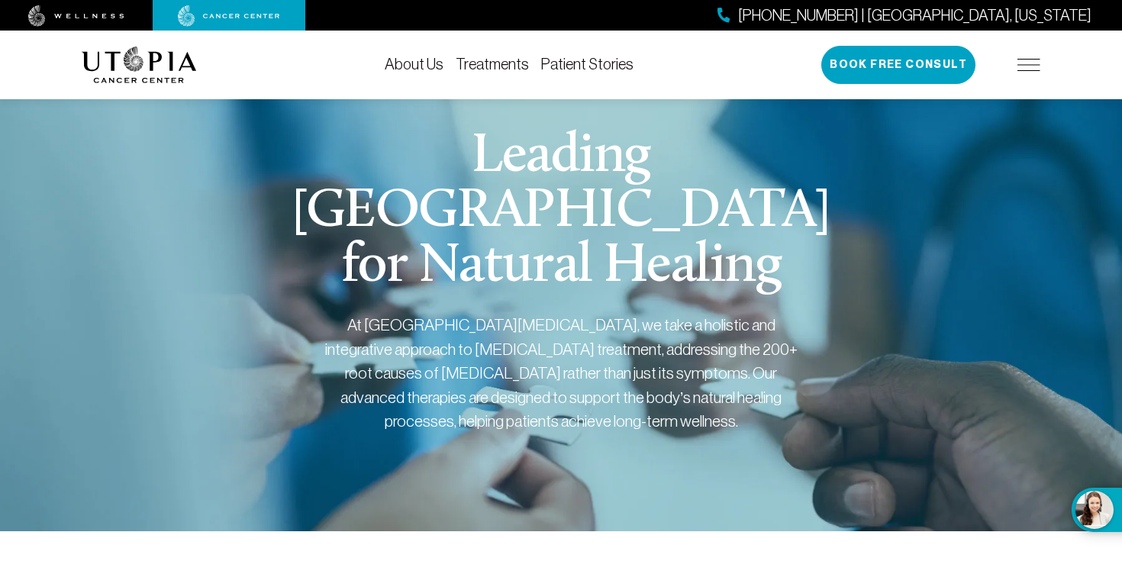
click at [588, 63] on link "Patient Stories" at bounding box center [587, 64] width 92 height 17
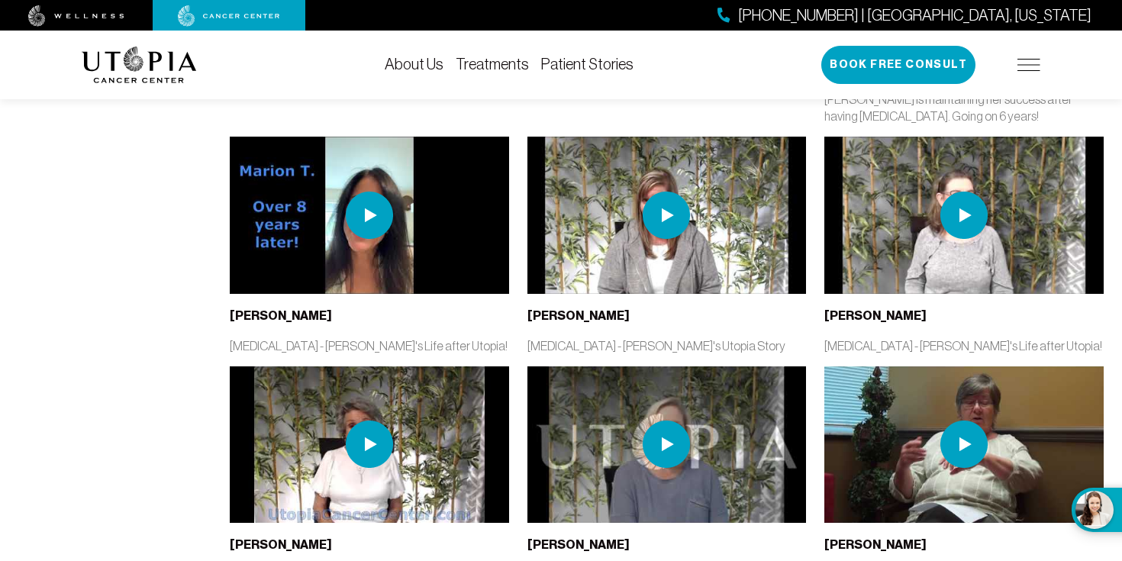
scroll to position [554, 0]
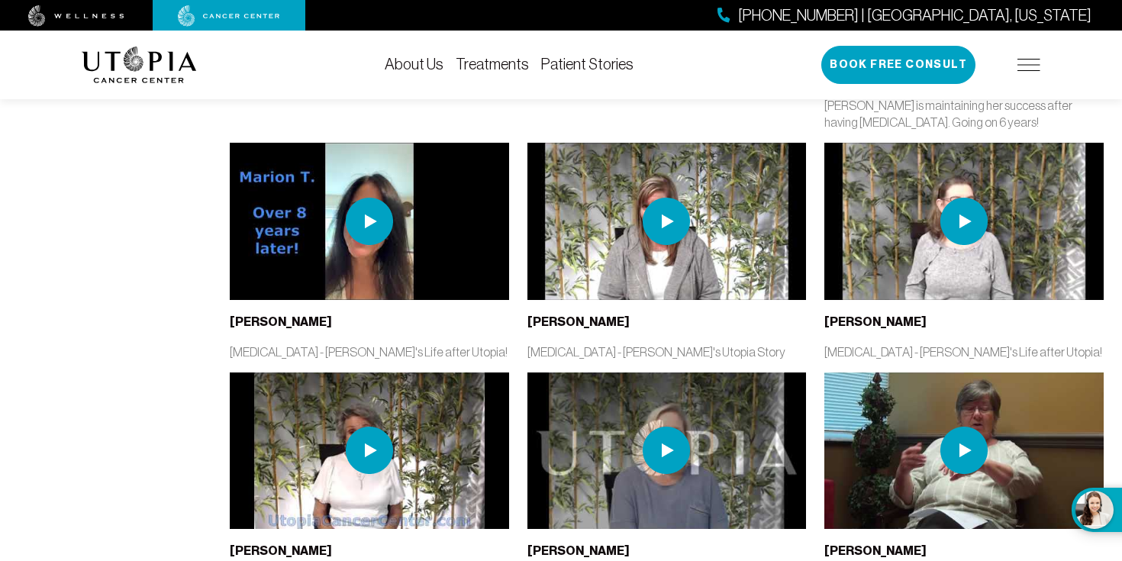
click at [85, 15] on img at bounding box center [76, 15] width 96 height 21
